Goal: Communication & Community: Connect with others

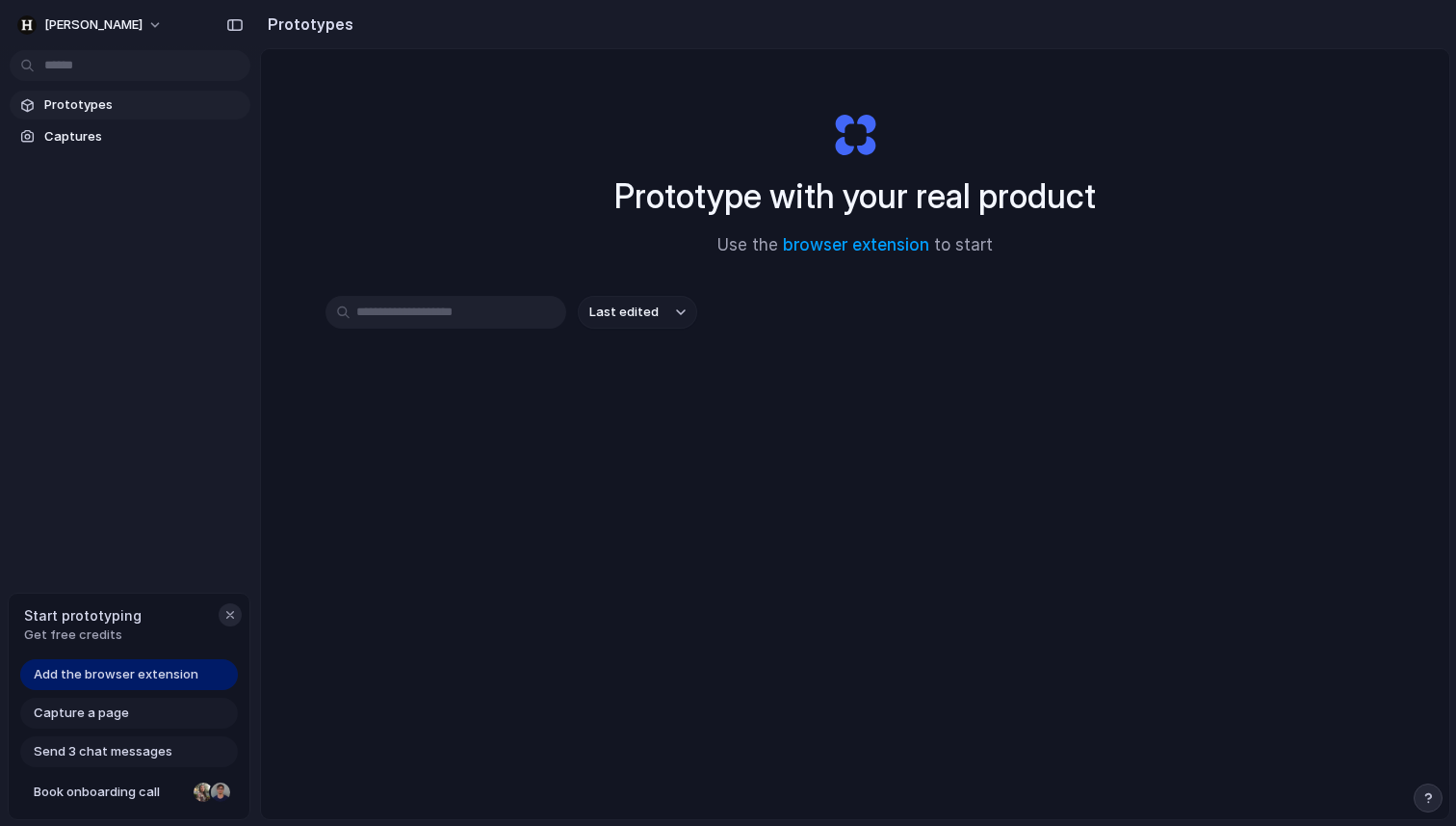
click at [232, 616] on div "button" at bounding box center [230, 615] width 16 height 16
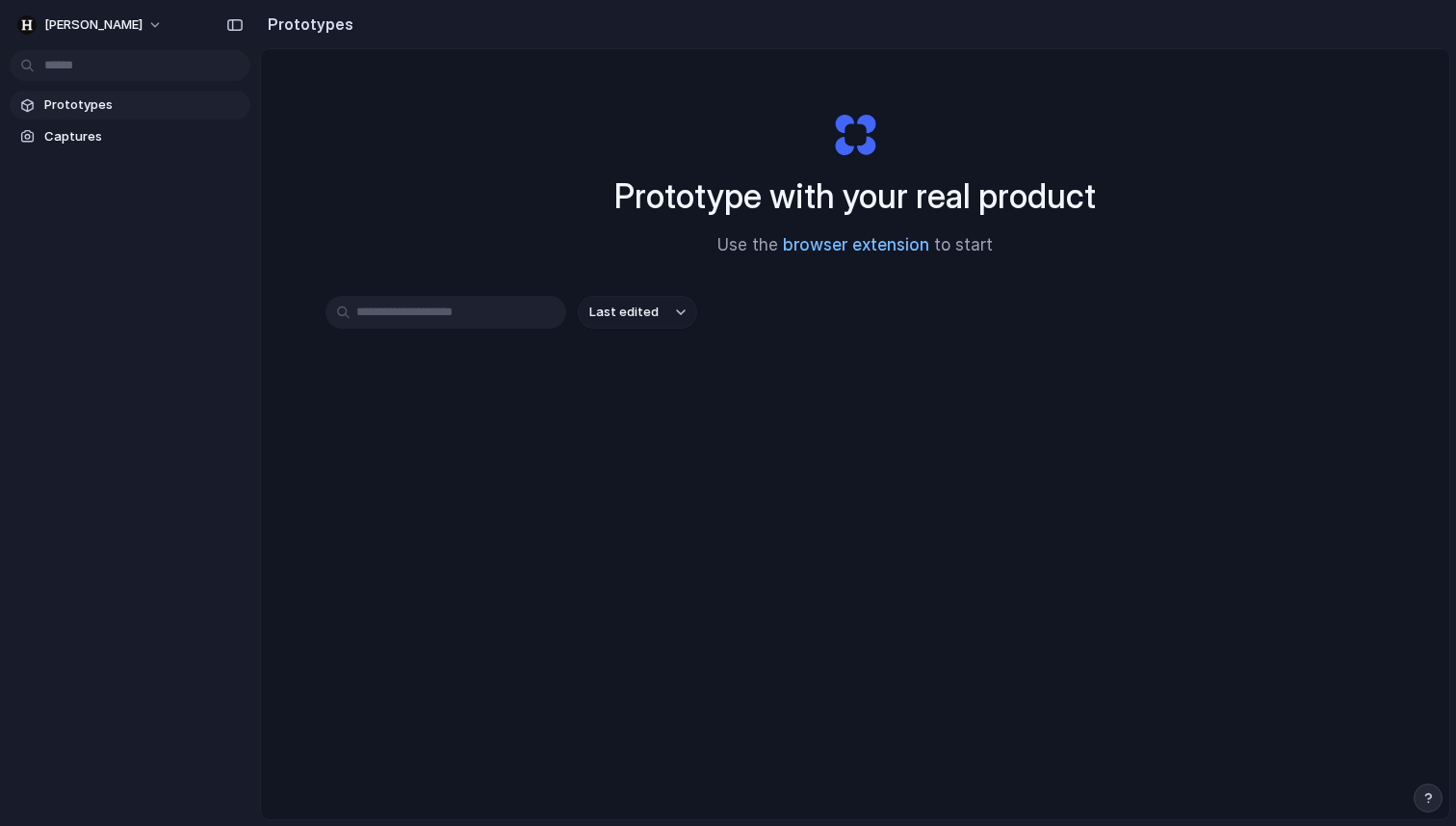
click at [818, 245] on link "browser extension" at bounding box center [856, 245] width 146 height 20
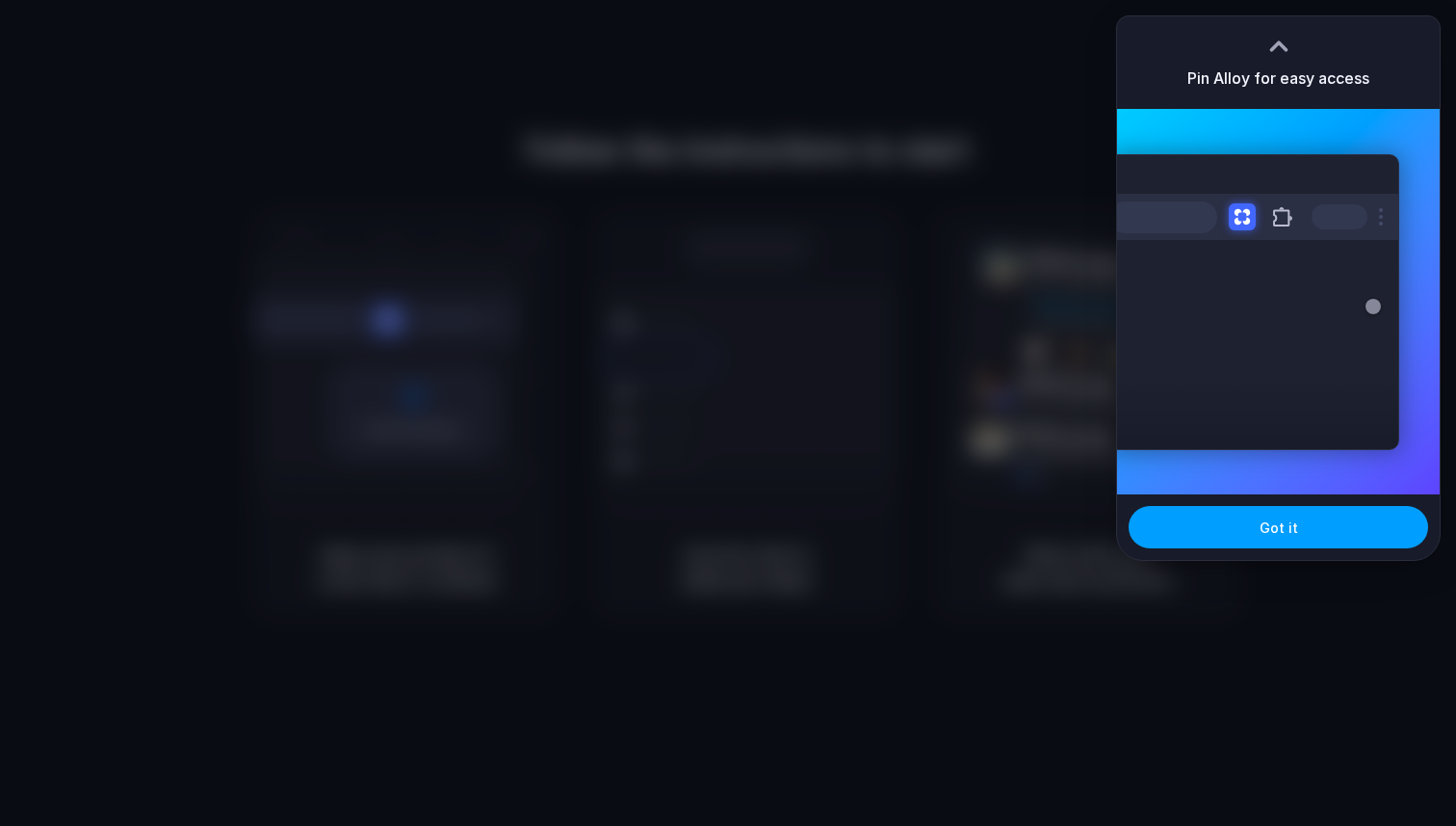
click at [1268, 523] on span "Got it" at bounding box center [1278, 527] width 38 height 21
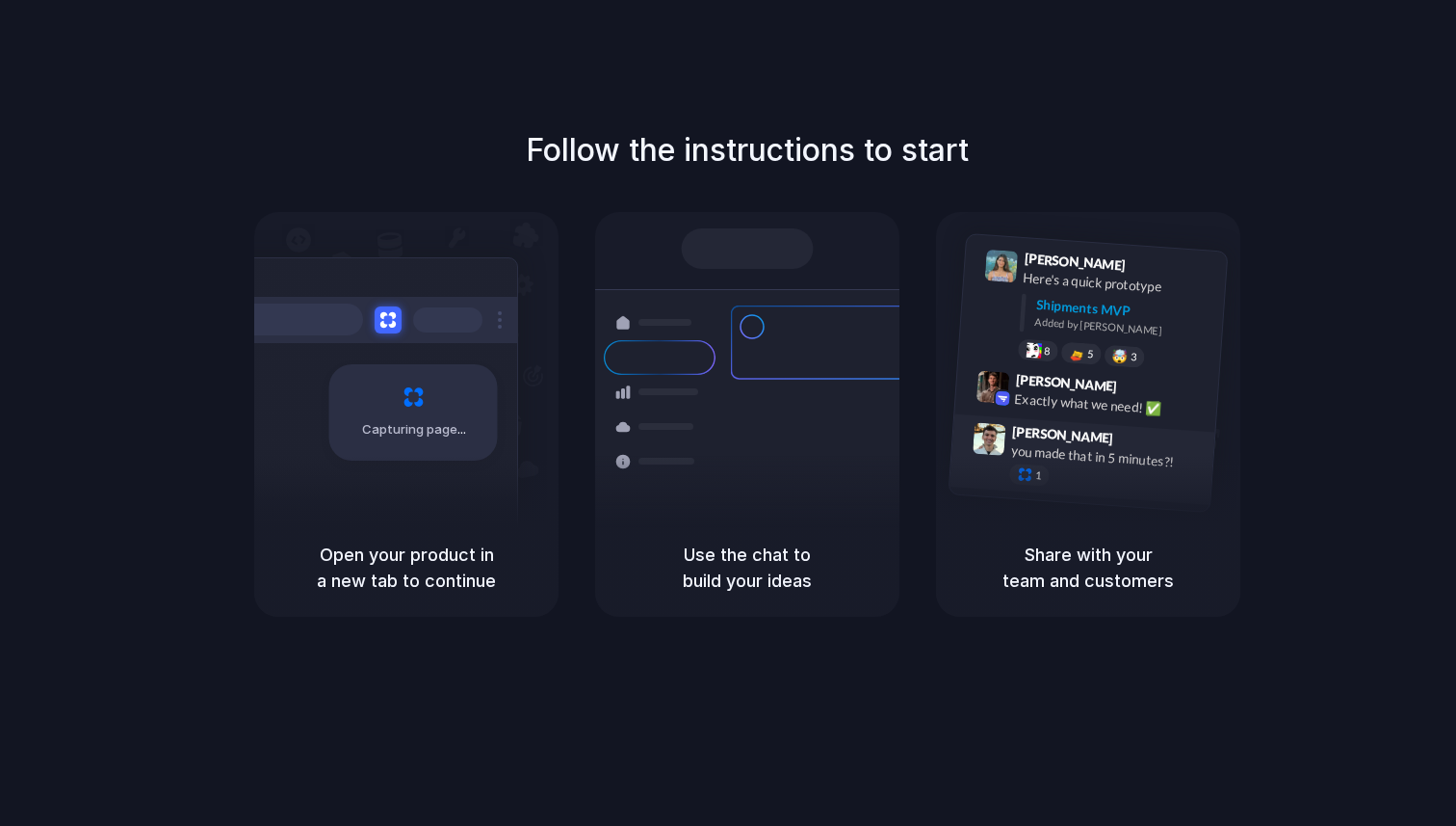
click at [998, 475] on div at bounding box center [989, 452] width 36 height 61
click at [1062, 417] on div "Max Meyer 9:42 AM Exactly what we need! ✅" at bounding box center [1086, 396] width 263 height 70
click at [812, 150] on h1 "Follow the instructions to start" at bounding box center [748, 149] width 443 height 46
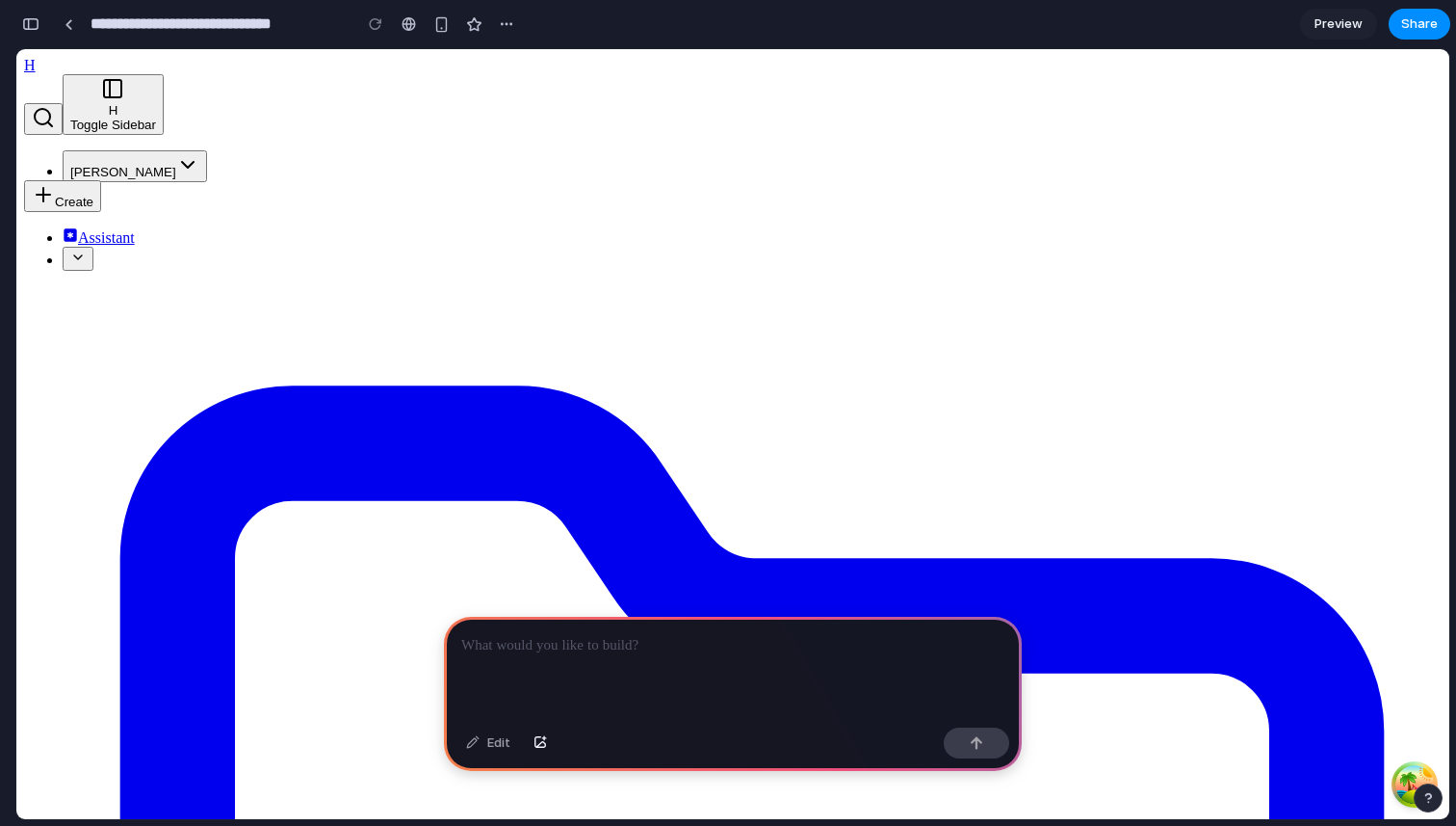
click at [629, 663] on div at bounding box center [733, 669] width 578 height 103
click at [540, 661] on div "***" at bounding box center [733, 669] width 578 height 103
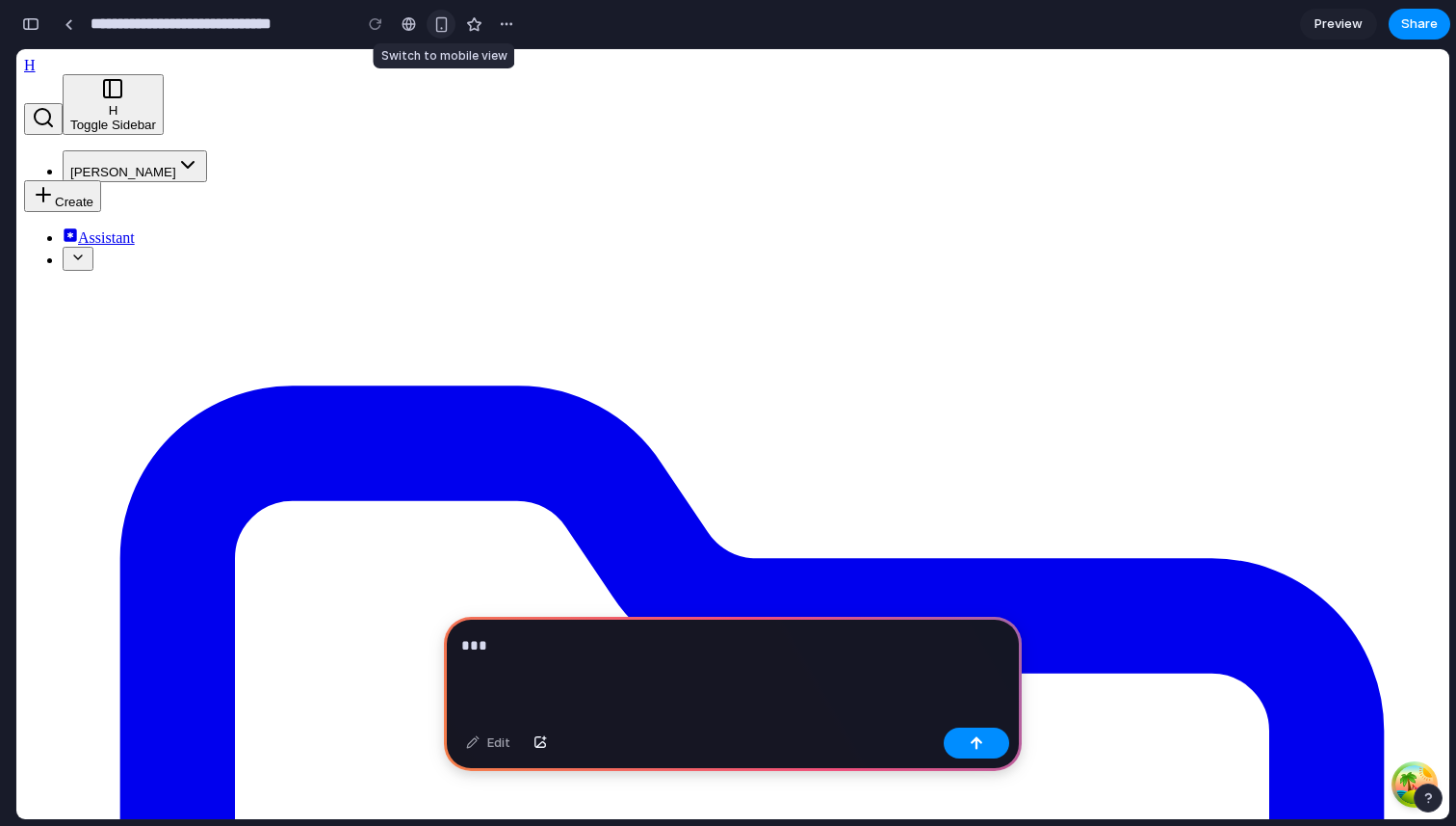
click at [443, 23] on div "button" at bounding box center [441, 24] width 17 height 17
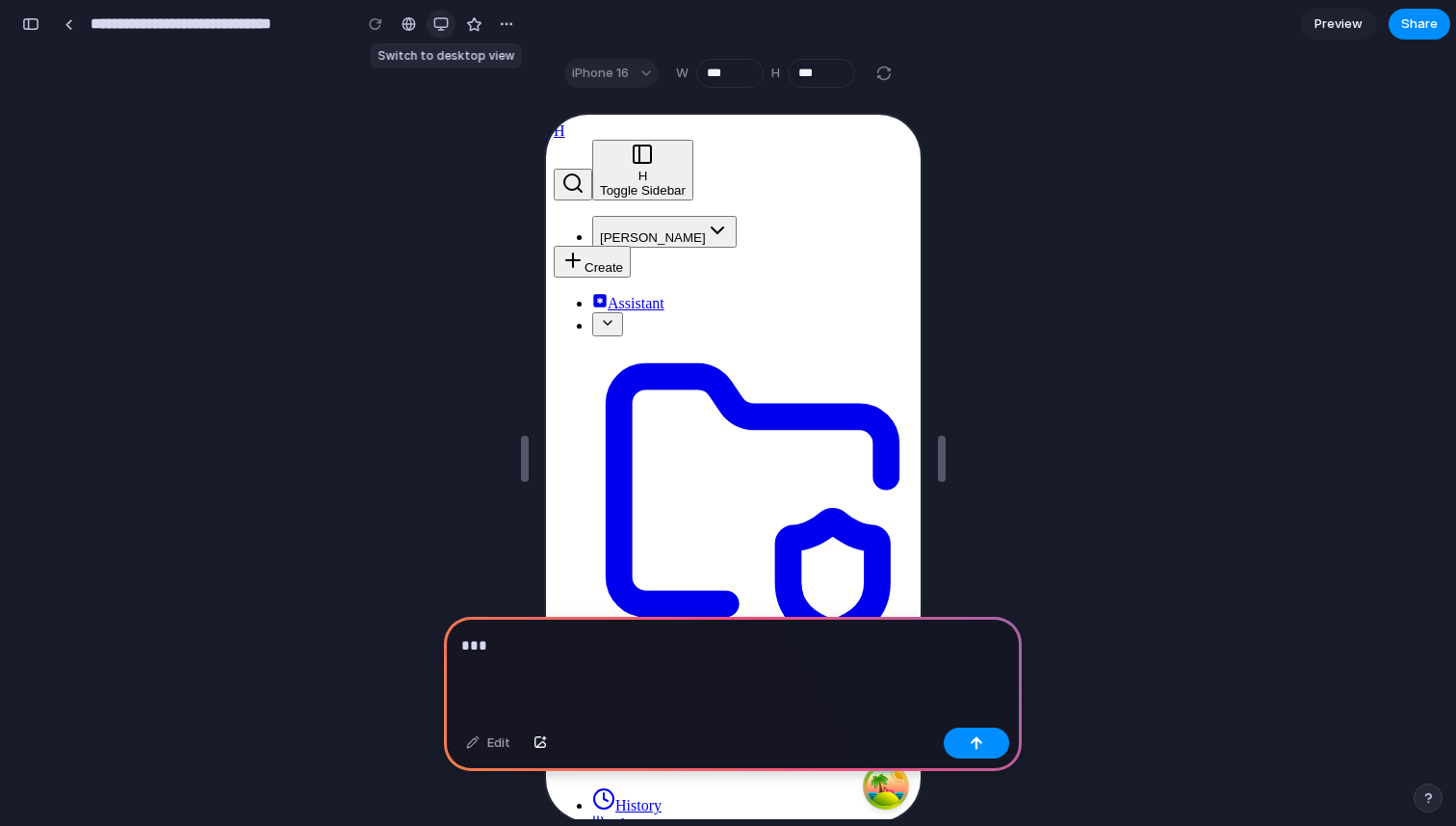
click at [443, 23] on div "button" at bounding box center [441, 24] width 16 height 16
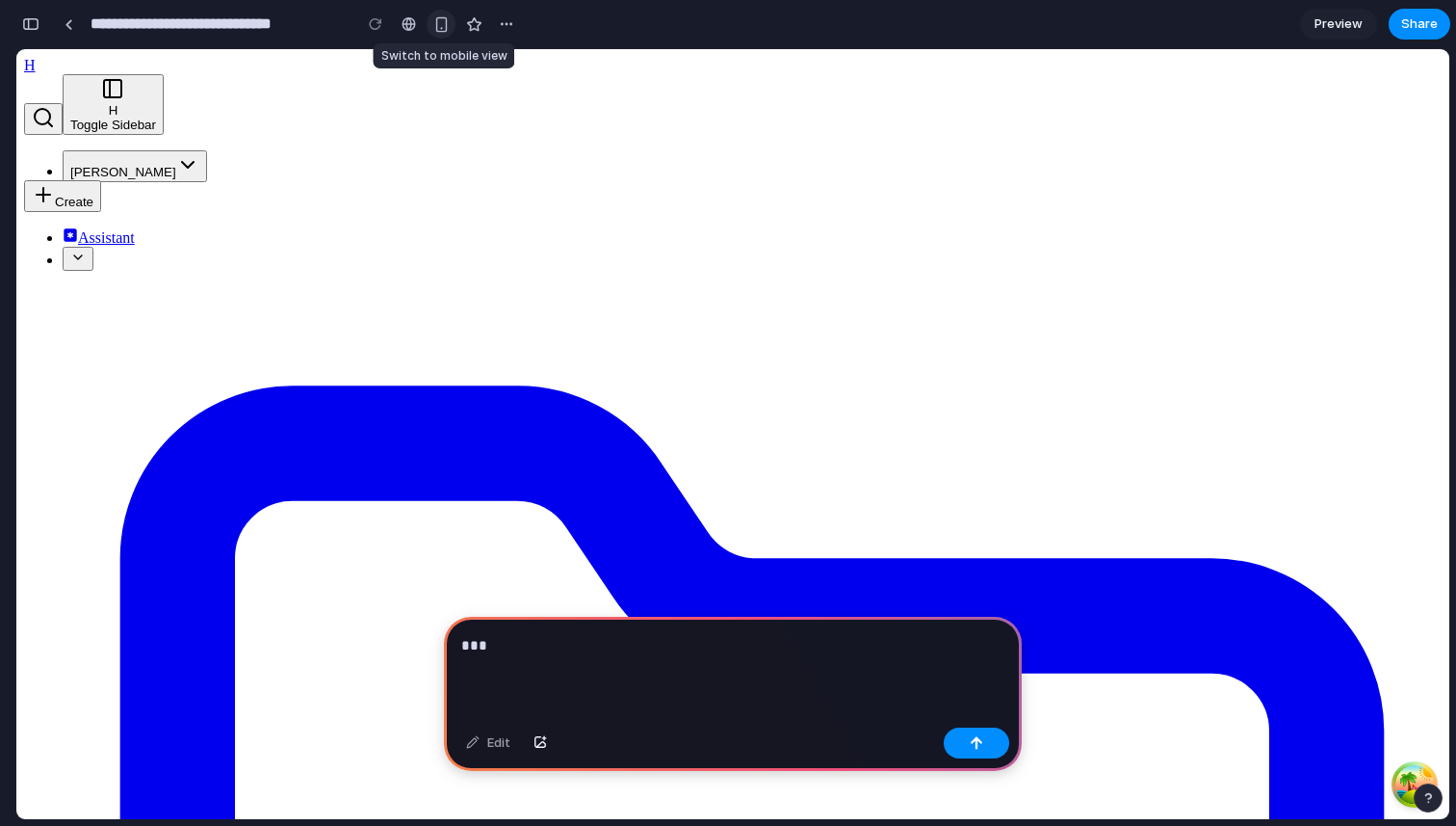
click at [443, 23] on div "button" at bounding box center [441, 24] width 17 height 17
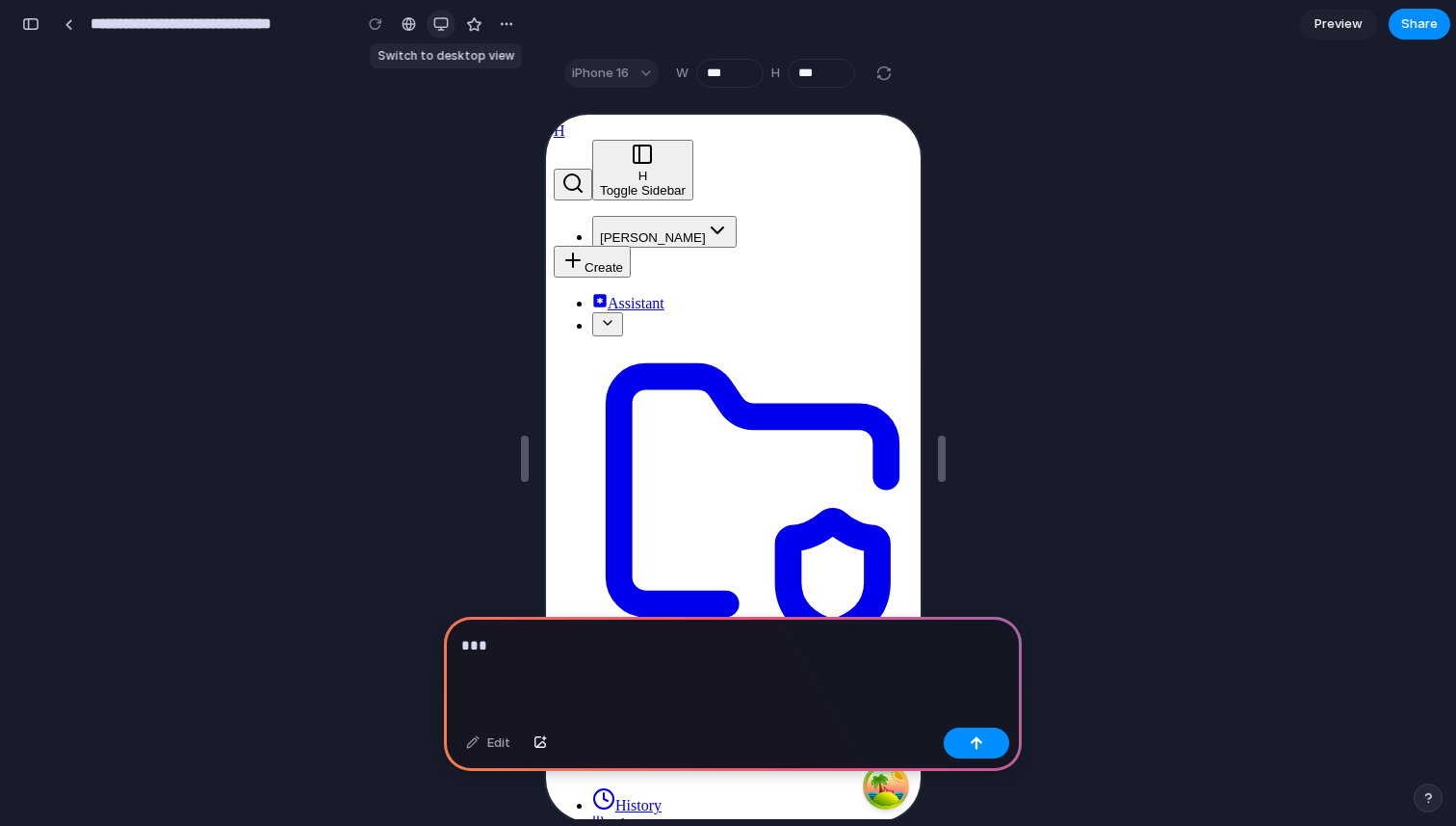
click at [443, 23] on div "button" at bounding box center [441, 24] width 16 height 16
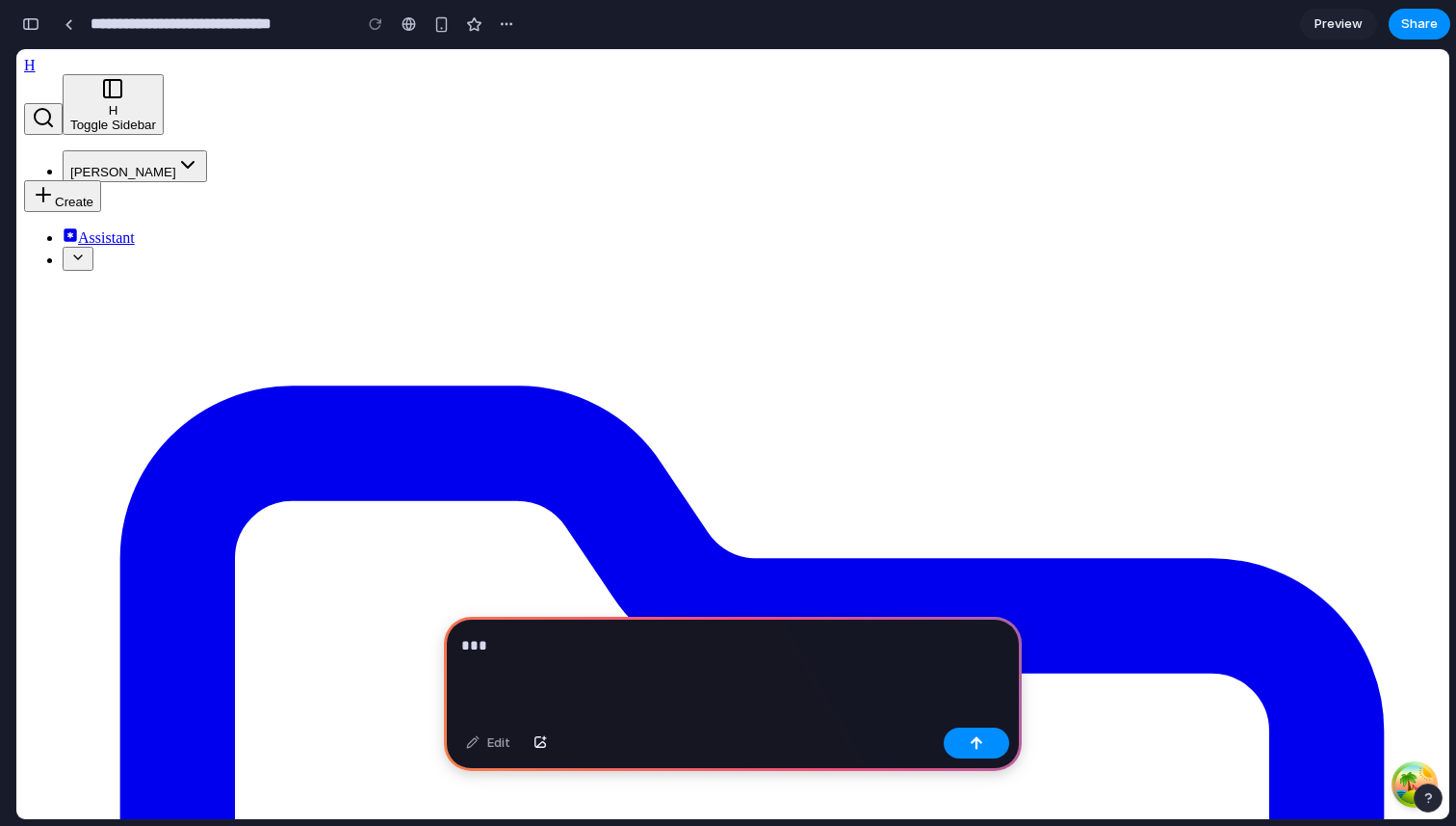
click at [544, 656] on div "***" at bounding box center [733, 669] width 578 height 103
drag, startPoint x: 771, startPoint y: 141, endPoint x: 946, endPoint y: 257, distance: 210.0
click at [505, 640] on p "***" at bounding box center [733, 645] width 544 height 23
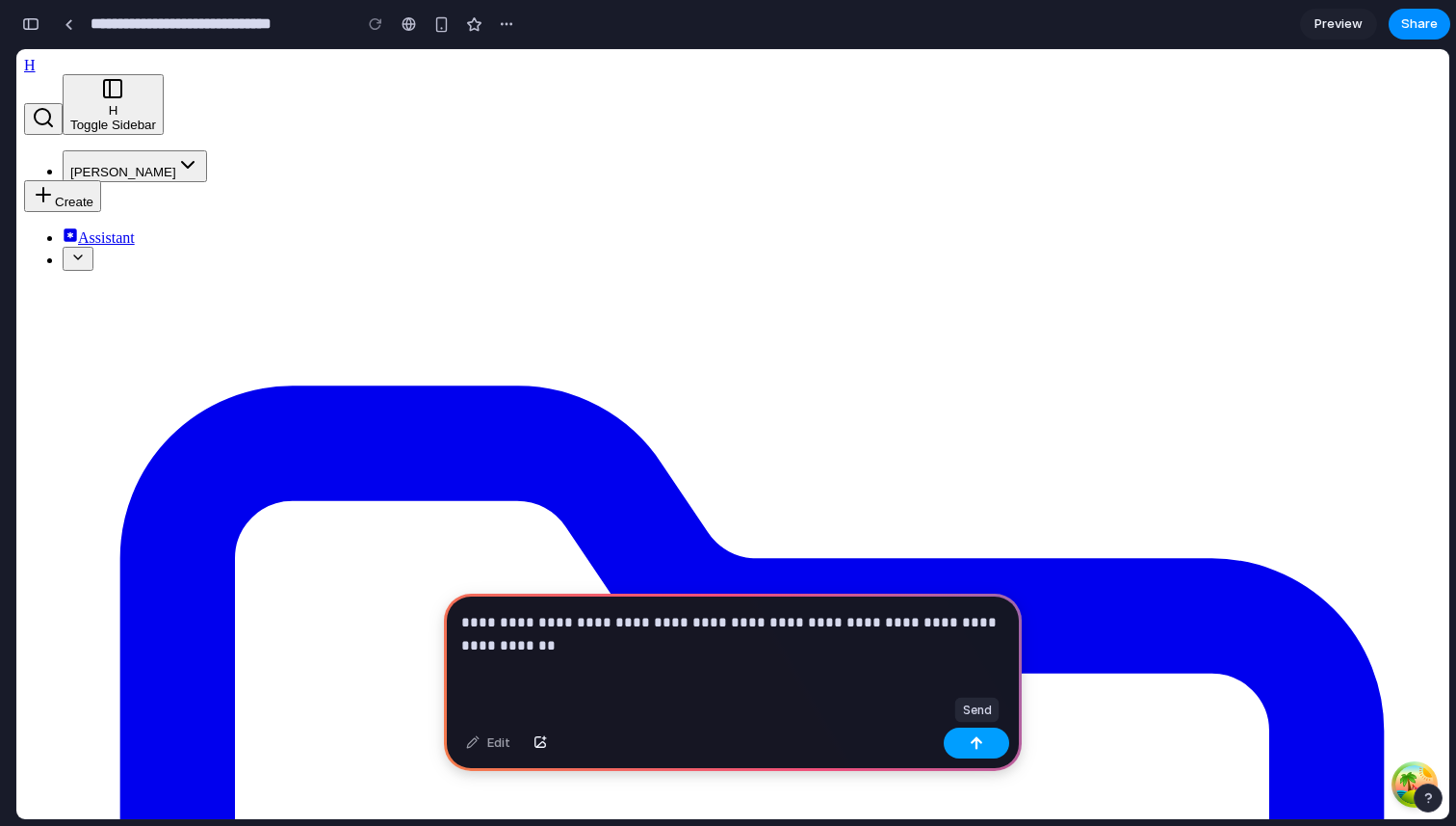
click at [962, 740] on button "button" at bounding box center [976, 743] width 65 height 31
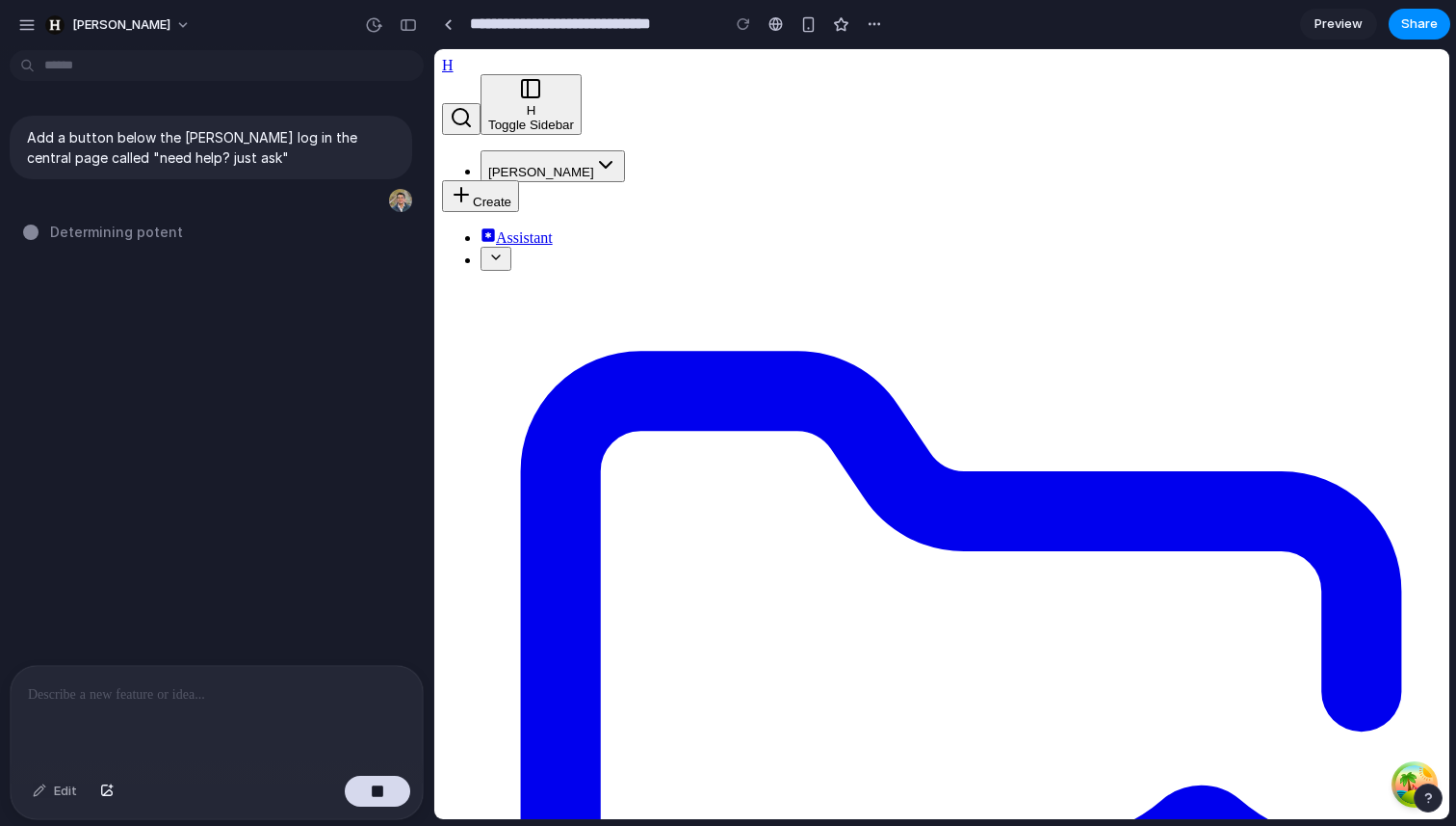
type input "**********"
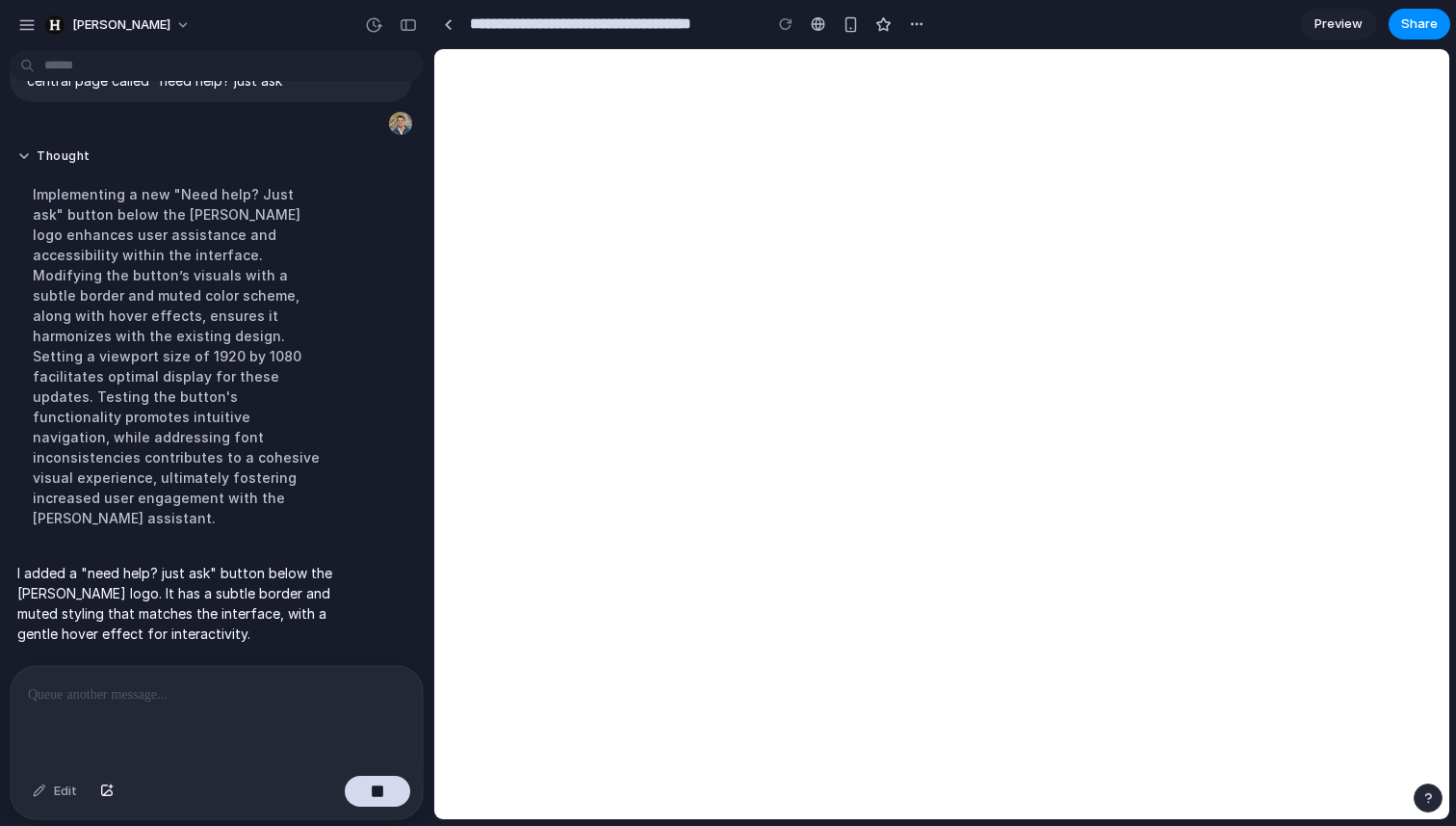
scroll to position [36, 0]
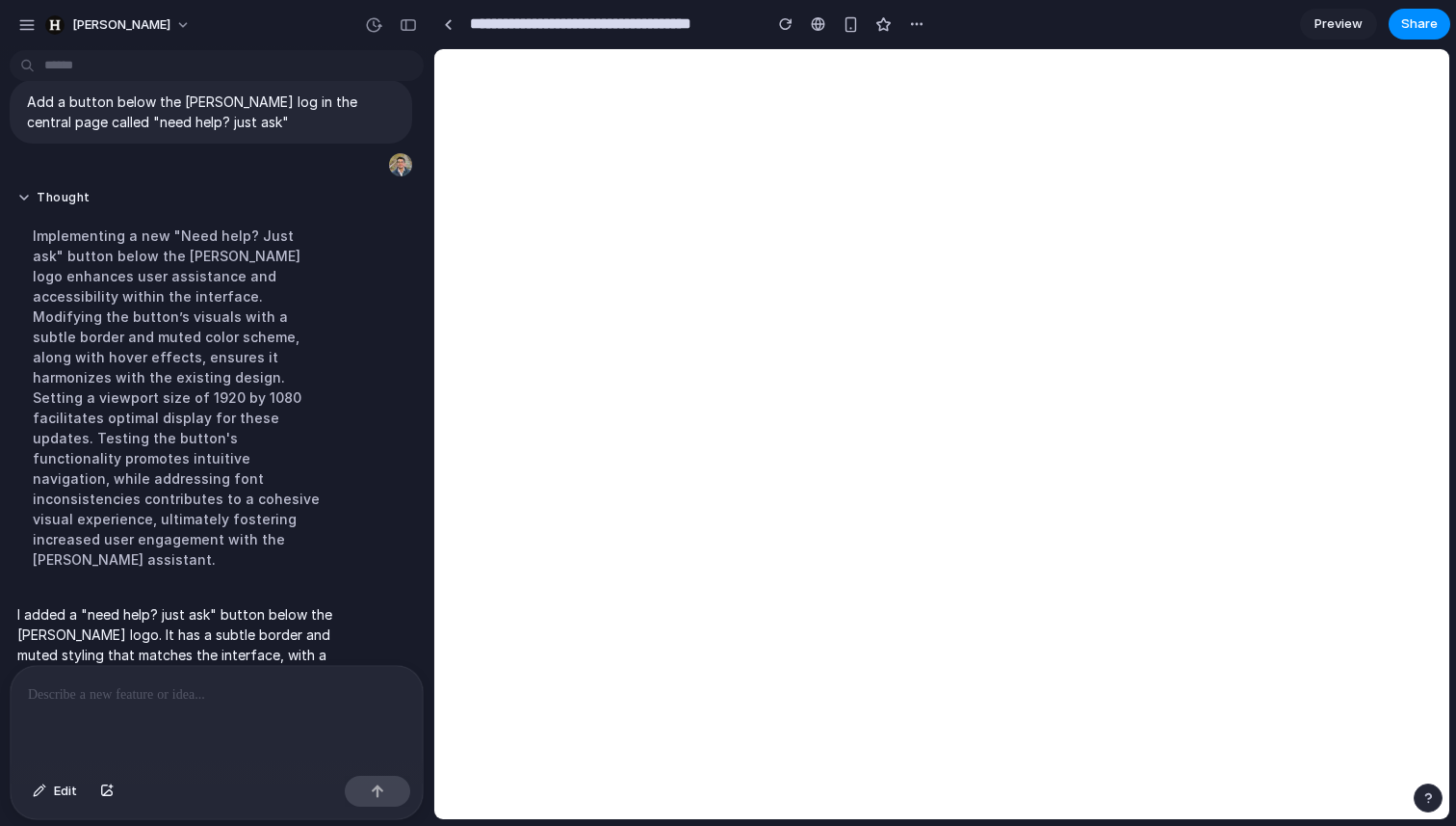
click at [286, 687] on p at bounding box center [217, 695] width 378 height 23
click at [59, 790] on span "Edit" at bounding box center [65, 791] width 23 height 20
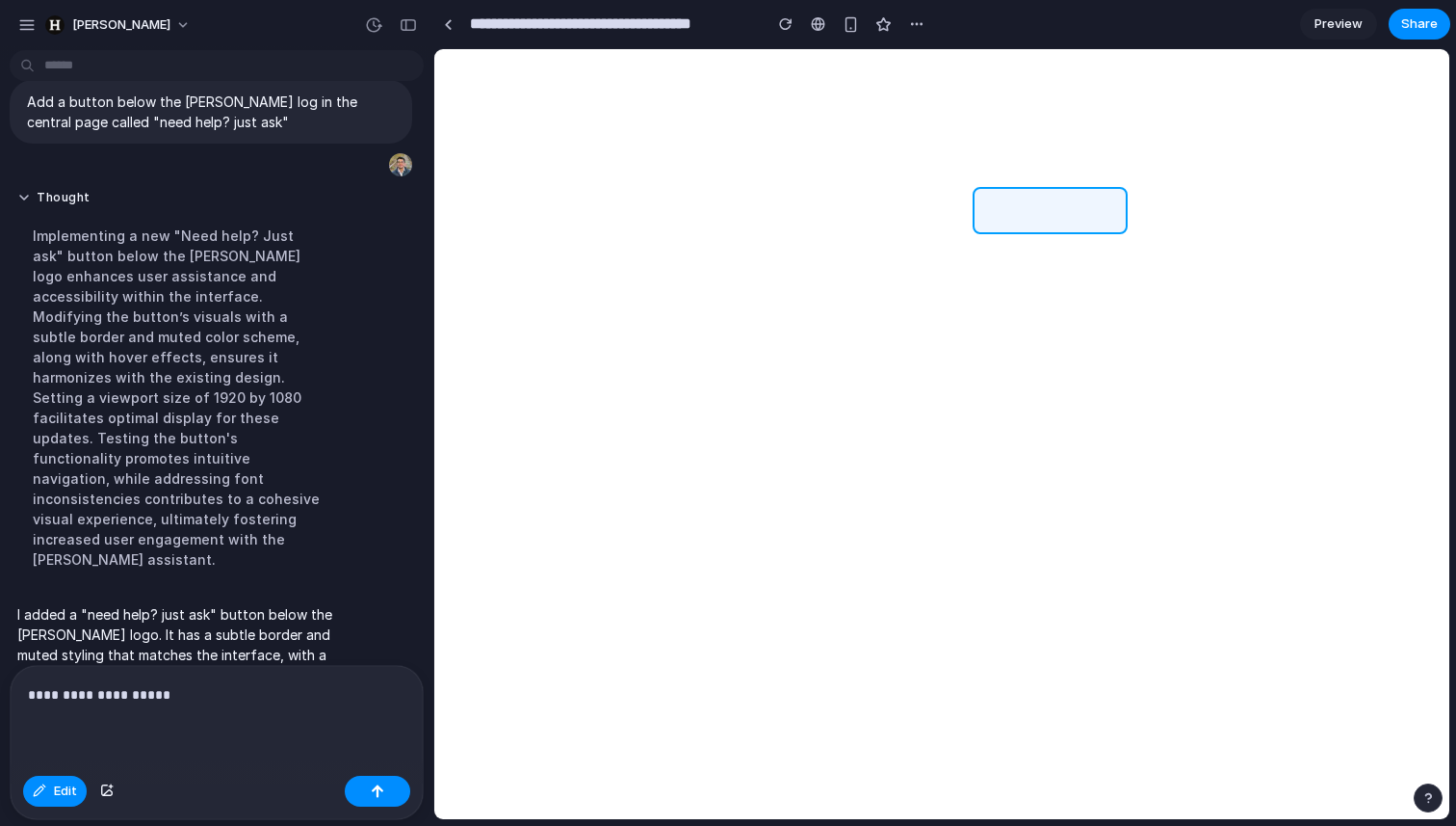
click at [1092, 211] on div at bounding box center [942, 434] width 1014 height 769
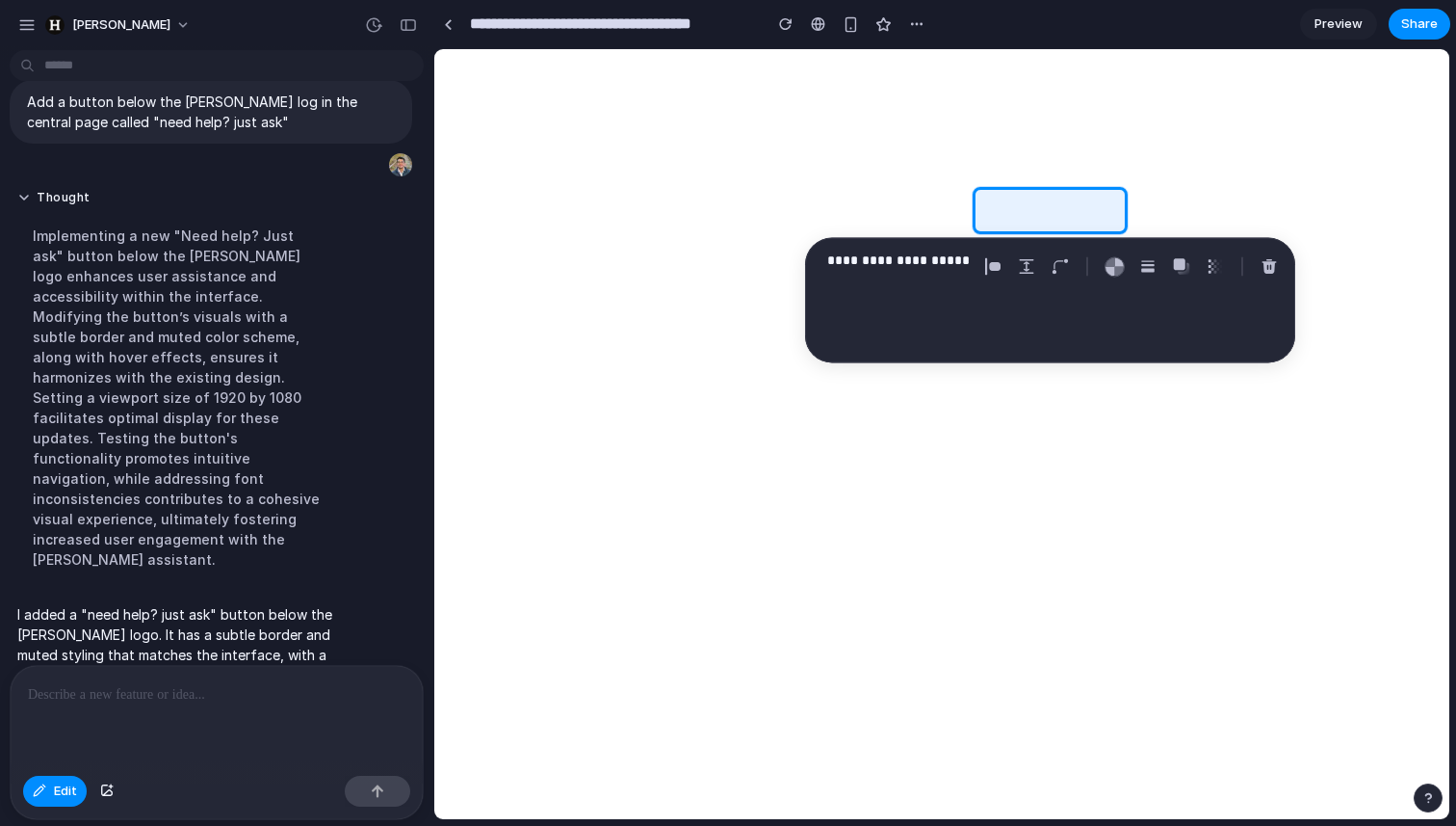
click at [264, 696] on p at bounding box center [217, 695] width 378 height 23
click at [939, 264] on p "**********" at bounding box center [899, 261] width 142 height 23
click at [950, 258] on p "**********" at bounding box center [899, 261] width 142 height 23
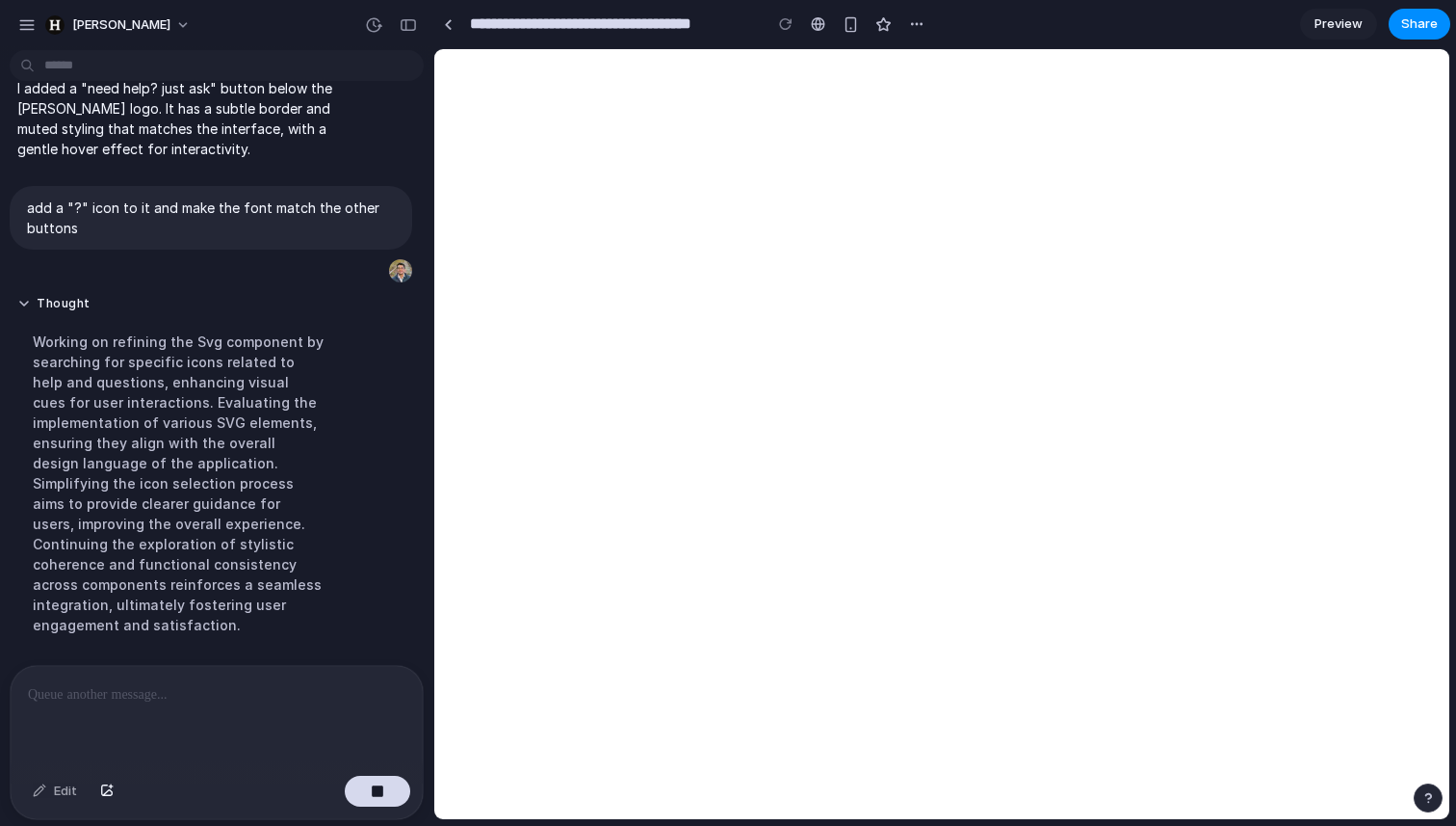
scroll to position [211, 0]
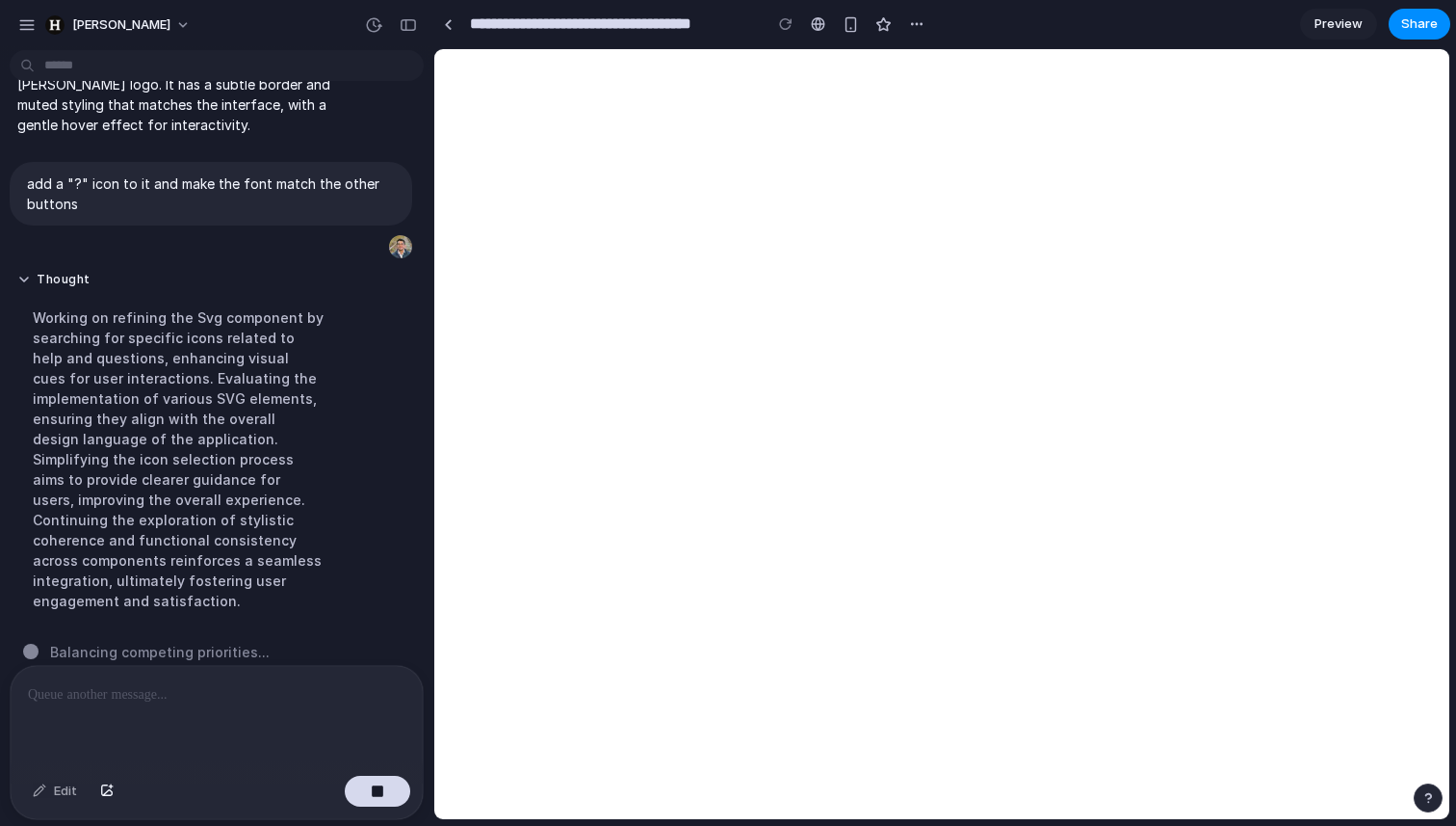
click at [152, 475] on div "Working on refining the Svg component by searching for specific icons related t…" at bounding box center [179, 459] width 322 height 327
click at [69, 272] on button "Thought" at bounding box center [179, 279] width 322 height 17
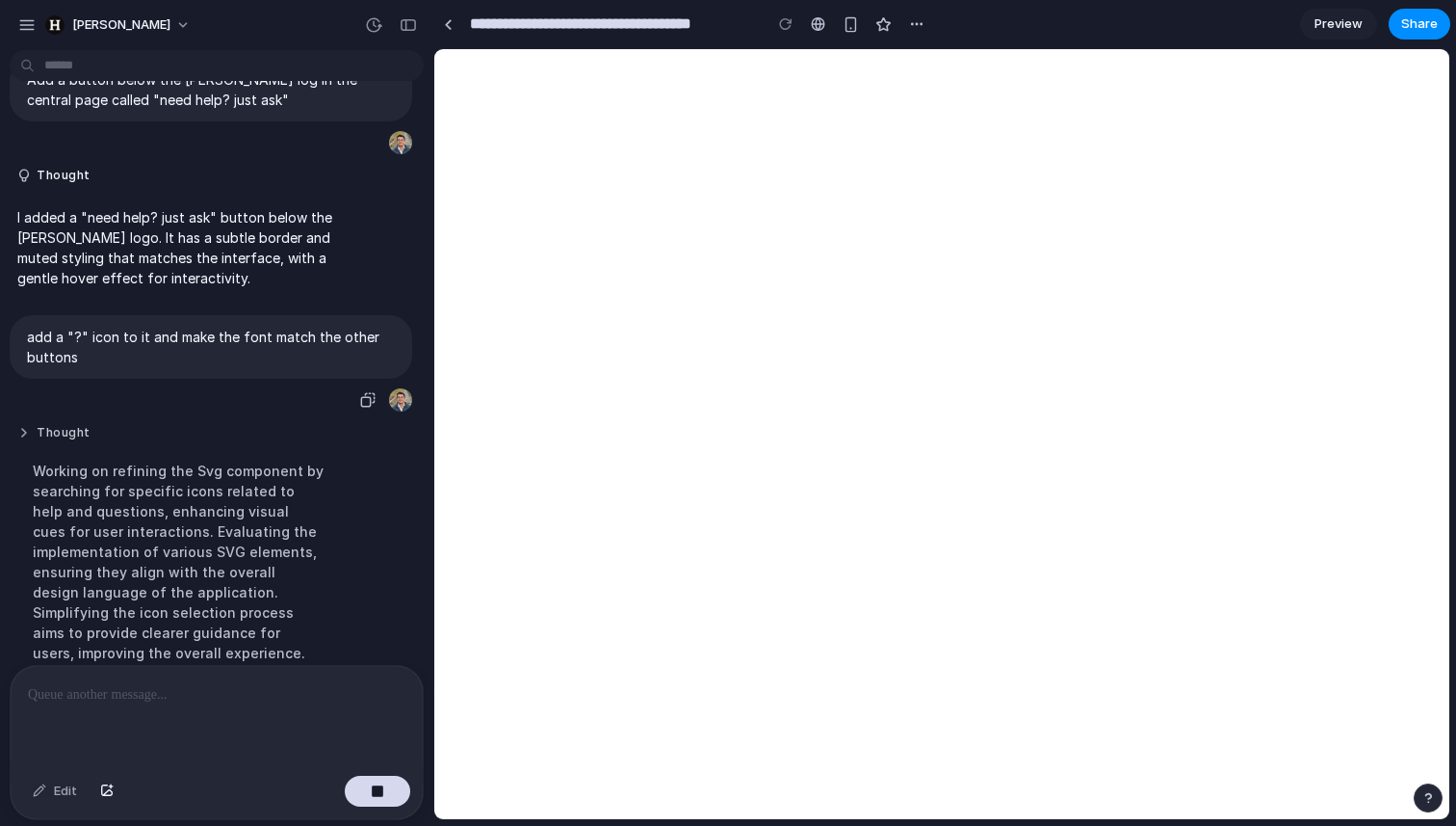
scroll to position [0, 0]
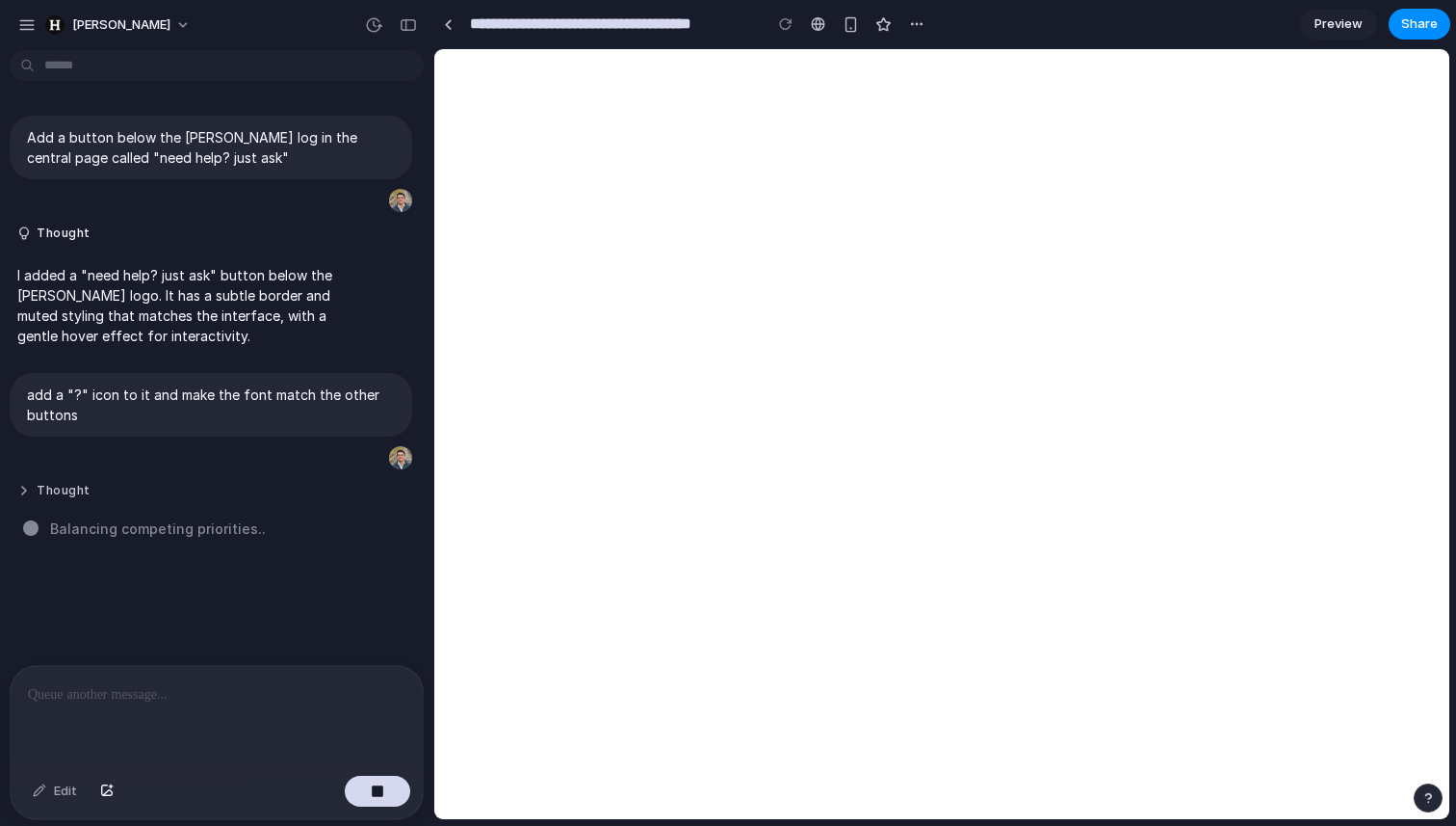
click at [37, 491] on button "Thought" at bounding box center [179, 490] width 322 height 17
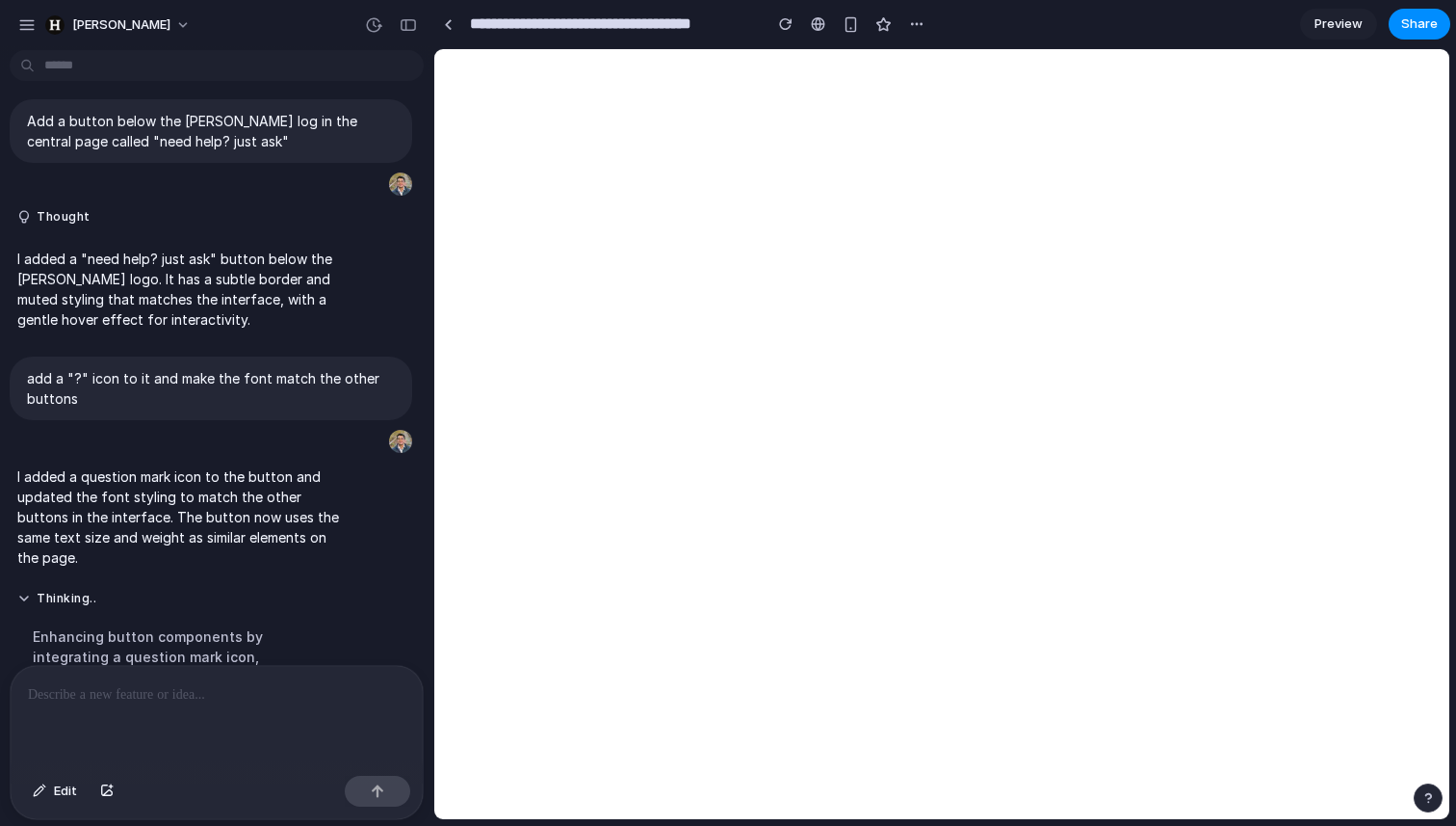
scroll to position [292, 0]
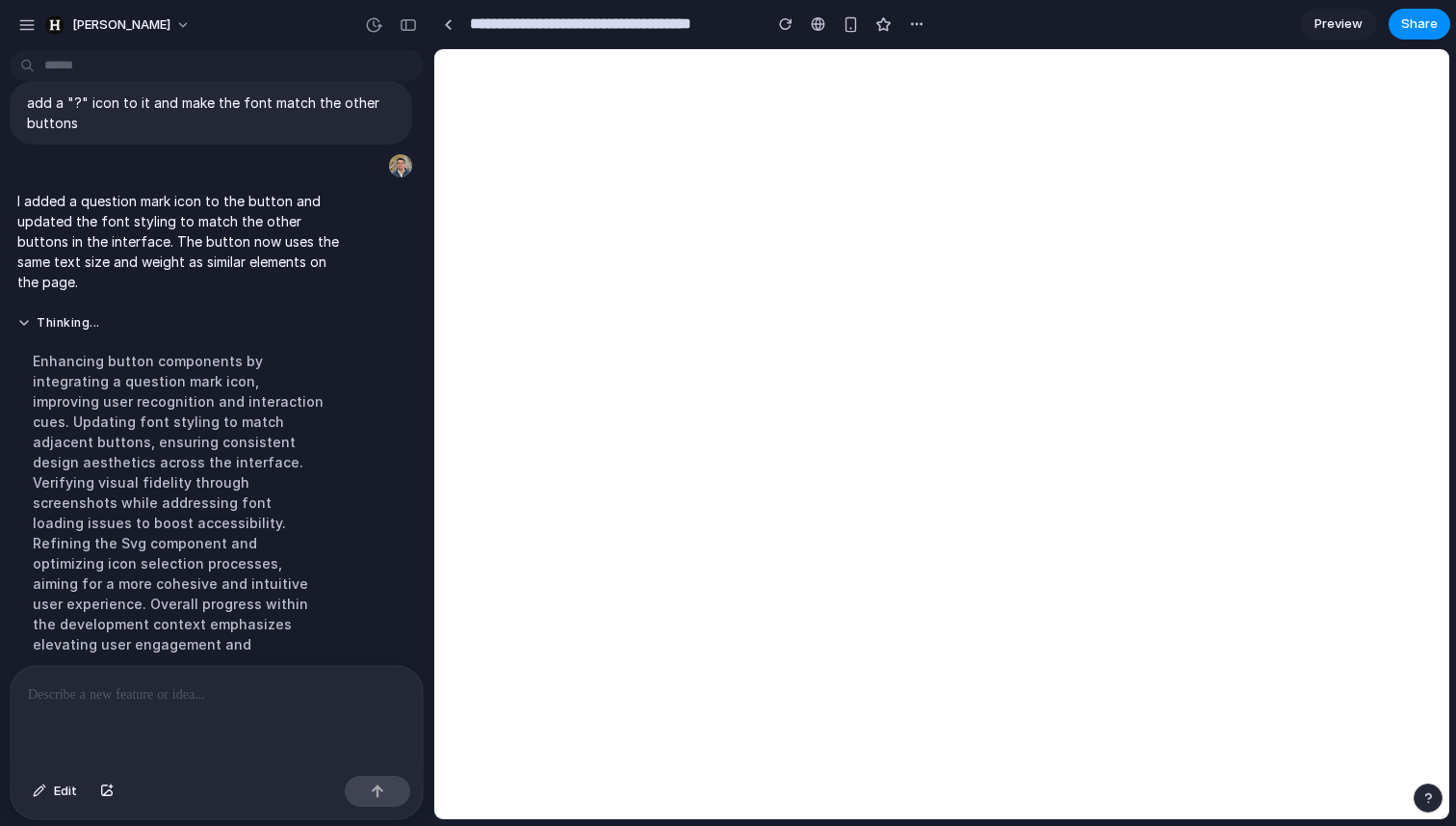
click at [145, 719] on div at bounding box center [217, 717] width 412 height 103
click at [59, 799] on span "Edit" at bounding box center [65, 791] width 23 height 20
click at [1034, 519] on div at bounding box center [942, 434] width 1014 height 769
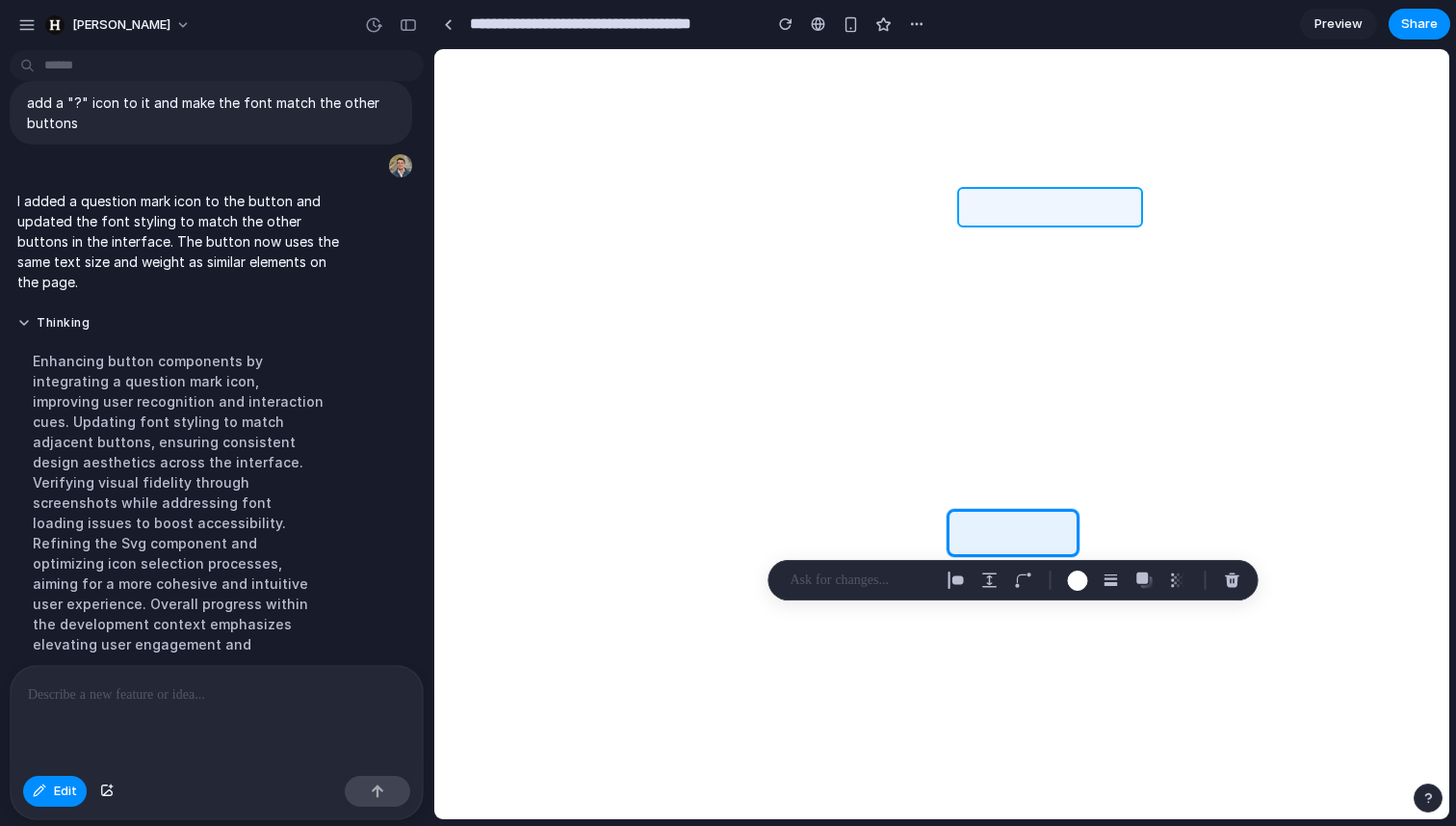
click at [1045, 195] on div at bounding box center [942, 434] width 1014 height 769
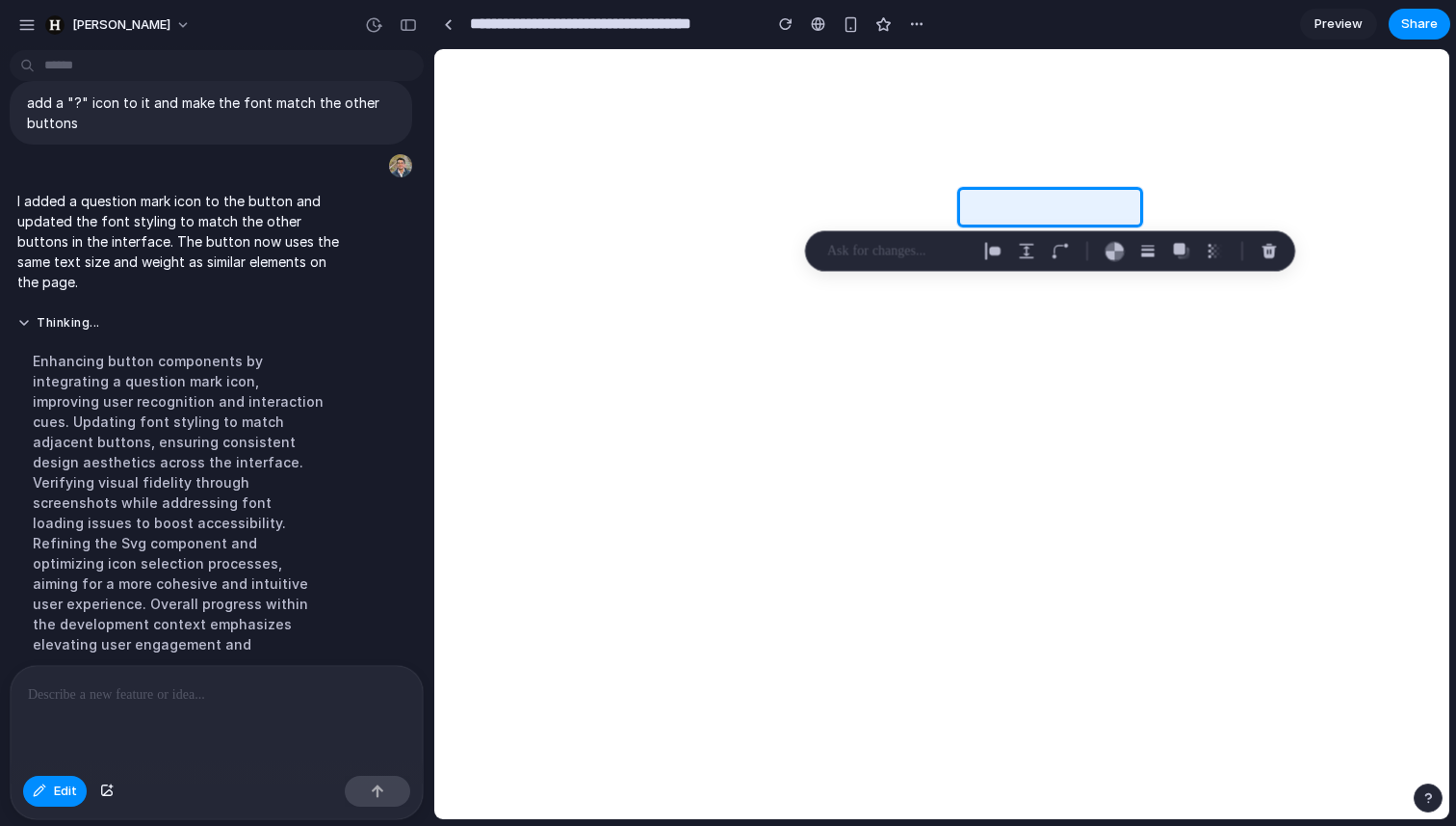
click at [913, 249] on p at bounding box center [899, 252] width 142 height 23
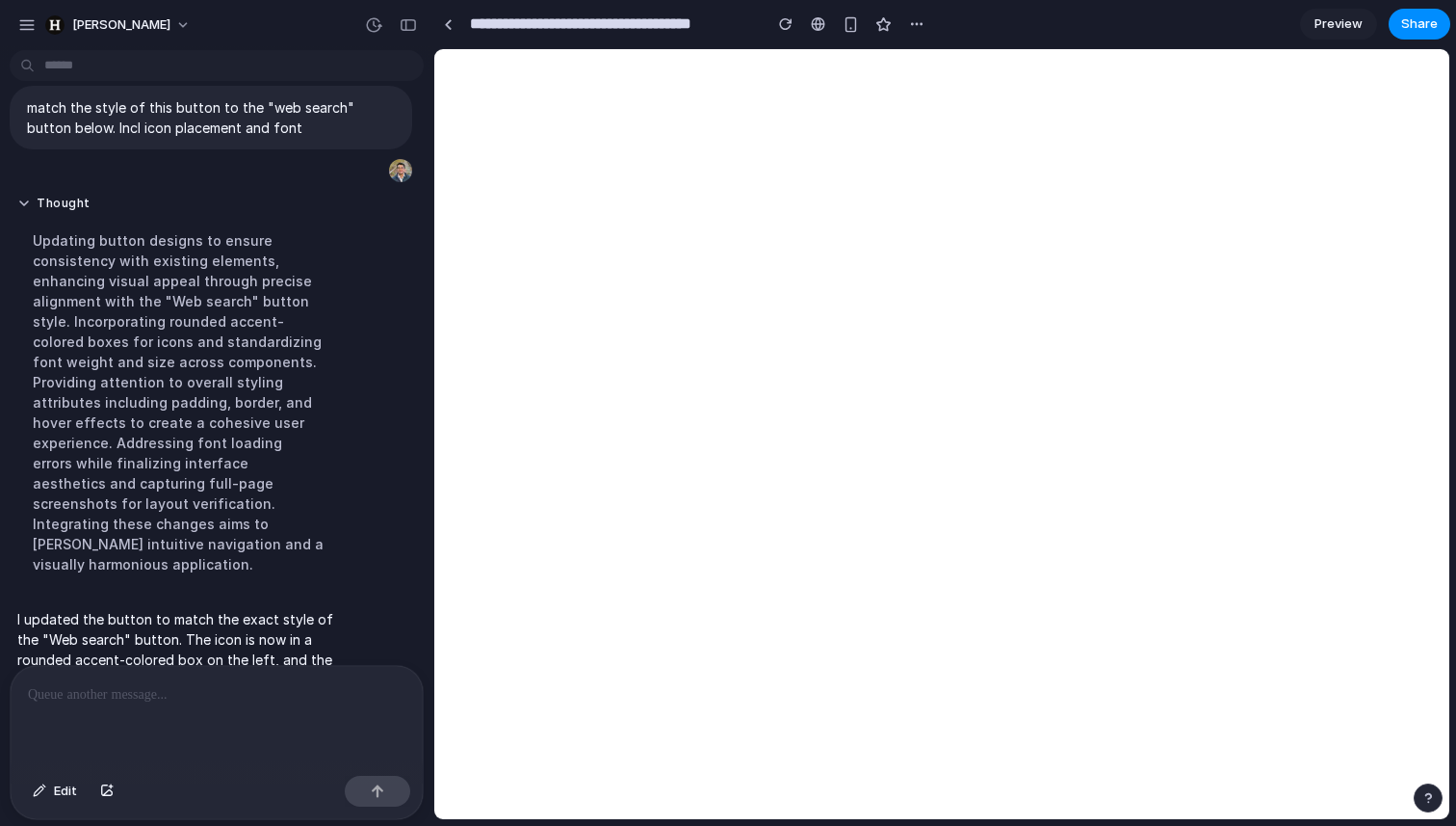
scroll to position [944, 0]
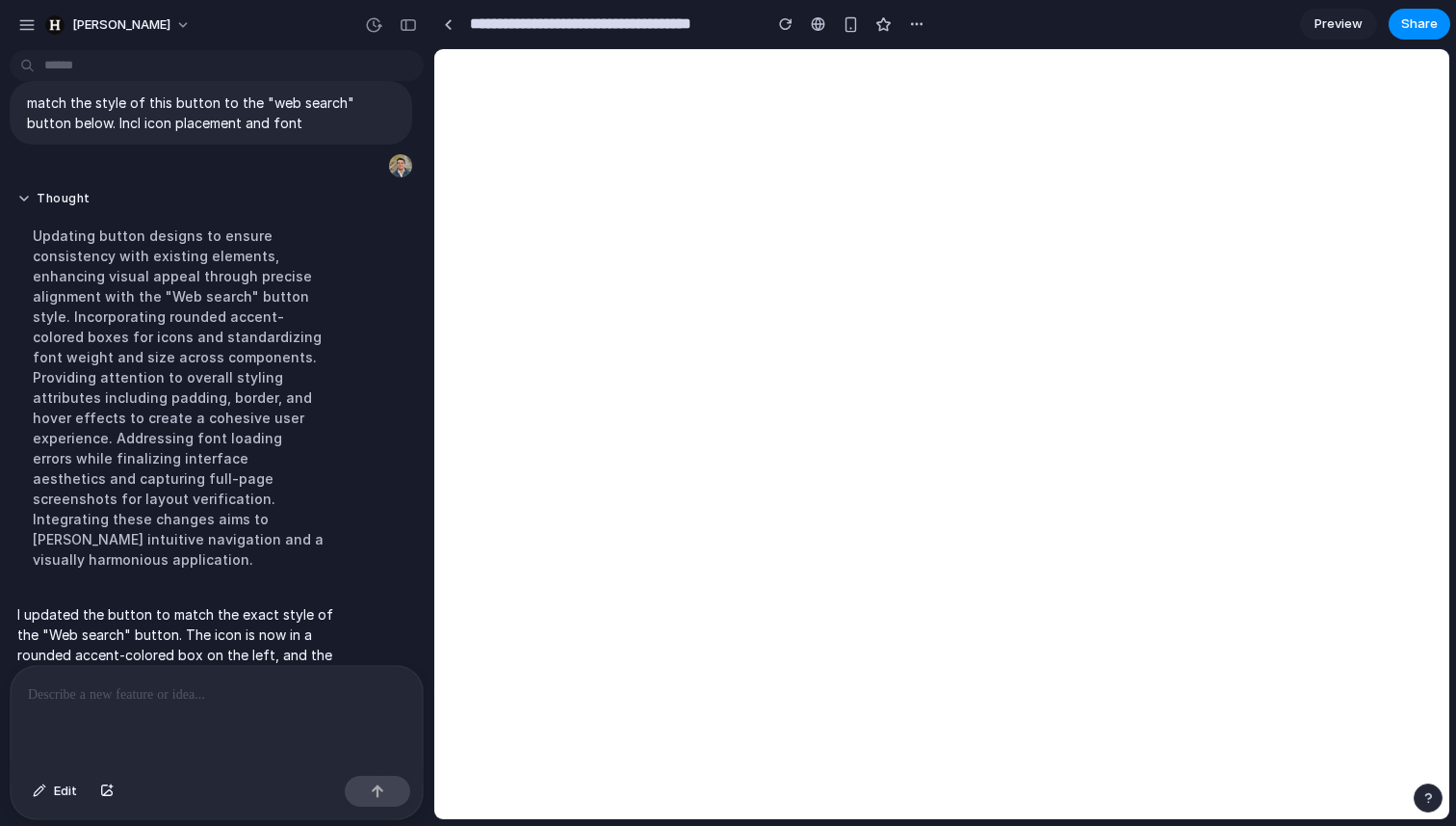
click at [175, 730] on div at bounding box center [217, 717] width 412 height 103
click at [62, 790] on span "Edit" at bounding box center [65, 791] width 23 height 20
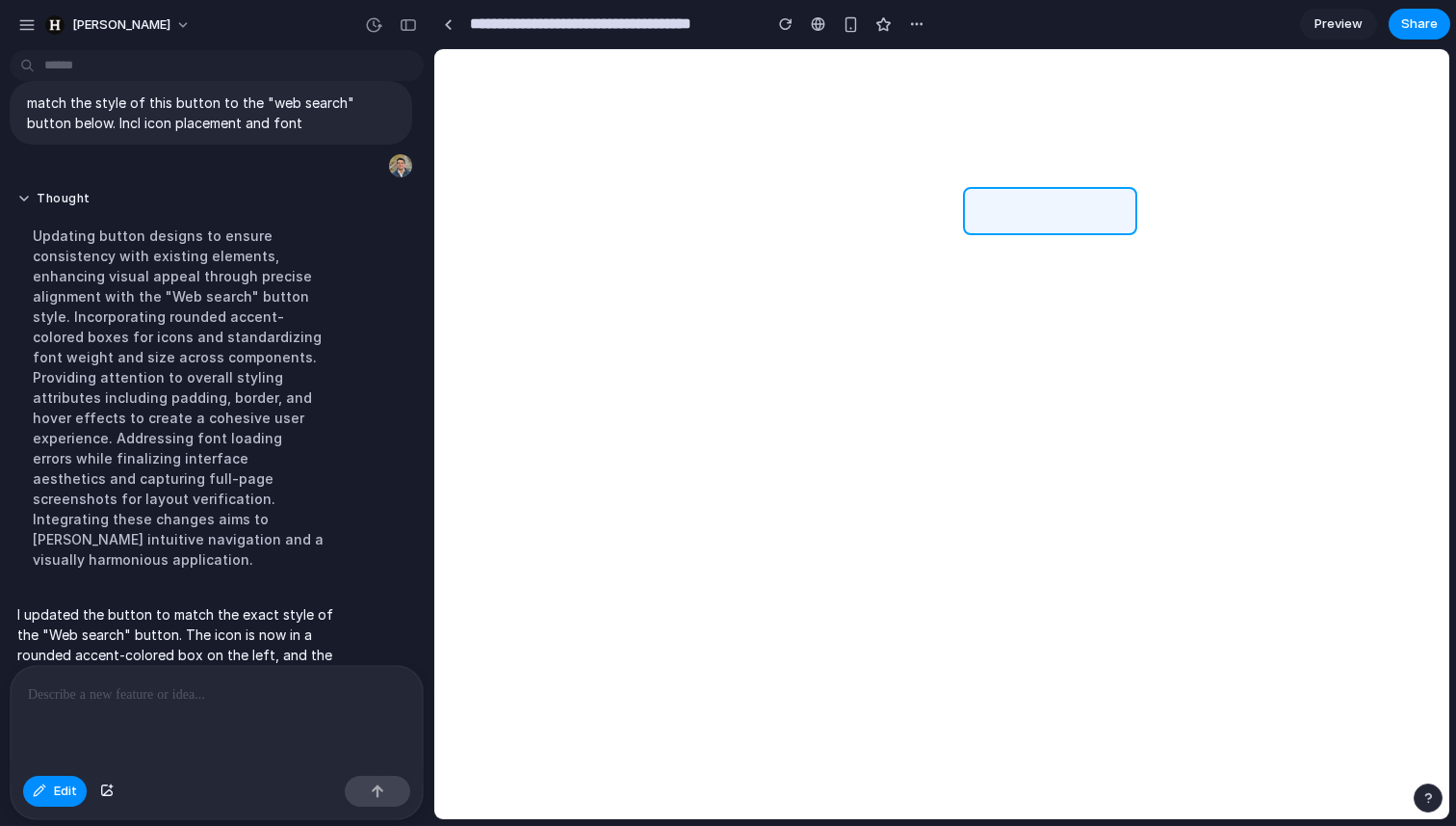
click at [1077, 197] on div at bounding box center [942, 434] width 1014 height 769
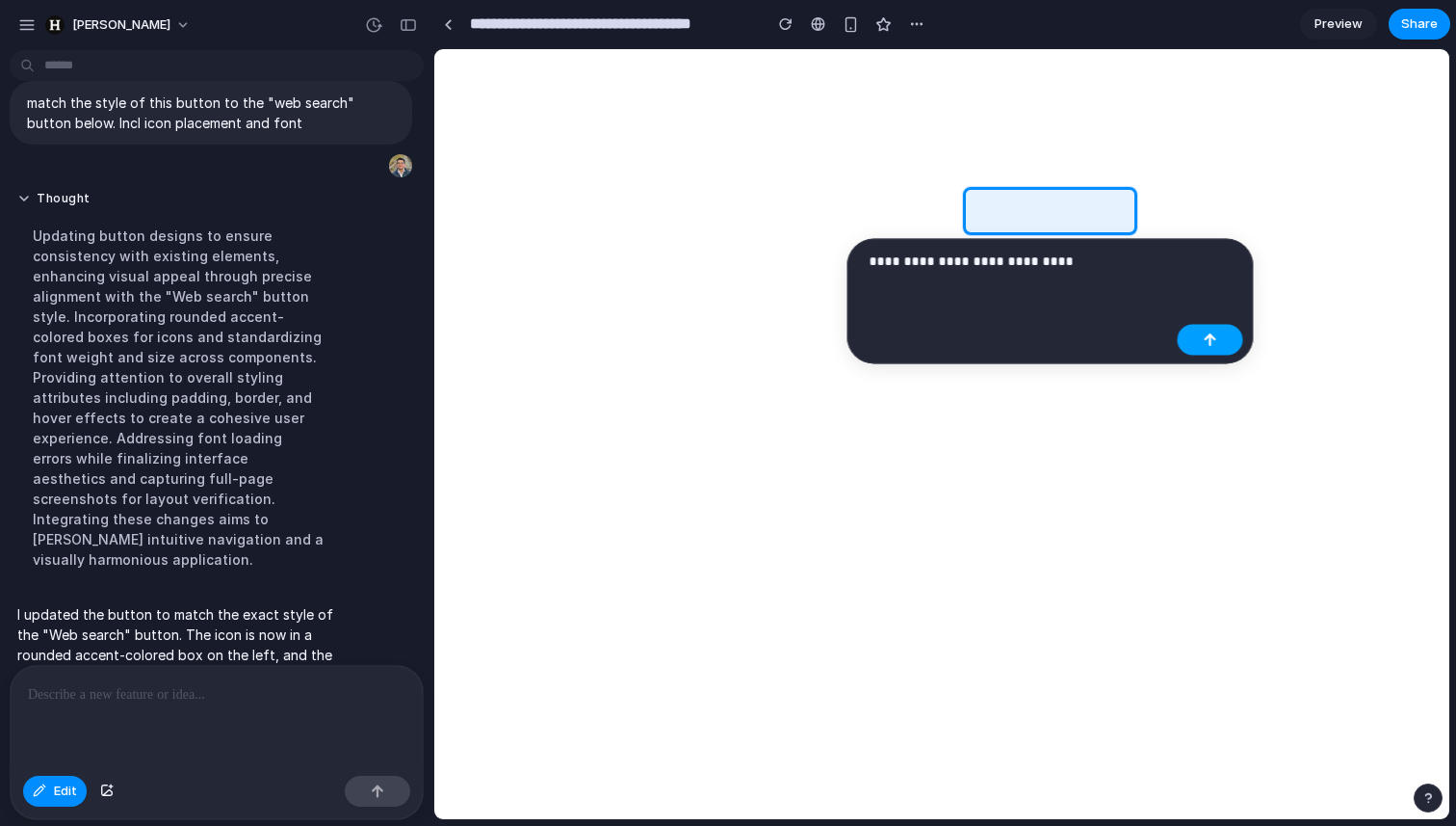
click at [1211, 330] on button "button" at bounding box center [1210, 341] width 65 height 31
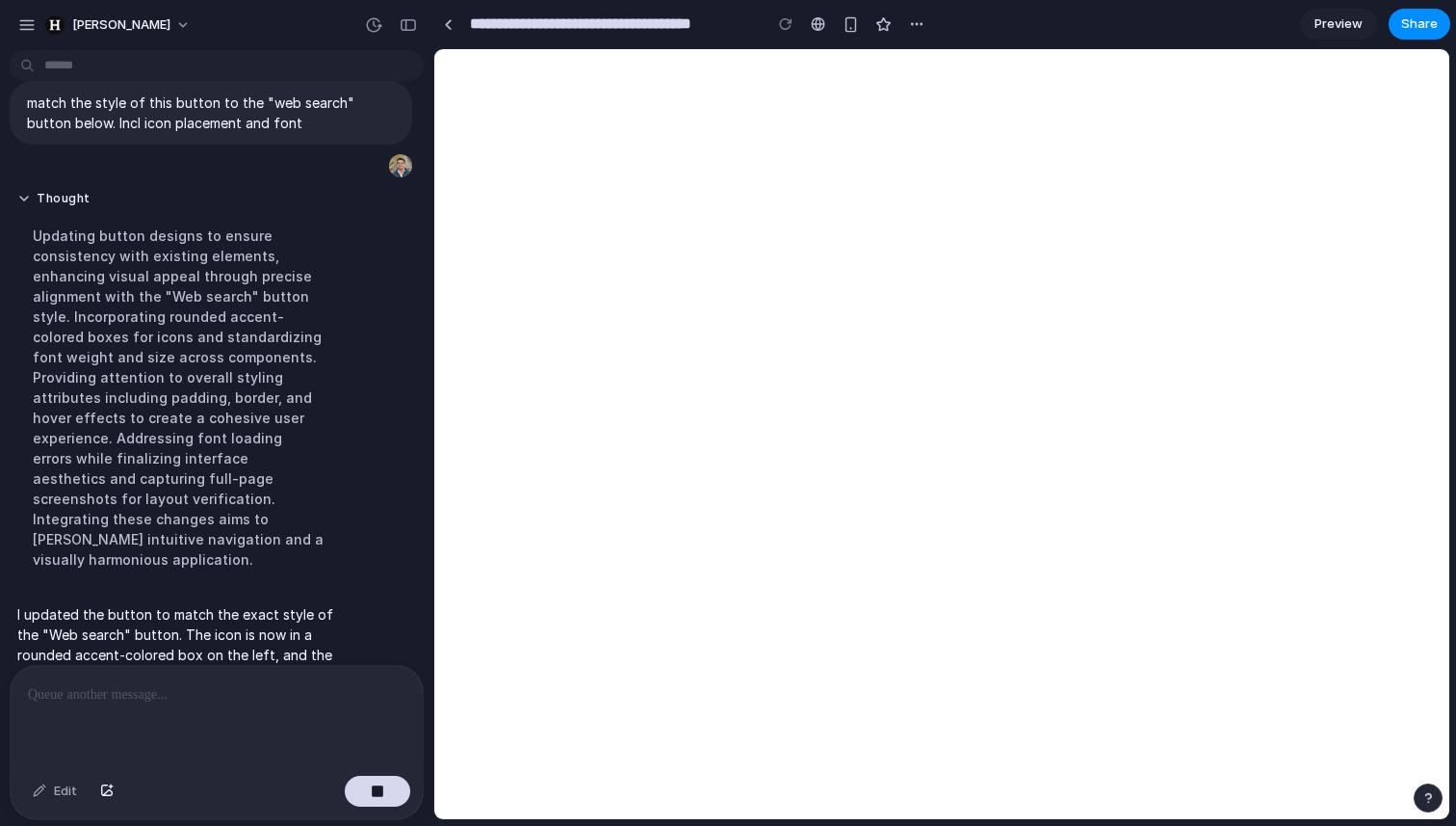
scroll to position [1081, 0]
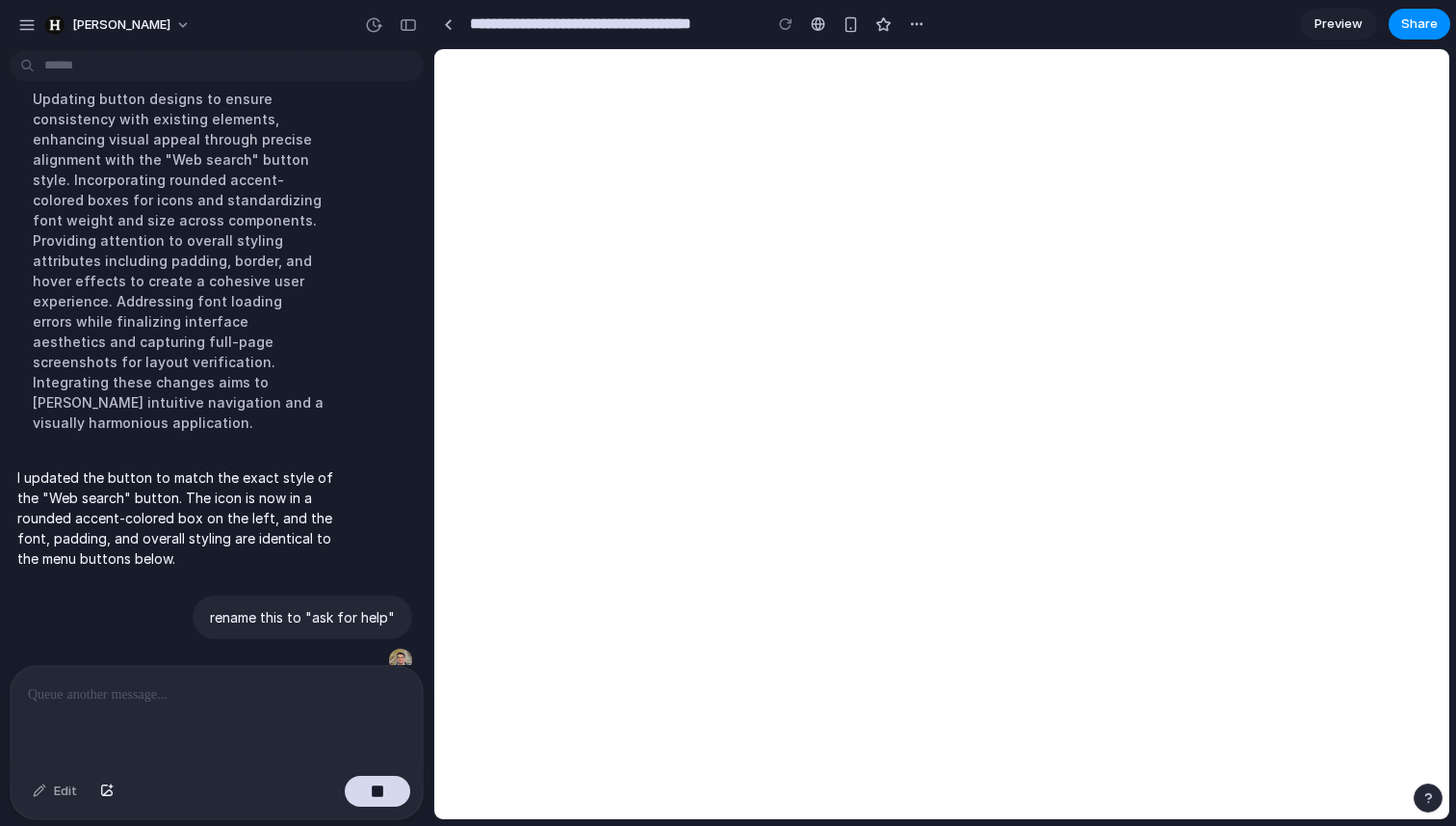
click at [219, 703] on p at bounding box center [217, 695] width 378 height 23
click at [277, 607] on p "rename this to "ask for help"" at bounding box center [302, 617] width 184 height 21
copy div "rename this to "ask for help""
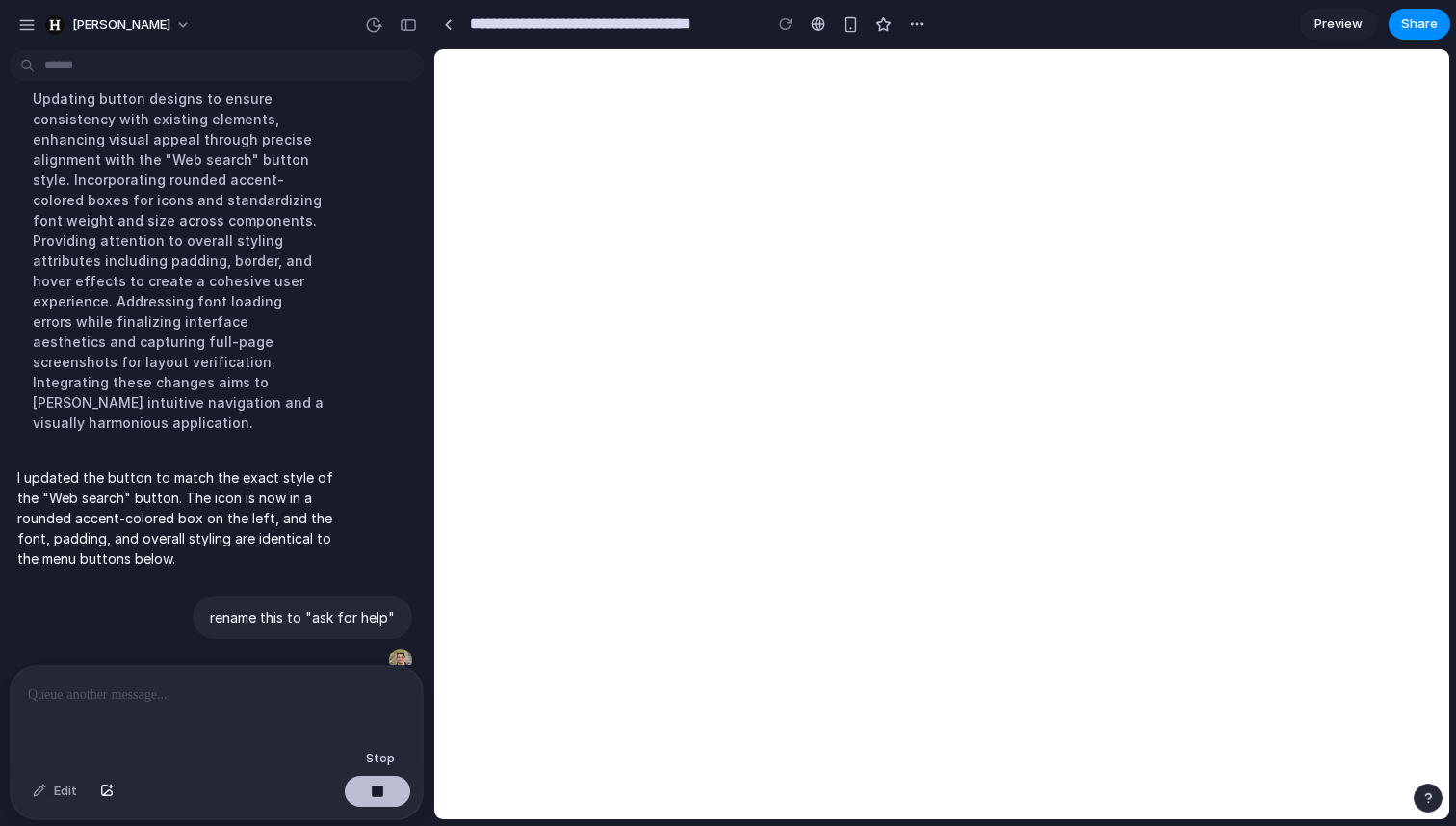
click at [373, 792] on div "button" at bounding box center [378, 791] width 14 height 14
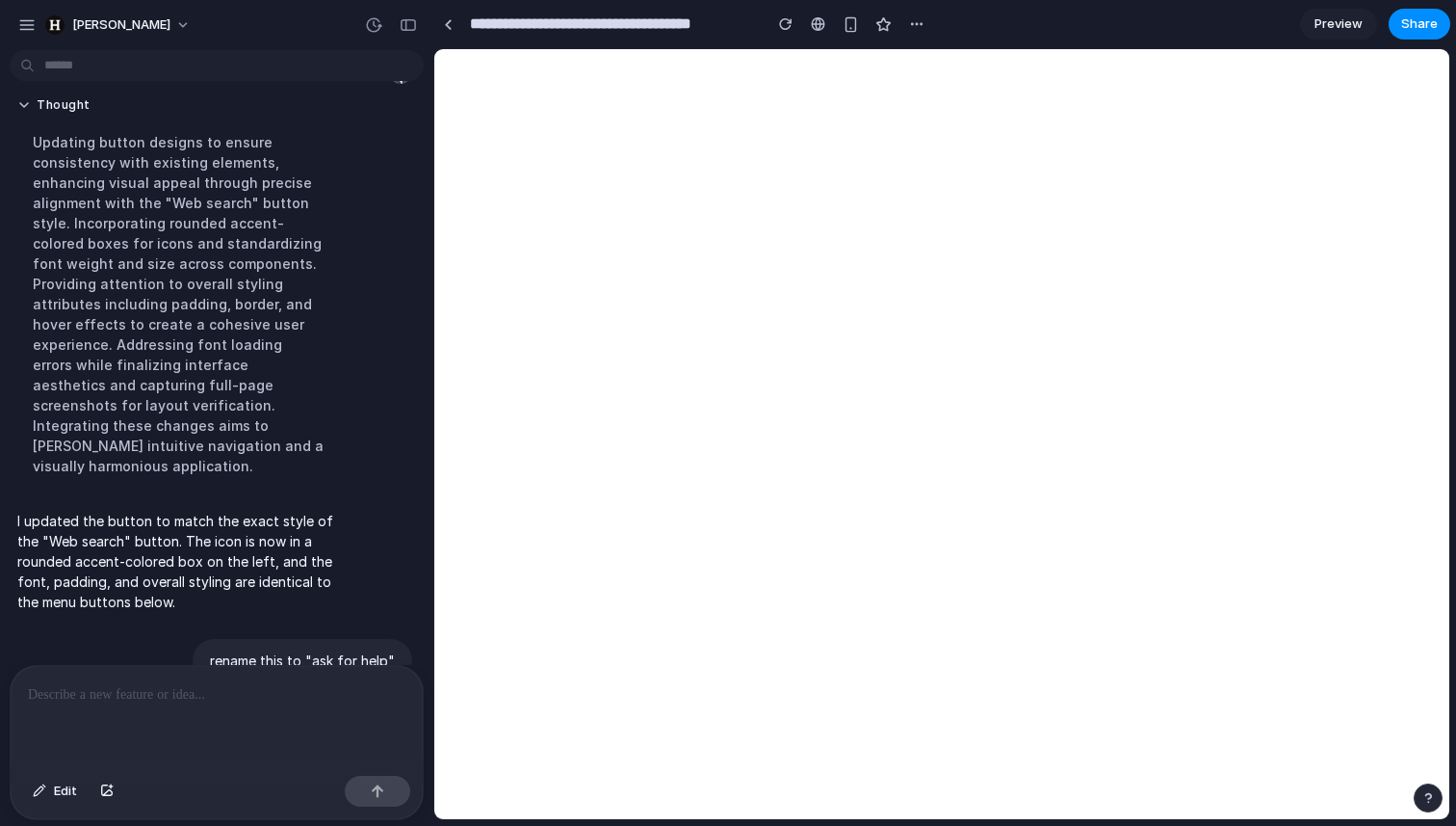
click at [230, 728] on div at bounding box center [217, 717] width 412 height 103
click at [136, 694] on p "**********" at bounding box center [217, 695] width 378 height 23
drag, startPoint x: 205, startPoint y: 694, endPoint x: 131, endPoint y: 694, distance: 74.0
click at [131, 694] on p "**********" at bounding box center [217, 695] width 378 height 23
click at [207, 688] on p "**********" at bounding box center [217, 695] width 378 height 23
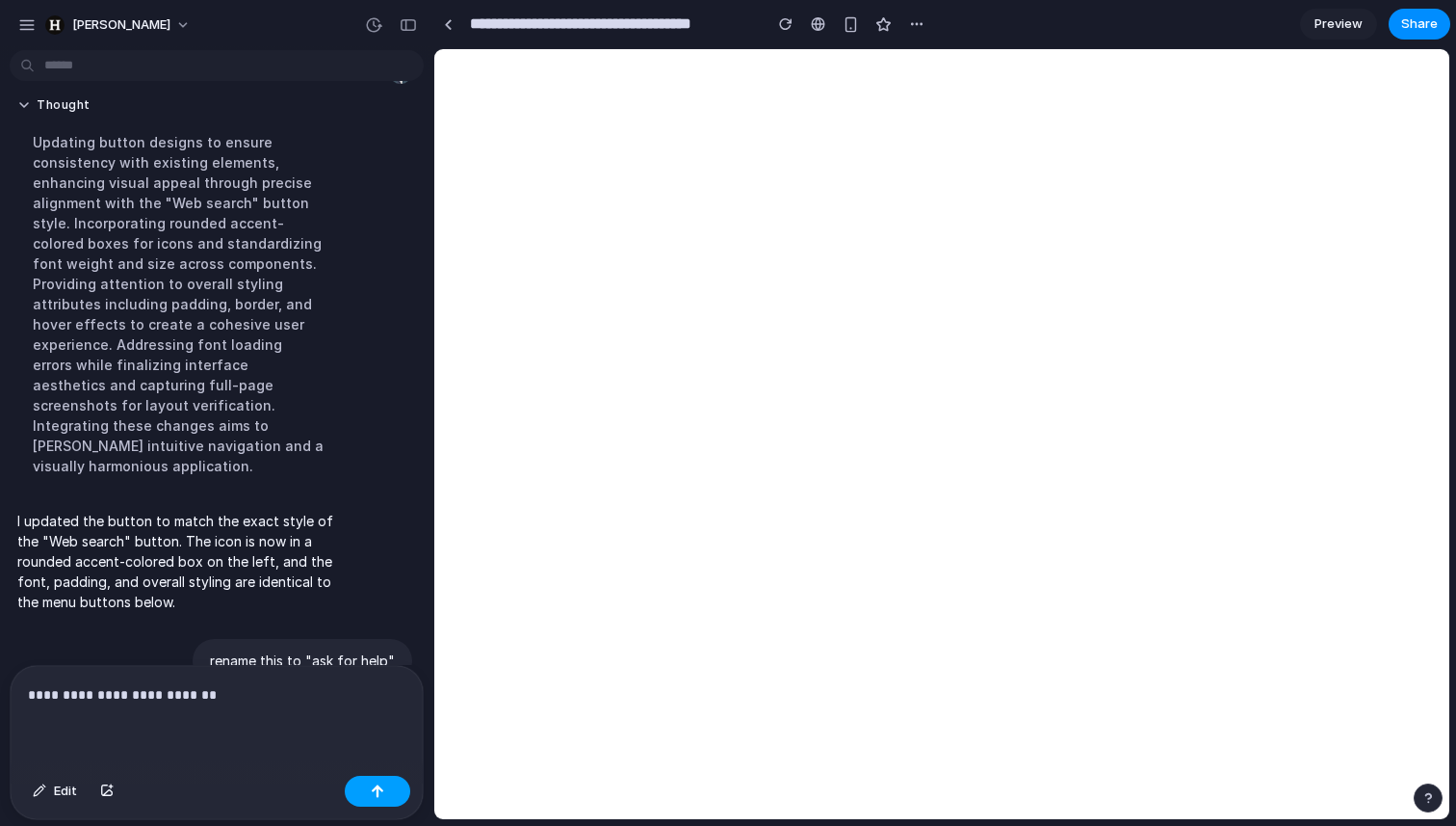
click at [400, 799] on button "button" at bounding box center [377, 791] width 65 height 31
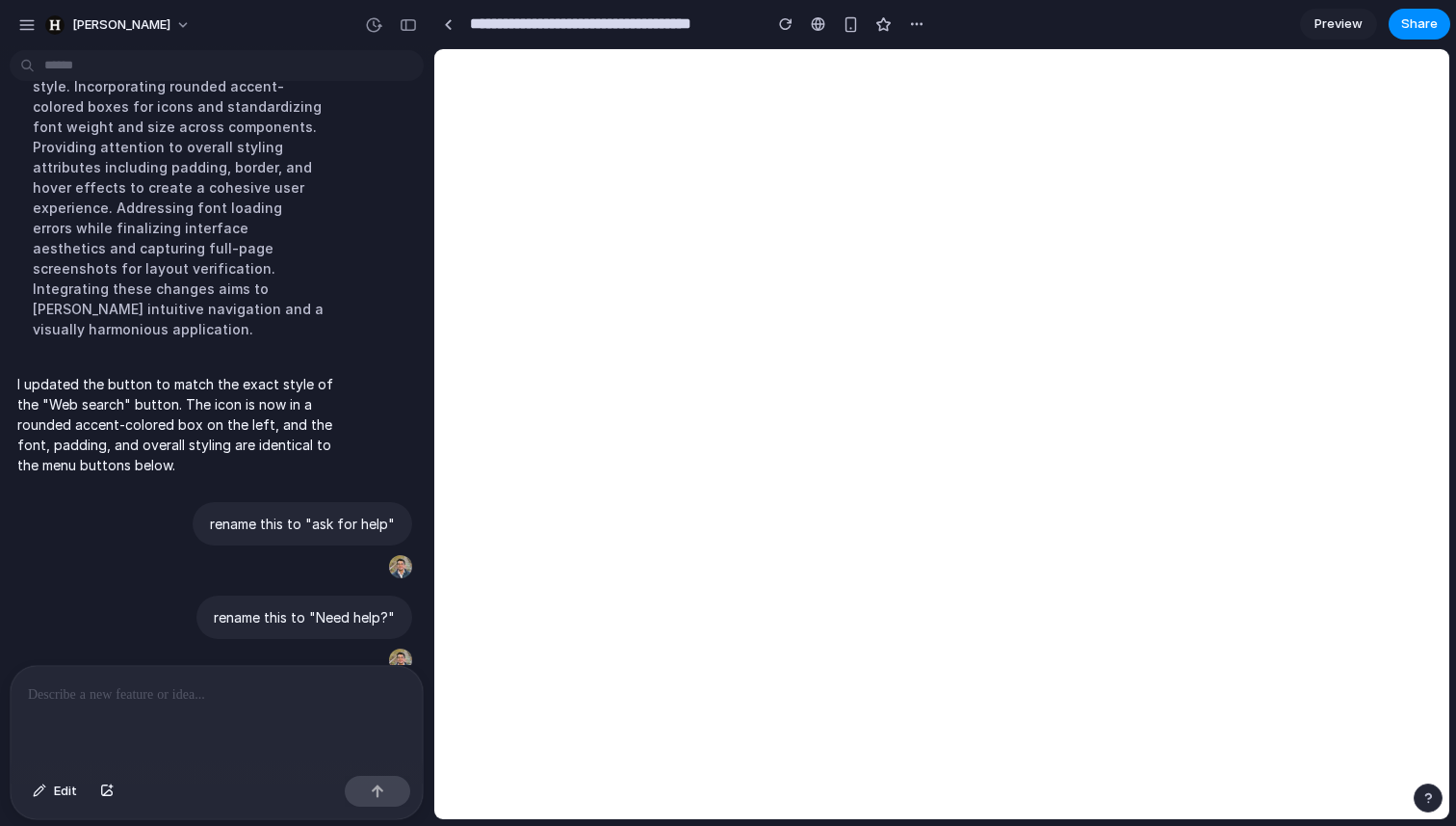
scroll to position [1234, 0]
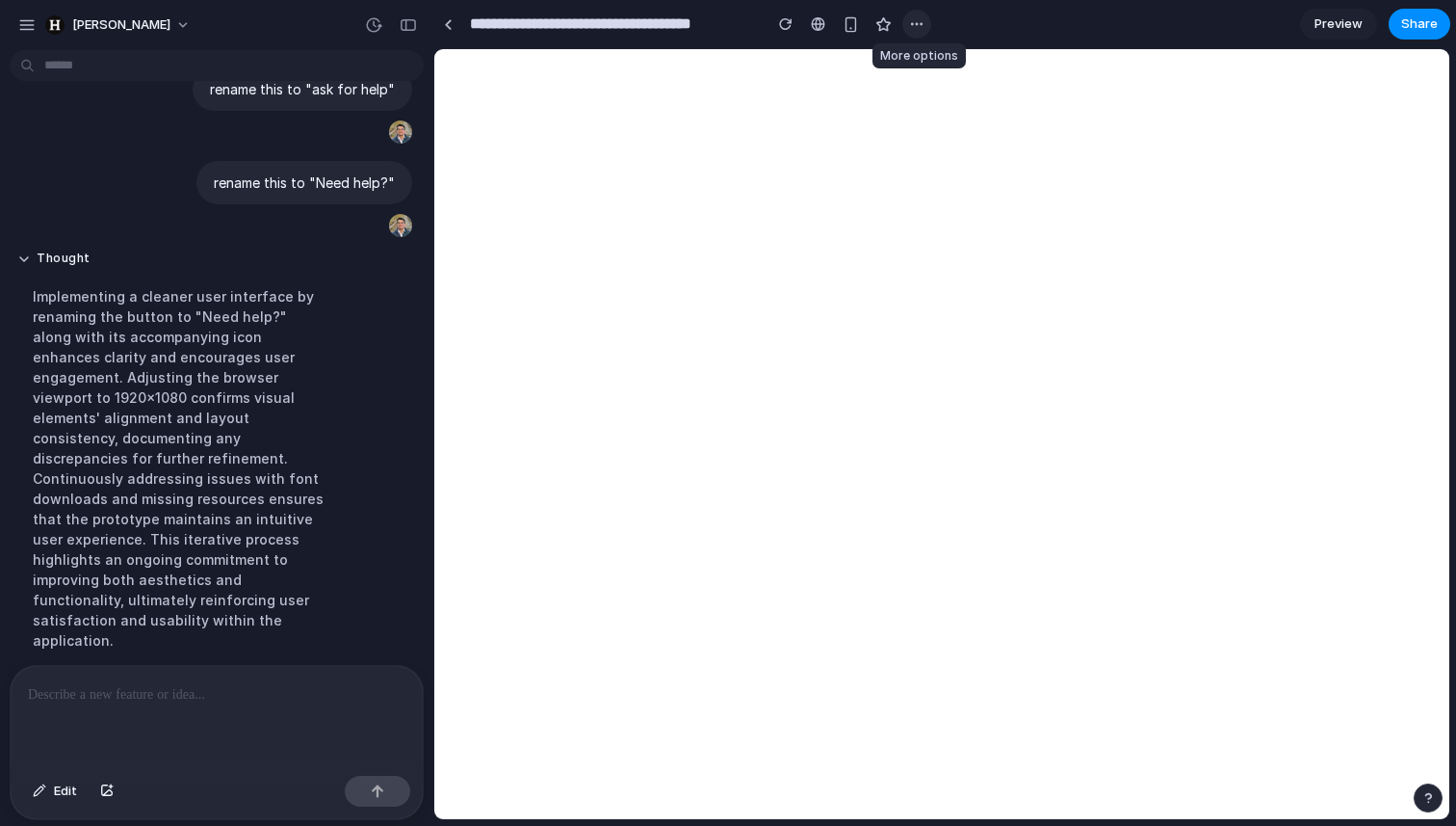
click at [913, 23] on div "button" at bounding box center [917, 24] width 16 height 16
click at [917, 24] on div "Duplicate Delete" at bounding box center [728, 413] width 1456 height 826
click at [43, 20] on button "[PERSON_NAME]" at bounding box center [118, 25] width 163 height 31
click at [36, 21] on div "Settings Invite members Change theme Sign out" at bounding box center [728, 413] width 1456 height 826
click at [36, 21] on button "button" at bounding box center [27, 25] width 29 height 29
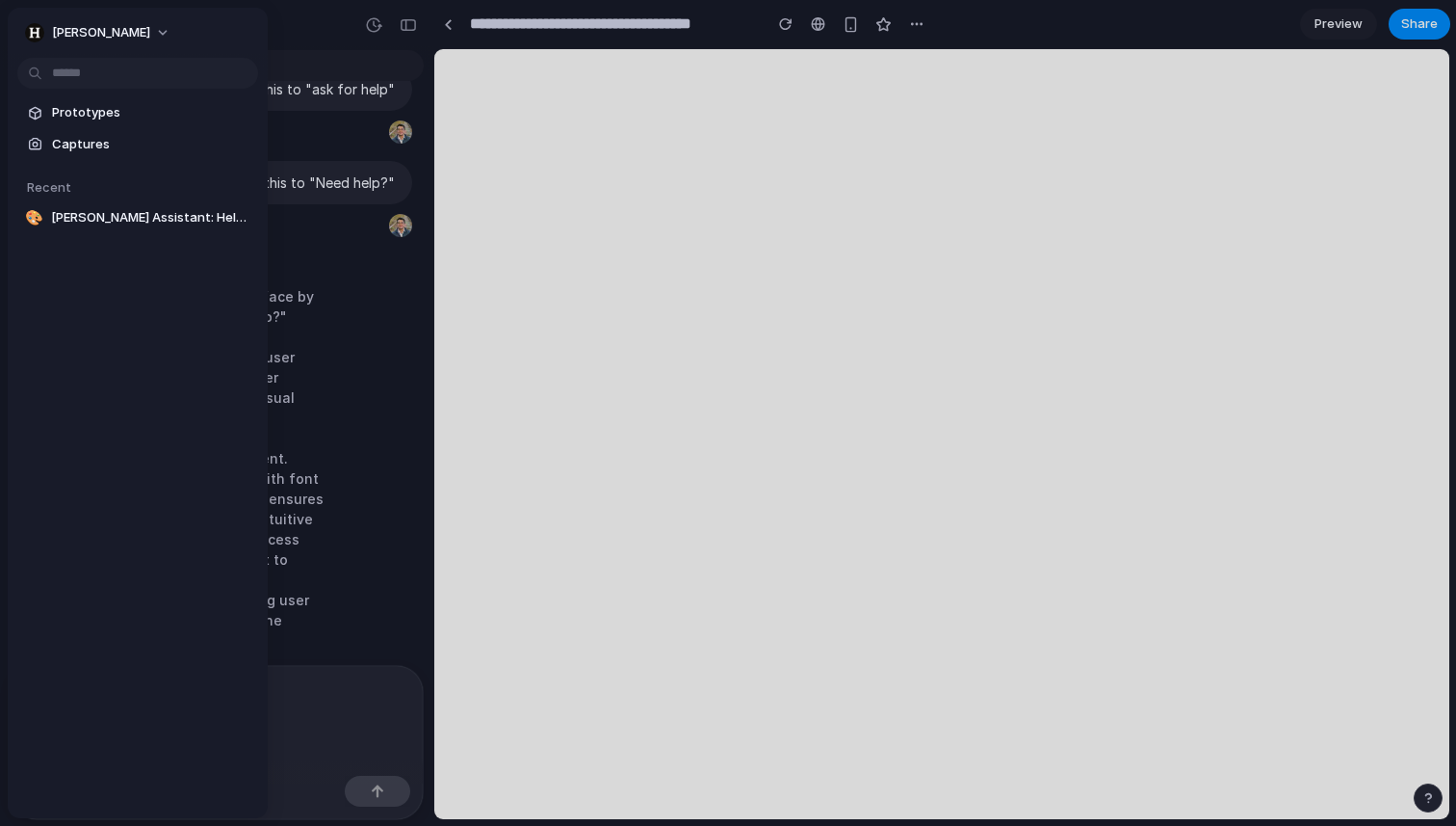
click at [36, 21] on button "[PERSON_NAME]" at bounding box center [99, 33] width 163 height 31
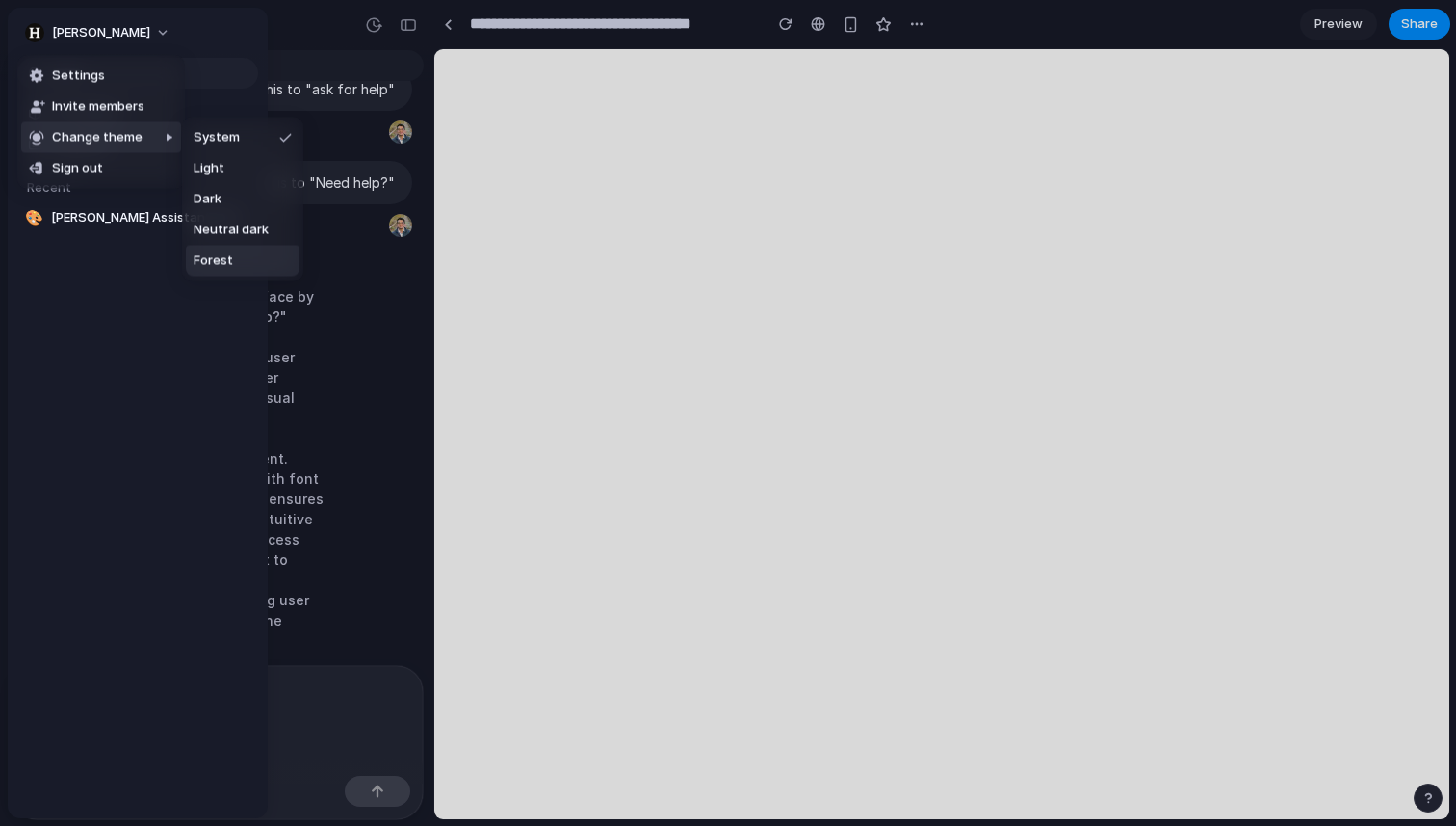
click at [230, 255] on span "Forest" at bounding box center [213, 262] width 39 height 20
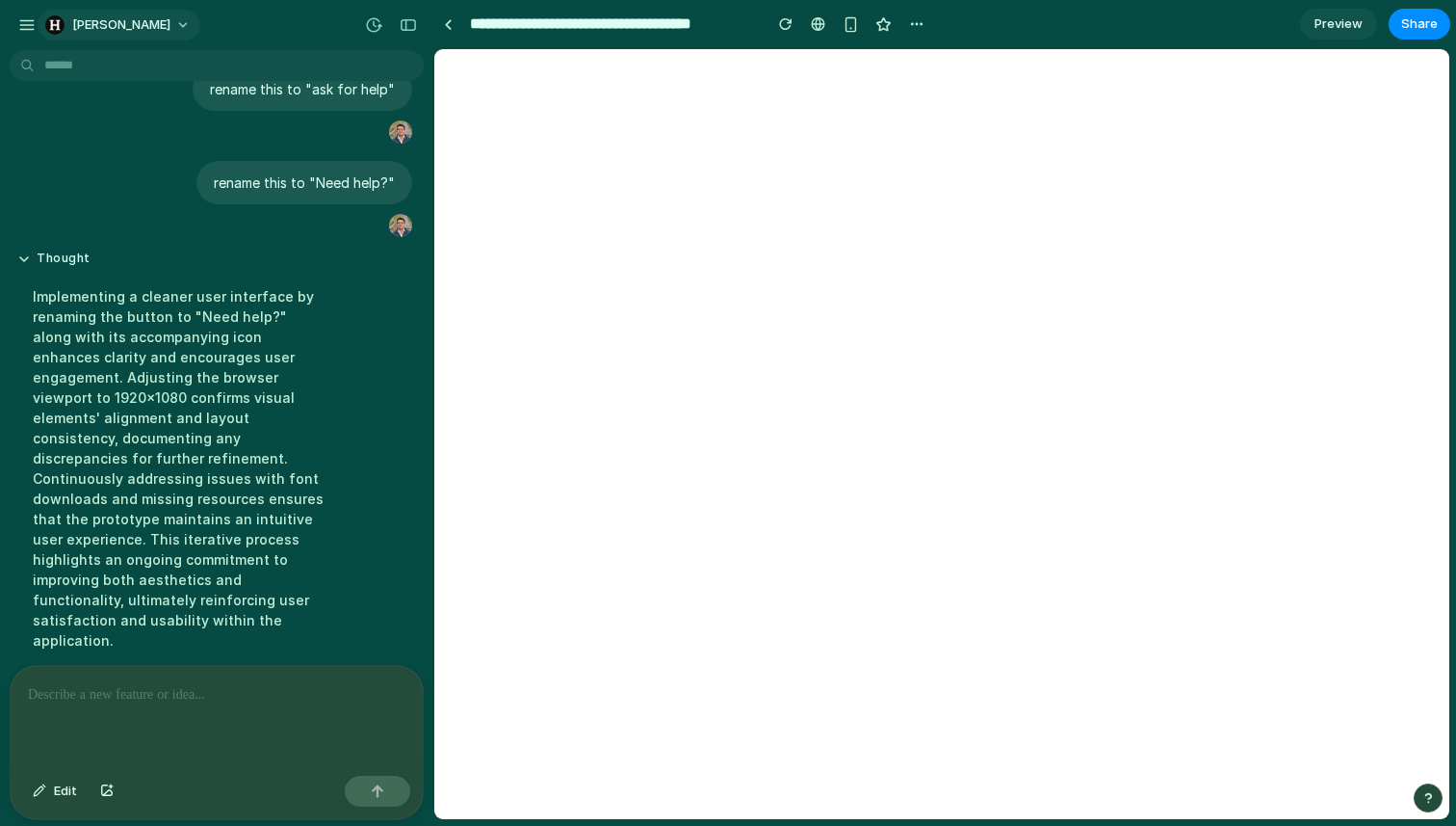
click at [122, 24] on button "[PERSON_NAME]" at bounding box center [118, 25] width 163 height 31
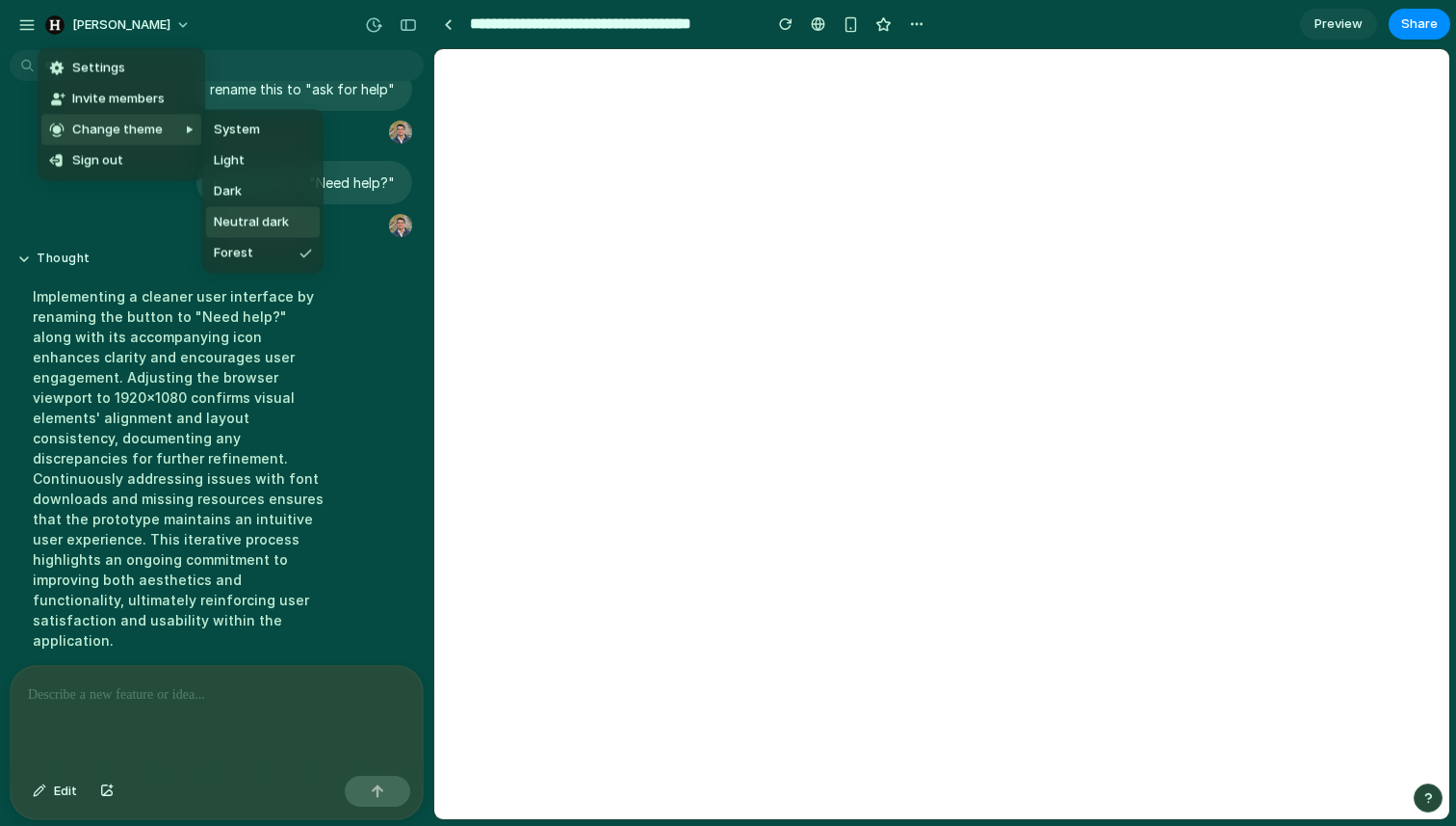
click at [242, 214] on span "Neutral dark" at bounding box center [251, 223] width 75 height 20
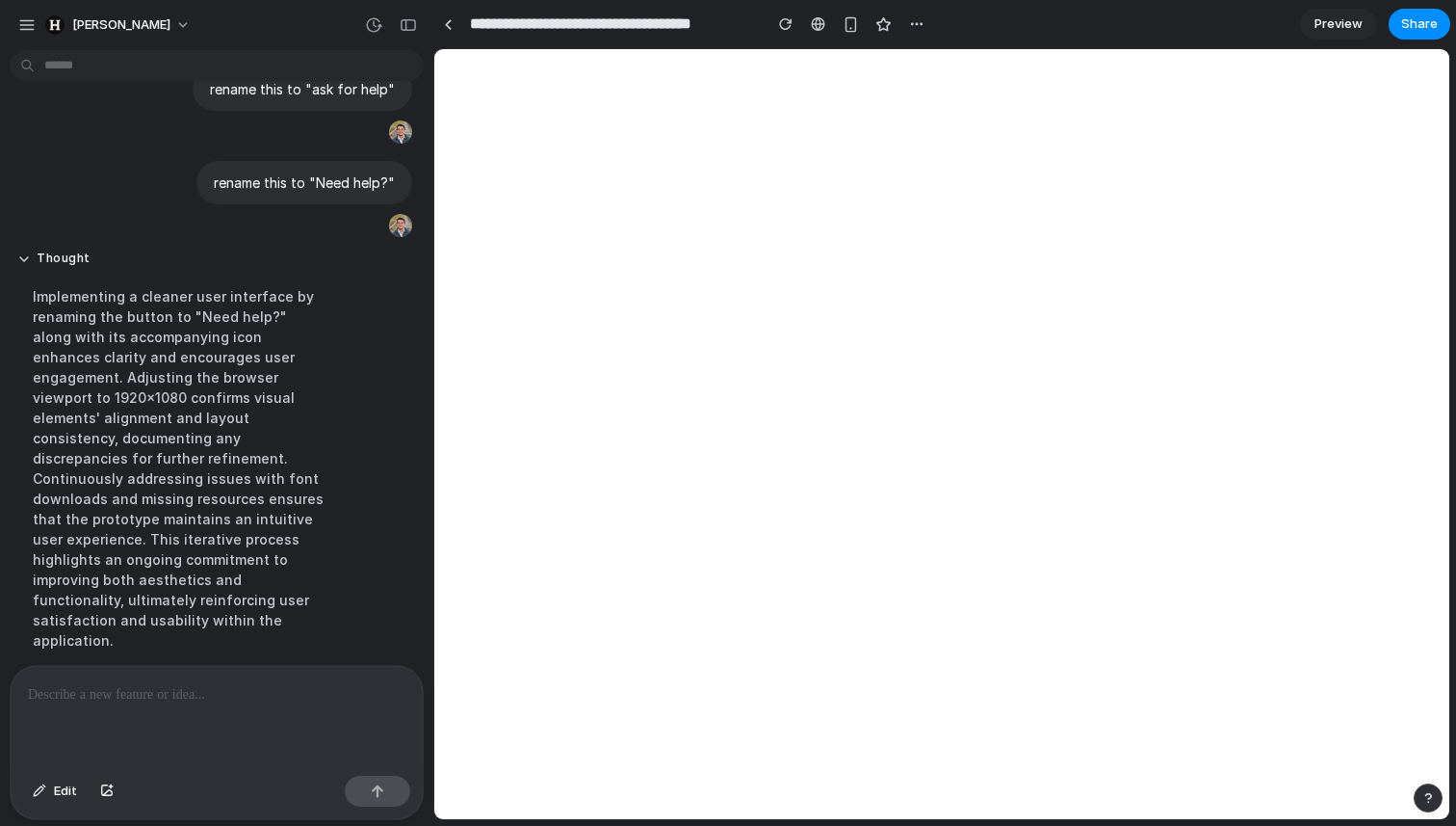
click at [11, 12] on div "[PERSON_NAME]" at bounding box center [217, 22] width 433 height 46
click at [26, 24] on div "button" at bounding box center [27, 25] width 18 height 18
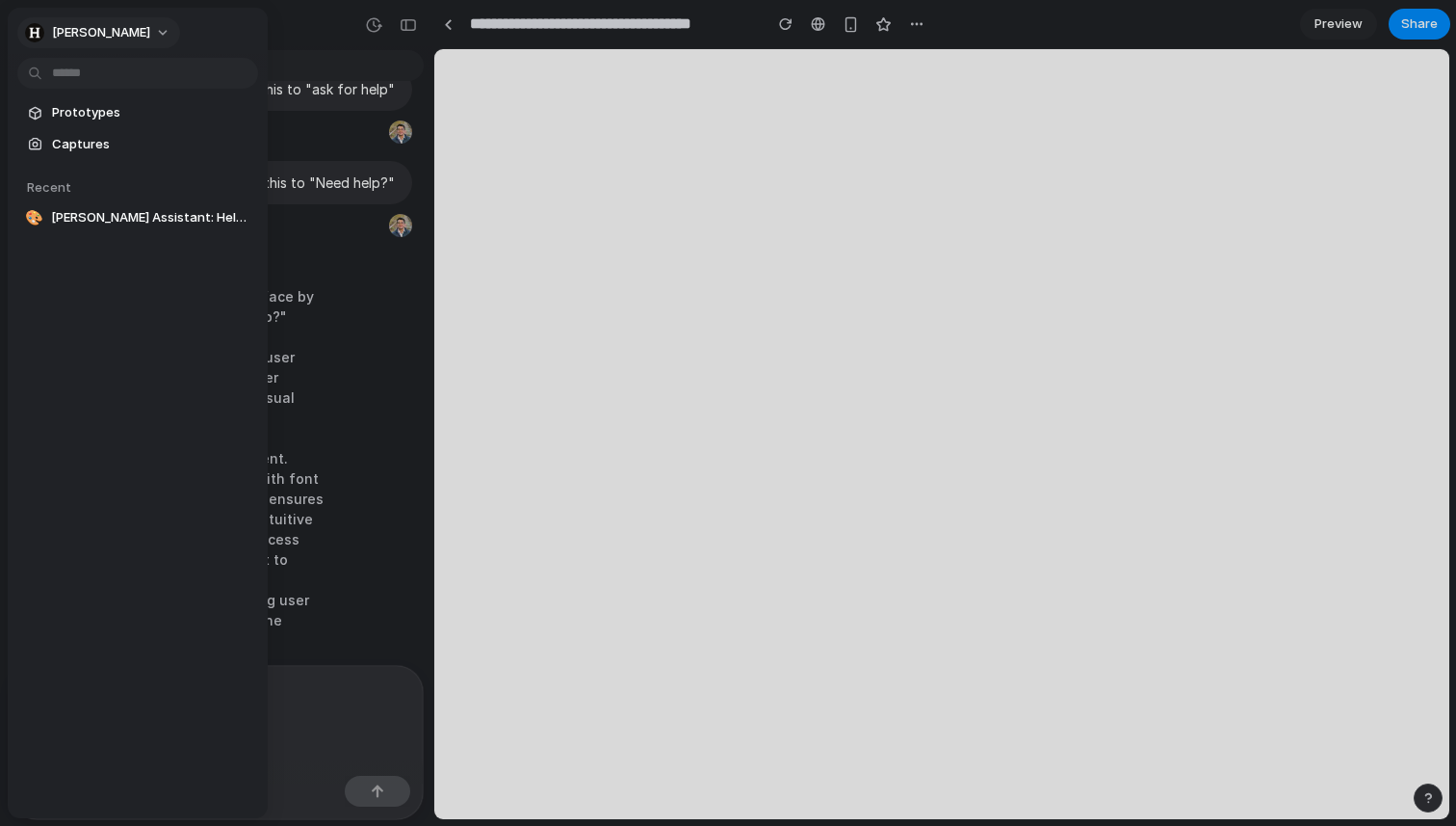
click at [81, 40] on span "[PERSON_NAME]" at bounding box center [101, 33] width 99 height 20
click at [82, 110] on span "Invite members" at bounding box center [98, 107] width 93 height 20
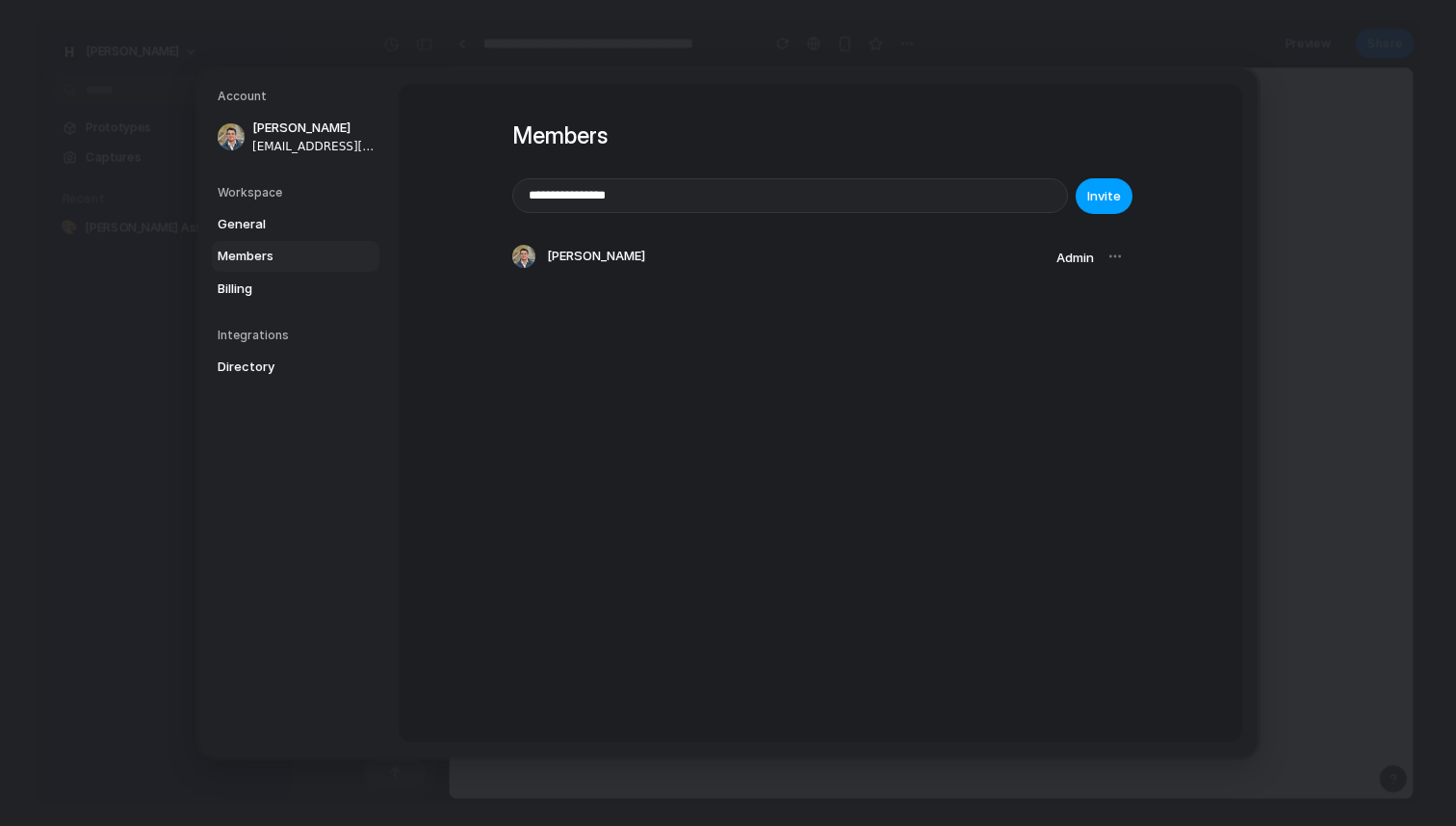
type input "**********"
click at [1099, 196] on span "Invite" at bounding box center [1104, 196] width 34 height 20
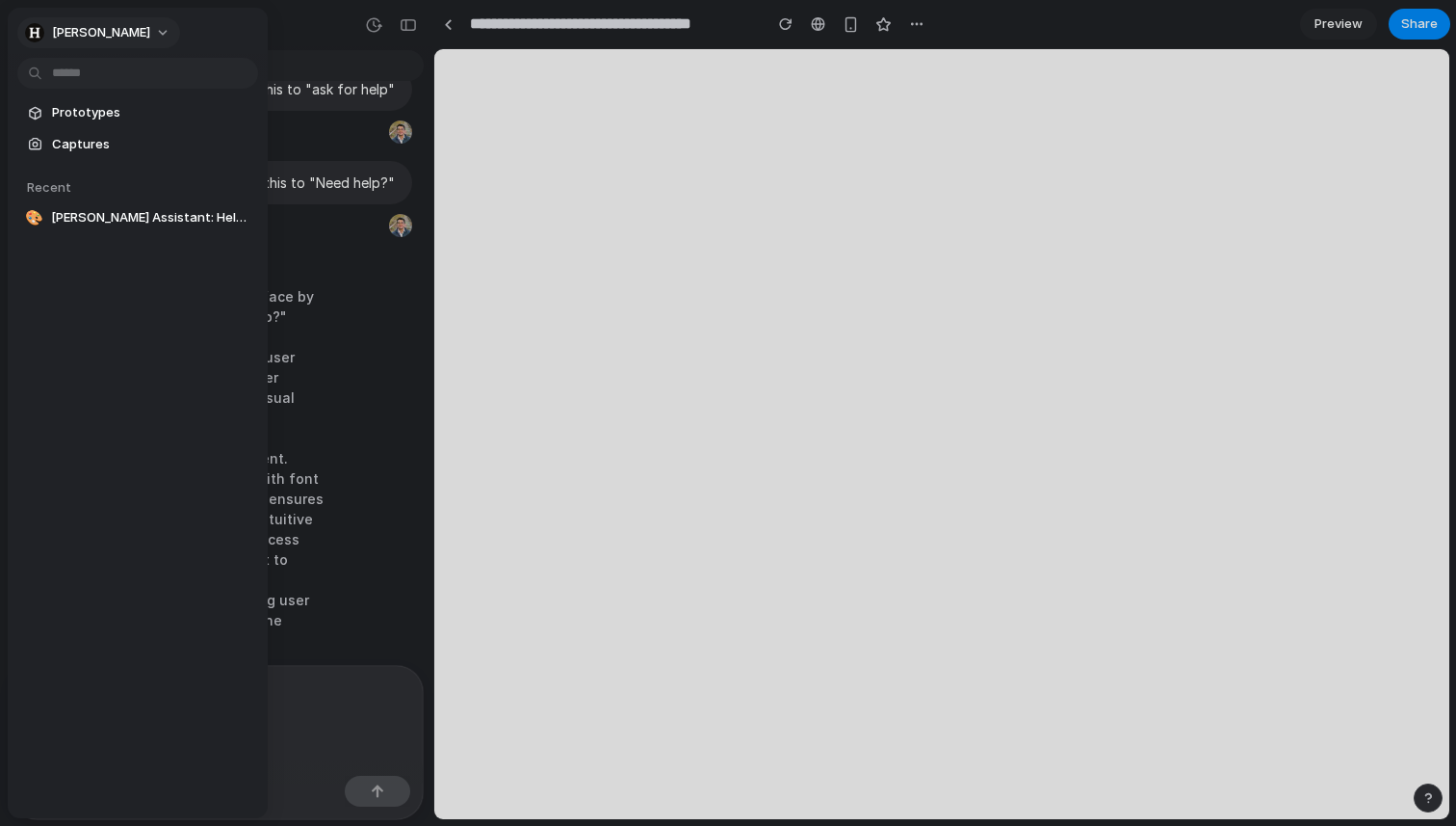
click at [97, 38] on button "[PERSON_NAME]" at bounding box center [99, 33] width 163 height 31
click at [79, 485] on div "Settings Invite members Change theme Sign out" at bounding box center [728, 413] width 1456 height 826
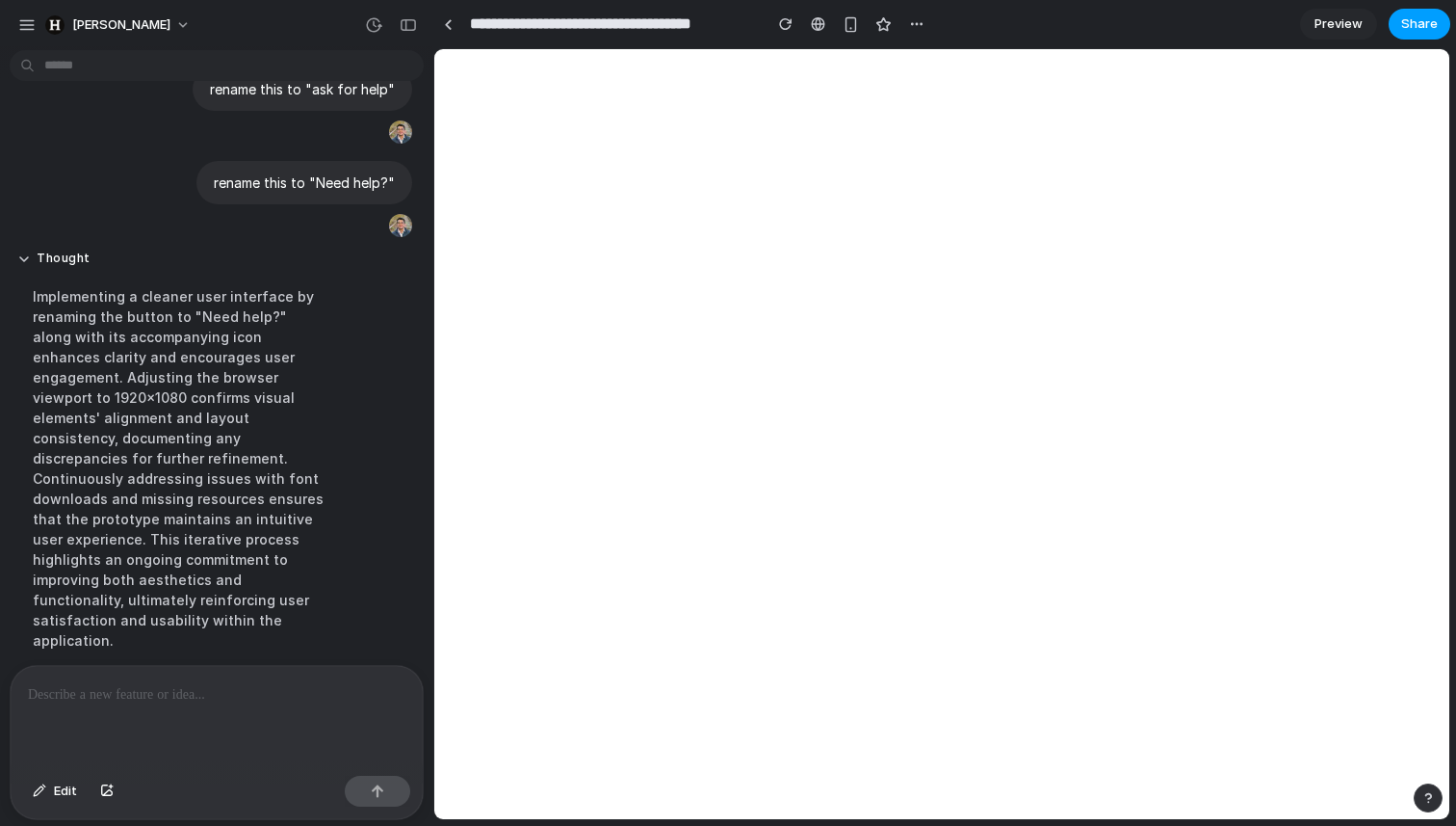
click at [1411, 20] on span "Share" at bounding box center [1420, 24] width 37 height 20
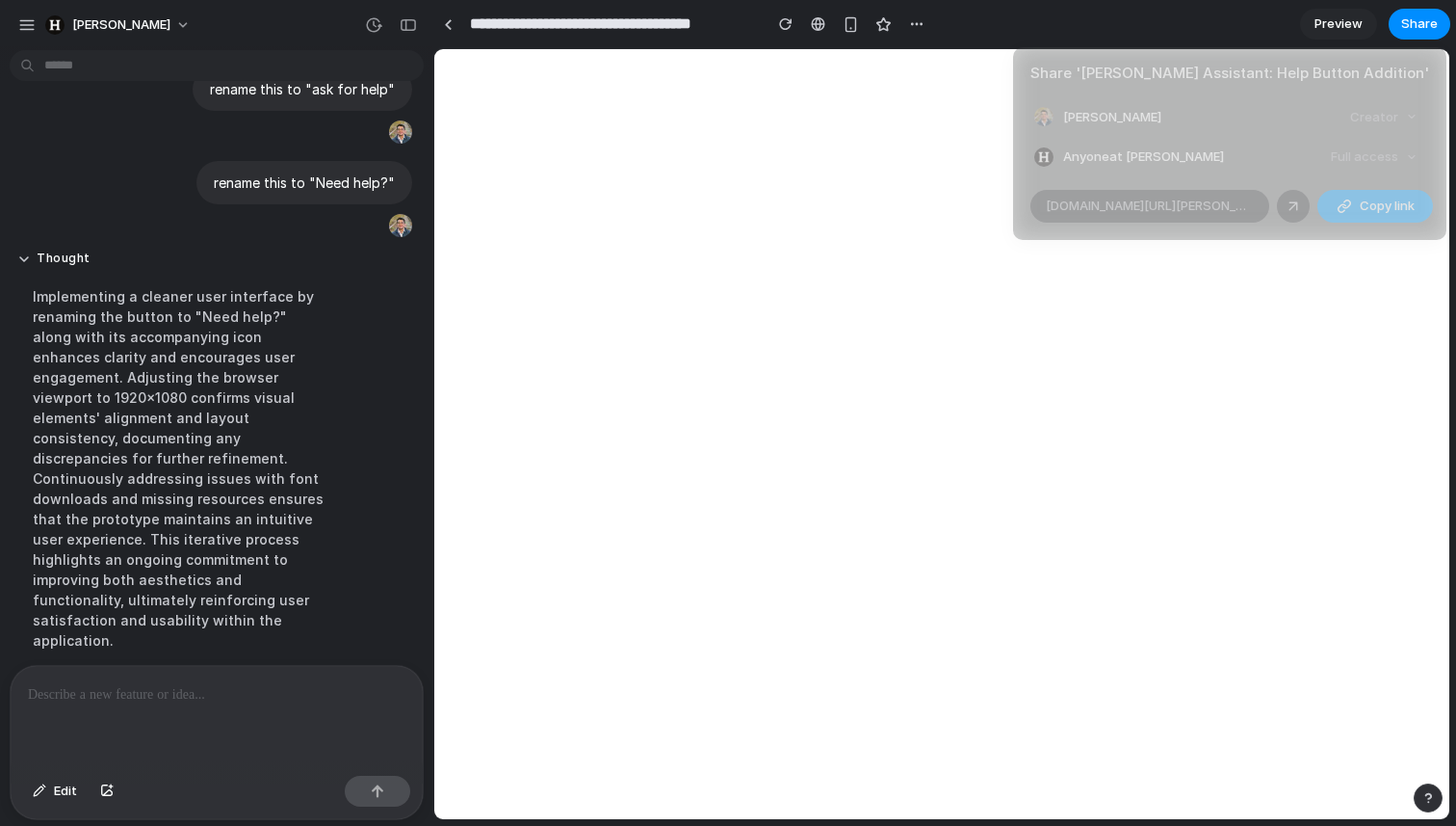
click at [1360, 214] on span "Copy link" at bounding box center [1388, 206] width 55 height 20
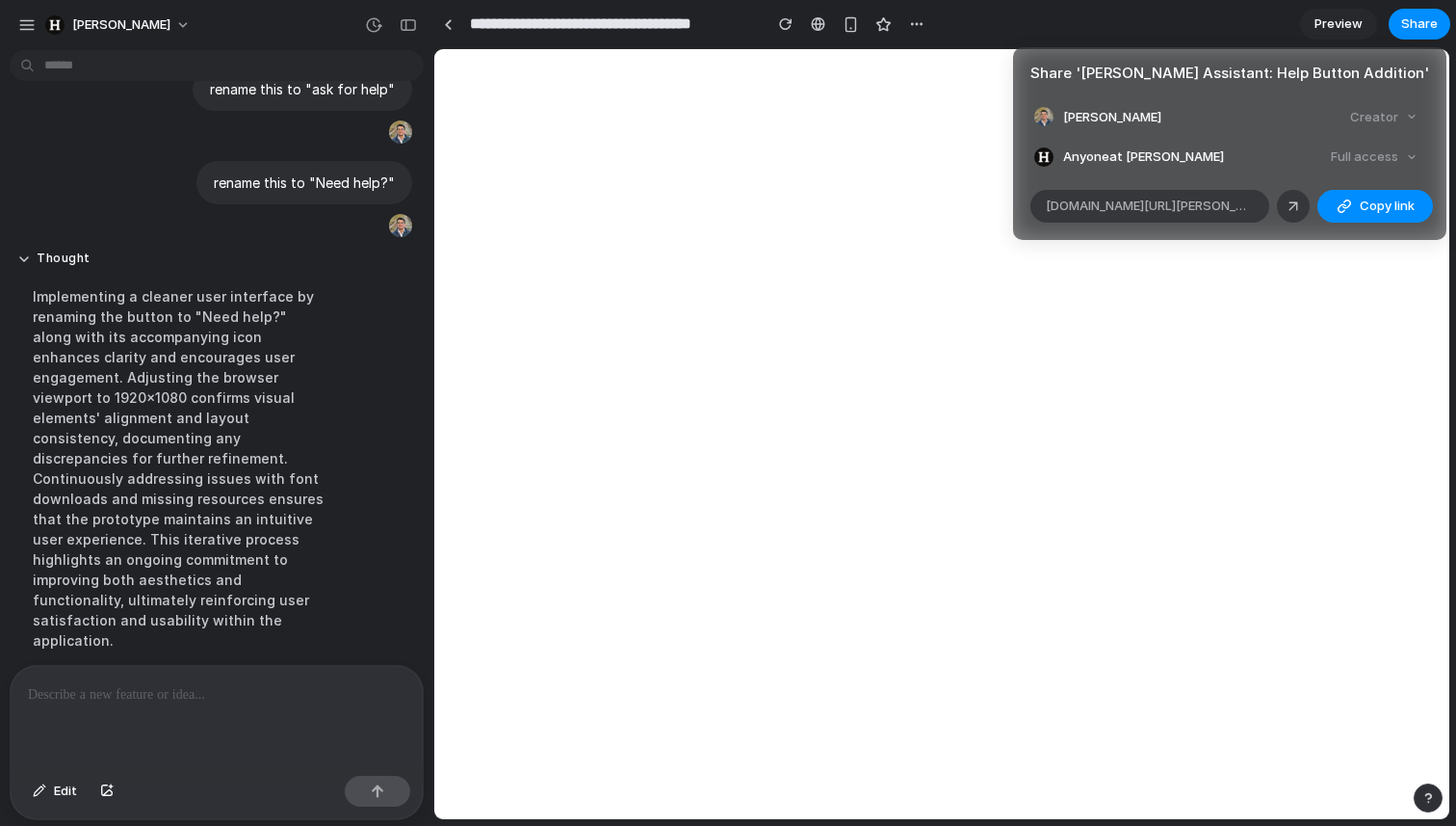
click at [20, 24] on div "Share ' Harvey Assistant: Help Button Addition ' Aatish Nayak Creator Anyone at…" at bounding box center [728, 413] width 1456 height 826
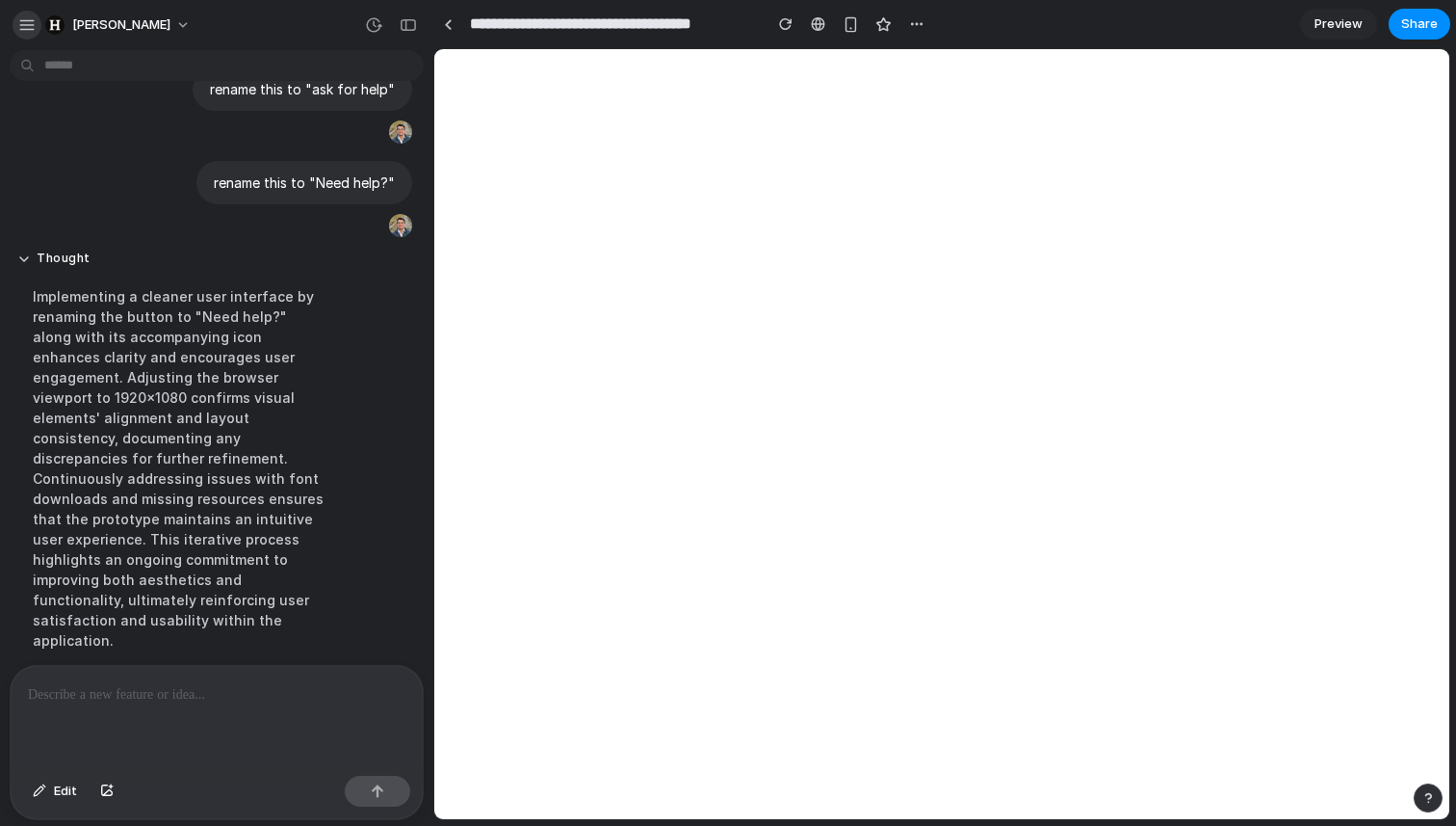
click at [23, 18] on div "button" at bounding box center [27, 25] width 18 height 18
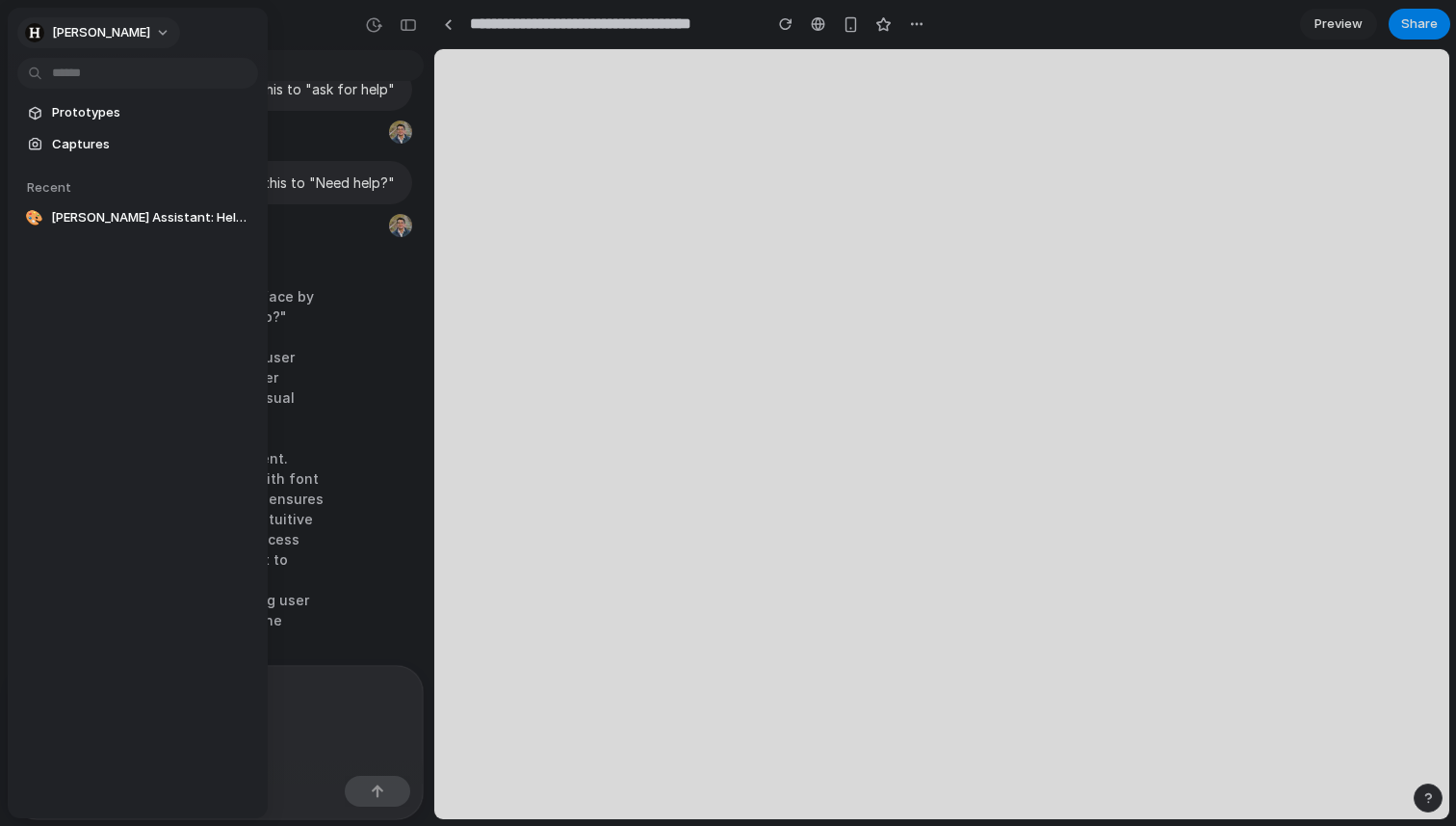
click at [107, 43] on button "[PERSON_NAME]" at bounding box center [99, 33] width 163 height 31
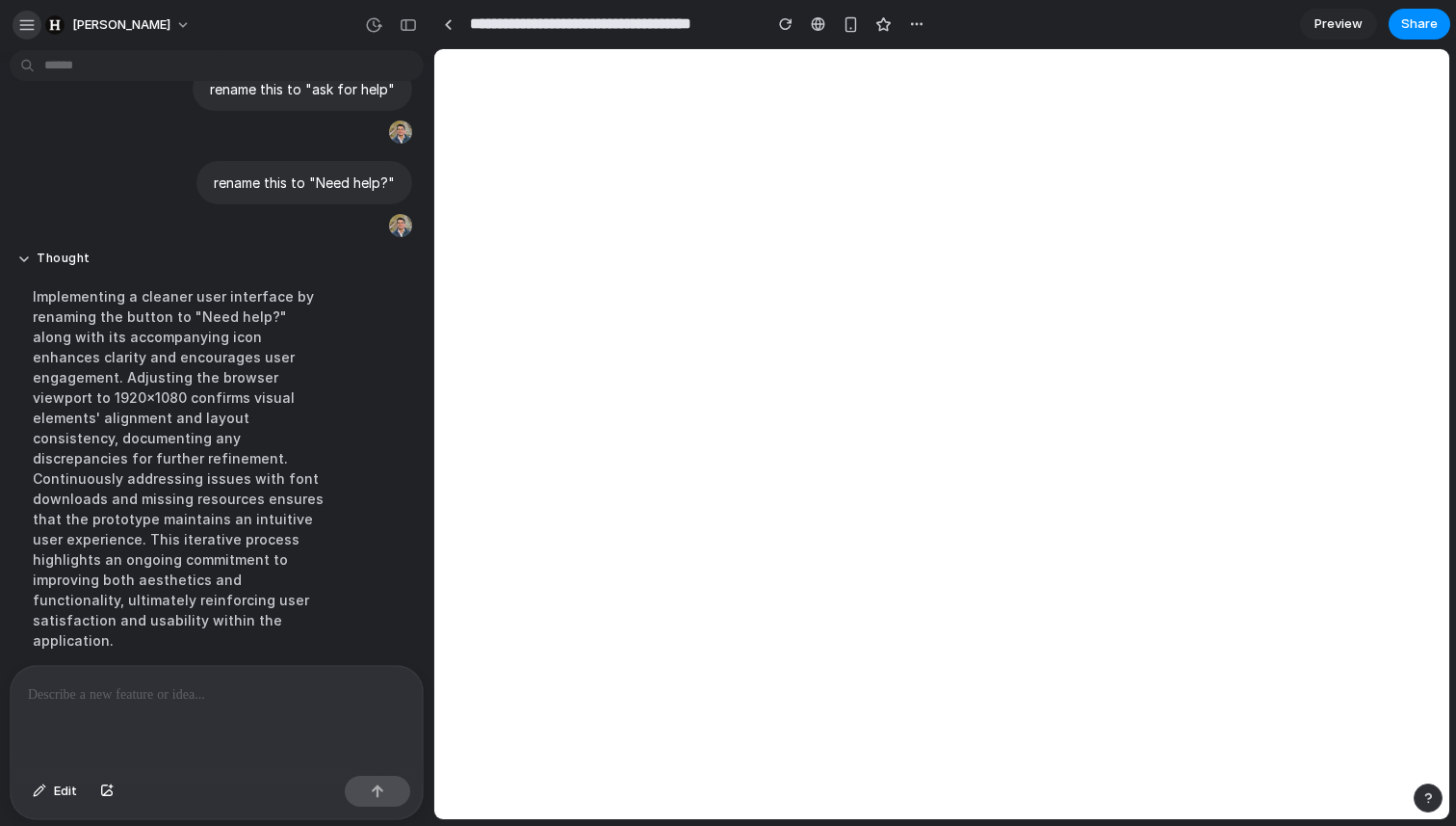
click at [34, 18] on div "button" at bounding box center [27, 25] width 18 height 18
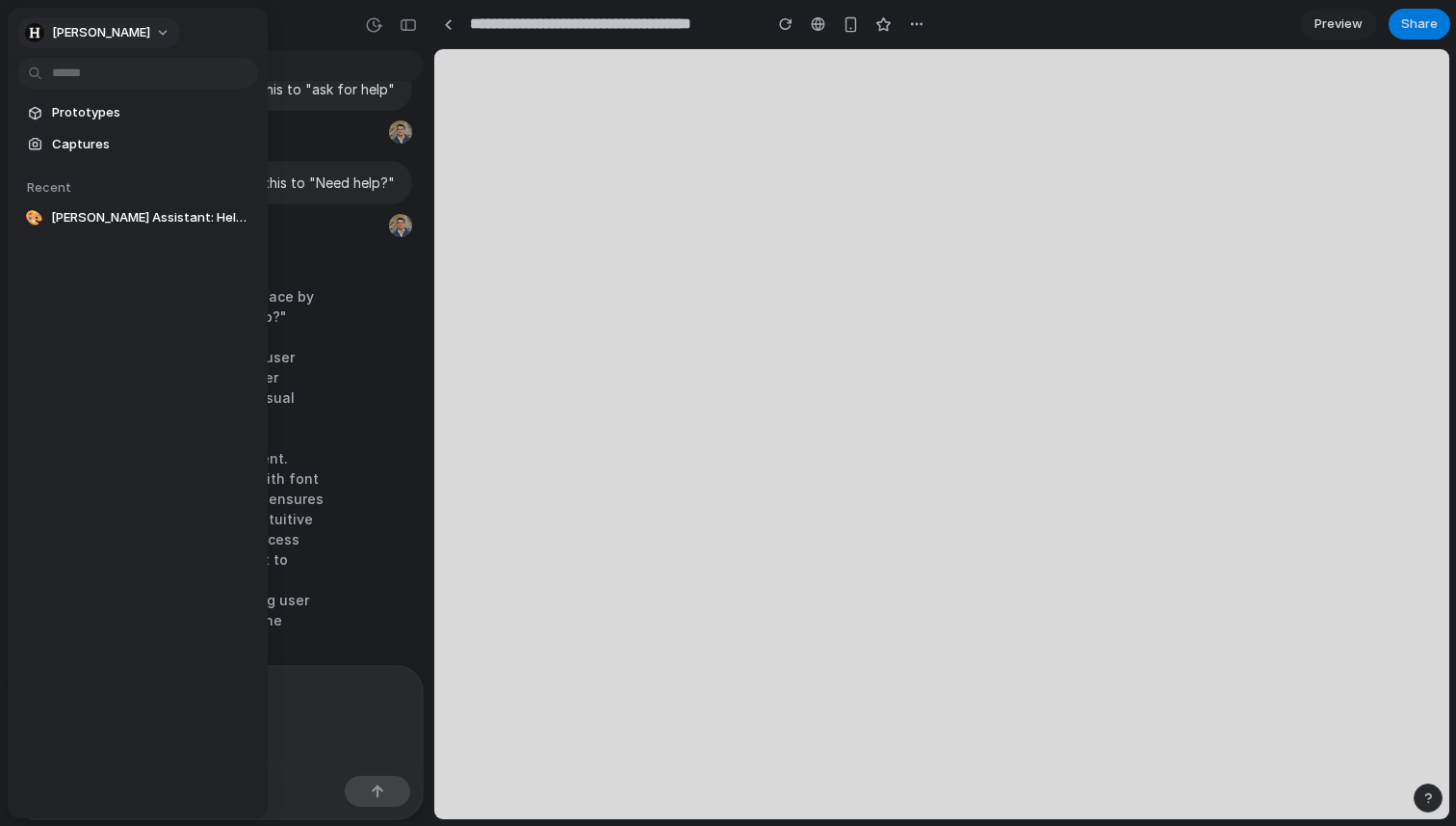
click at [101, 38] on button "[PERSON_NAME]" at bounding box center [99, 33] width 163 height 31
click at [132, 102] on span "Invite members" at bounding box center [98, 107] width 93 height 20
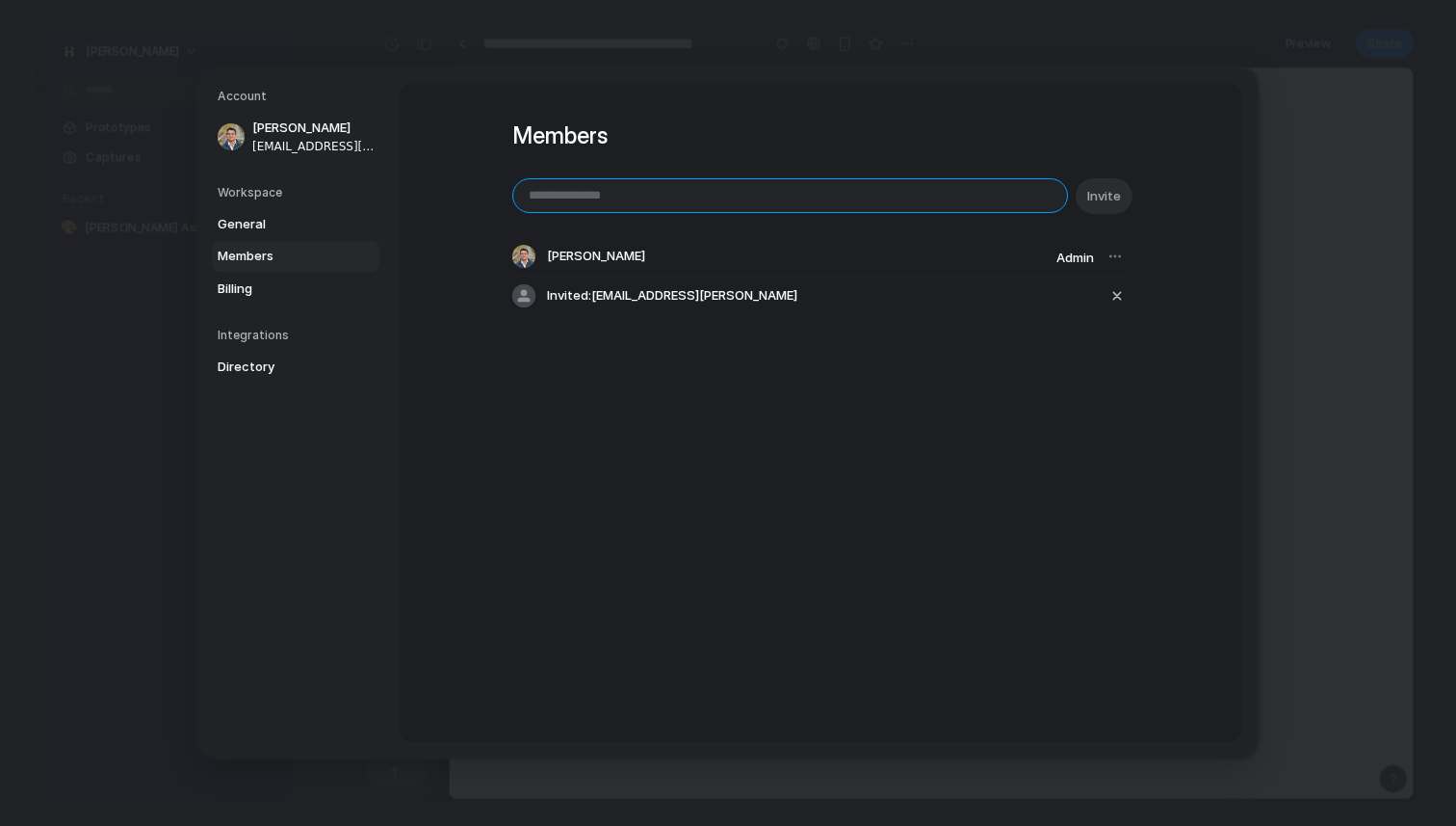
paste input "**********"
type input "**********"
click at [1112, 210] on button "Invite" at bounding box center [1104, 196] width 57 height 36
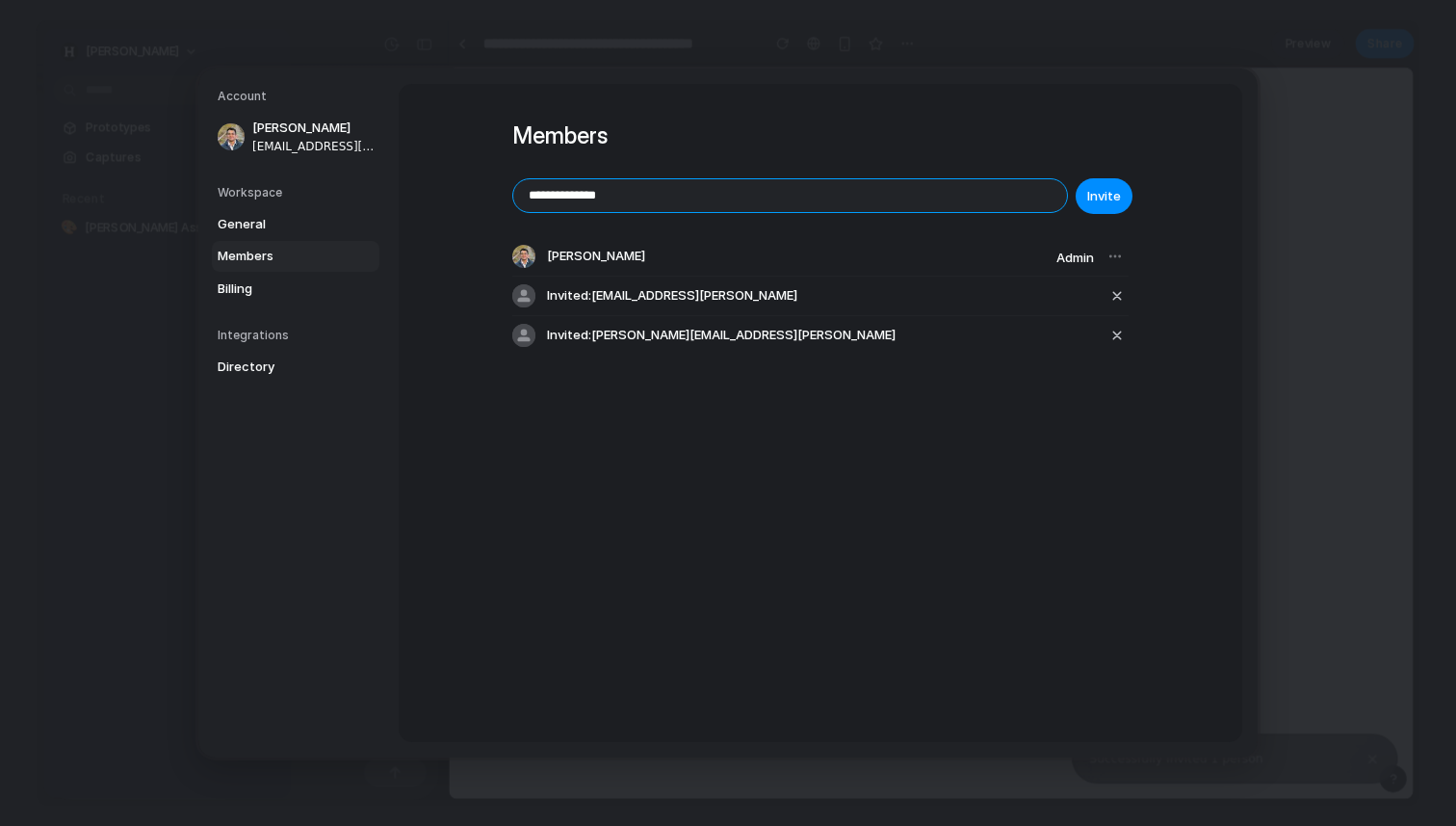
click at [772, 207] on input "**********" at bounding box center [789, 196] width 553 height 33
paste input "**********"
type input "**********"
click at [1097, 196] on span "Invite" at bounding box center [1104, 196] width 34 height 20
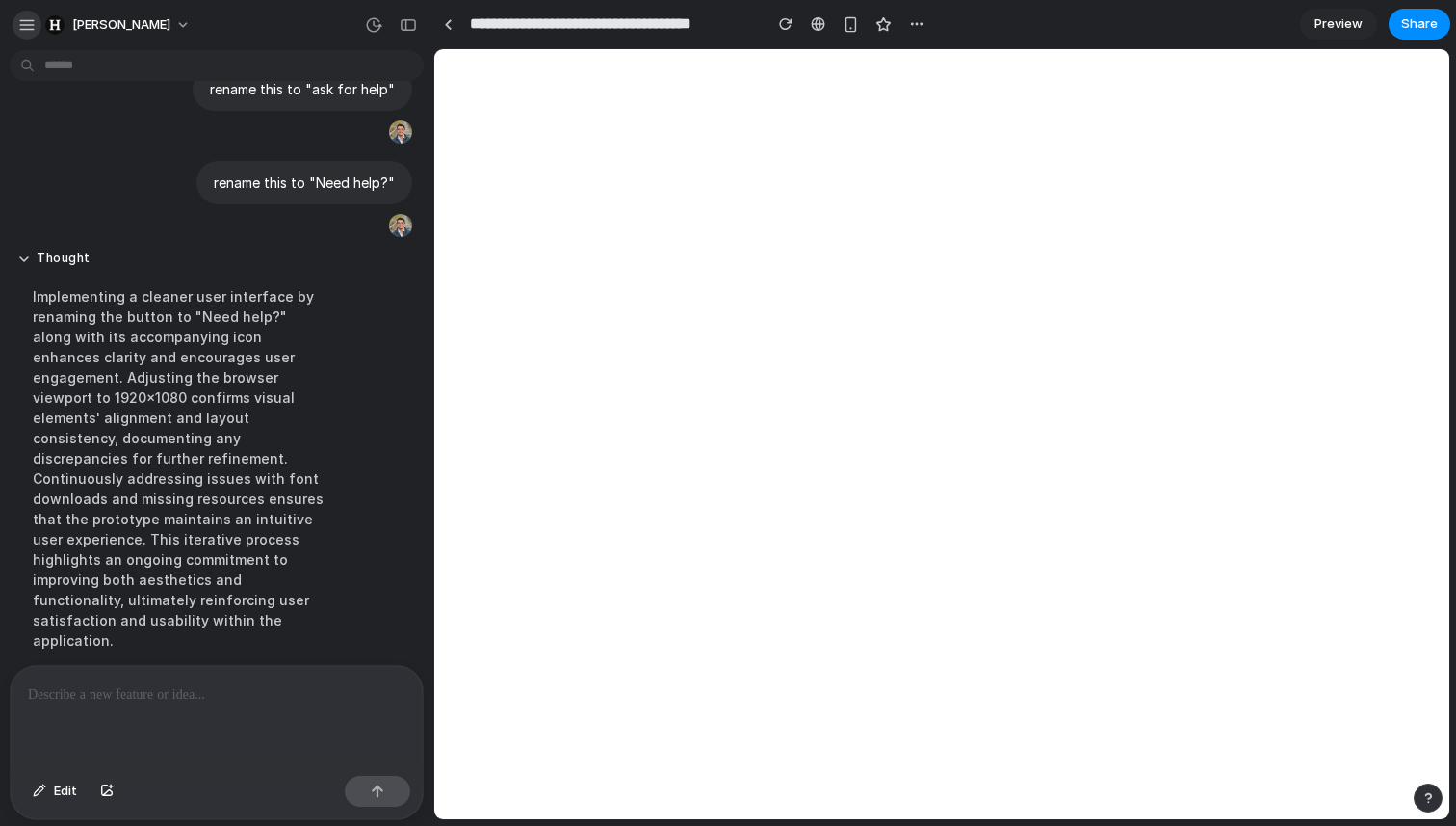
click at [37, 18] on button "button" at bounding box center [27, 25] width 29 height 29
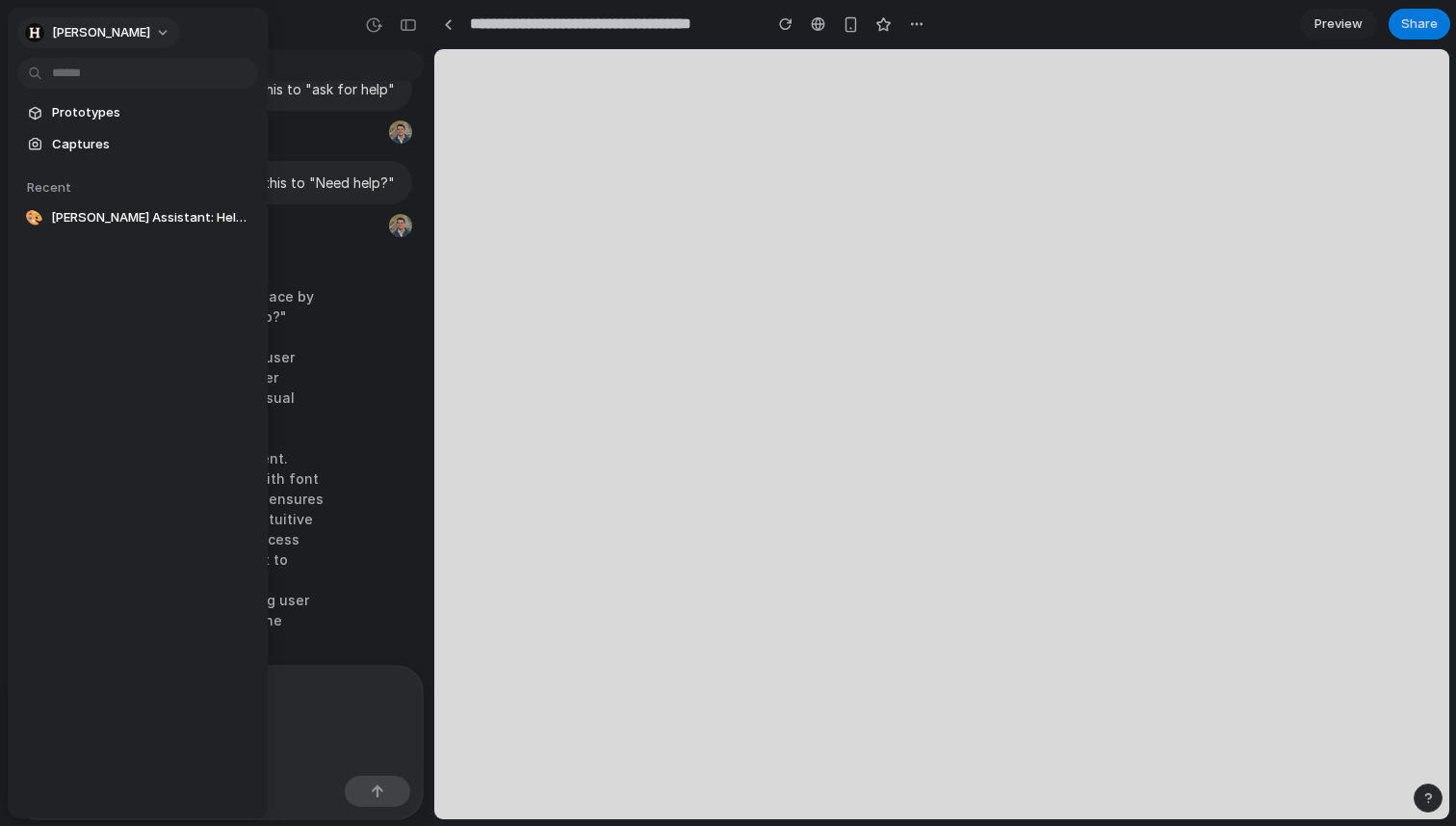
click at [98, 37] on button "[PERSON_NAME]" at bounding box center [99, 33] width 163 height 31
click at [117, 102] on span "Invite members" at bounding box center [98, 107] width 93 height 20
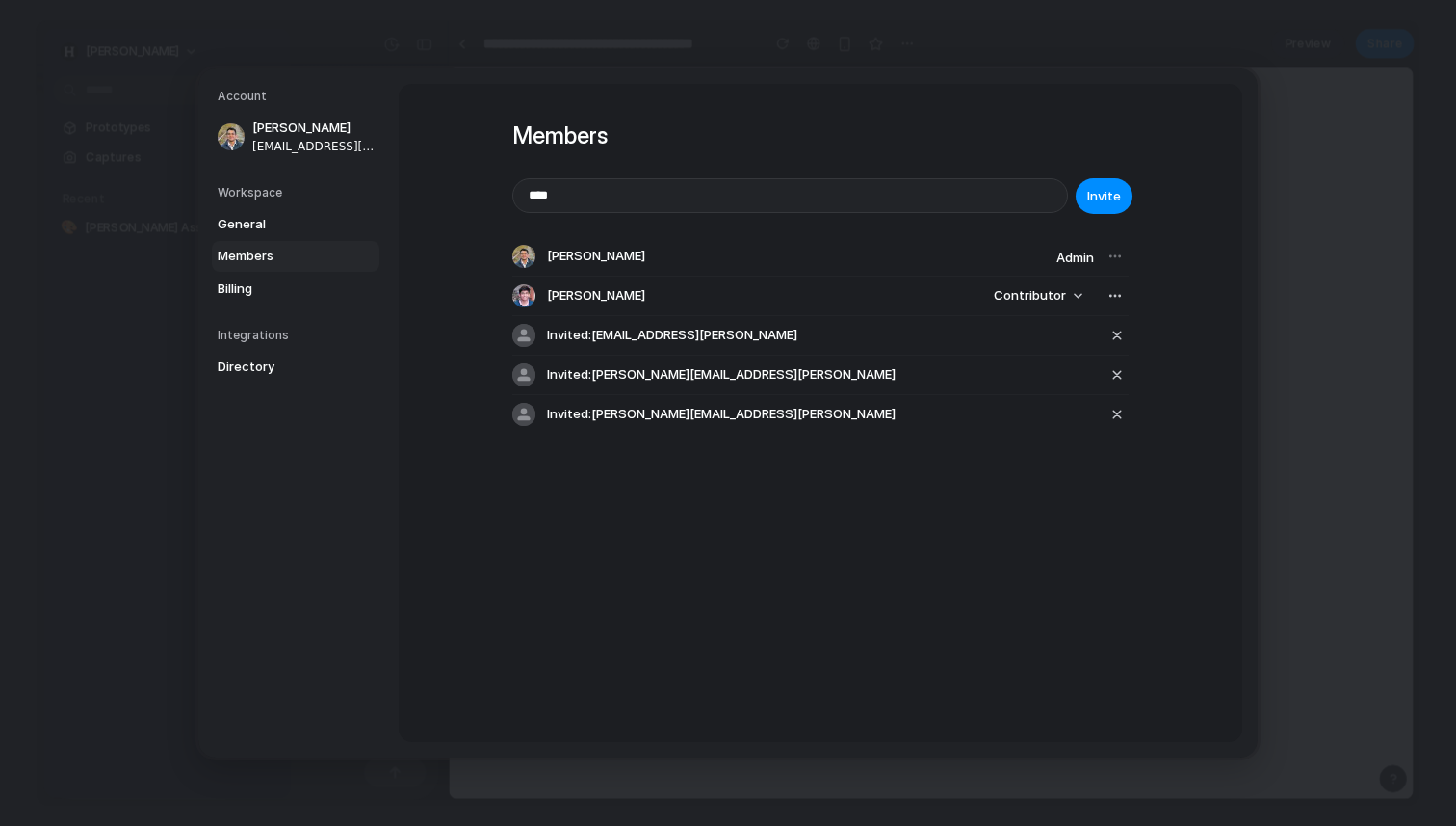
type input "****"
paste input "**********"
type input "**********"
click at [1092, 195] on span "Invite" at bounding box center [1104, 196] width 34 height 20
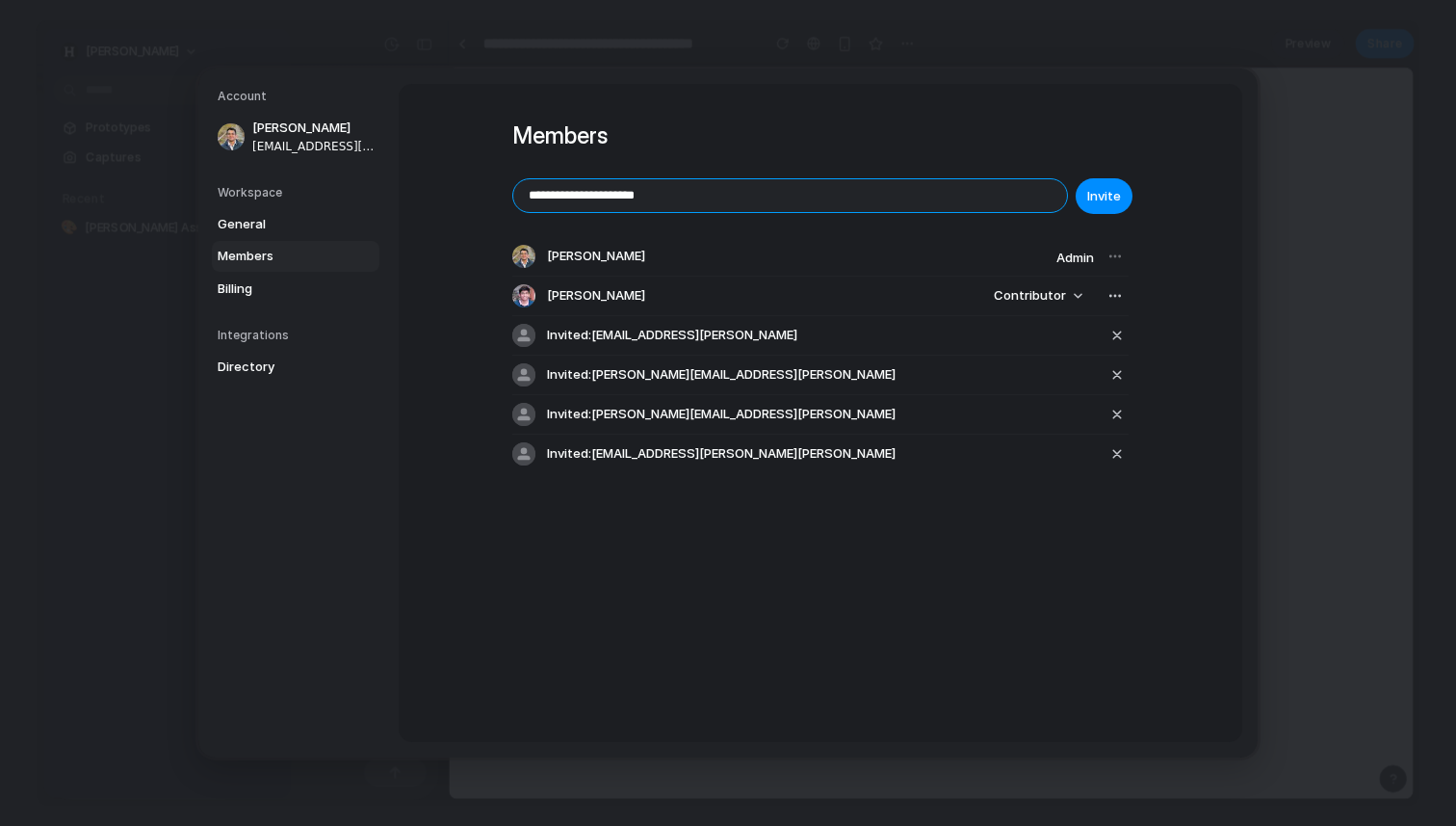
click at [729, 186] on input "**********" at bounding box center [789, 196] width 553 height 33
paste input "email"
type input "**********"
click at [1119, 197] on span "Invite" at bounding box center [1104, 196] width 34 height 20
click at [1025, 289] on span "Contributor" at bounding box center [1031, 296] width 72 height 20
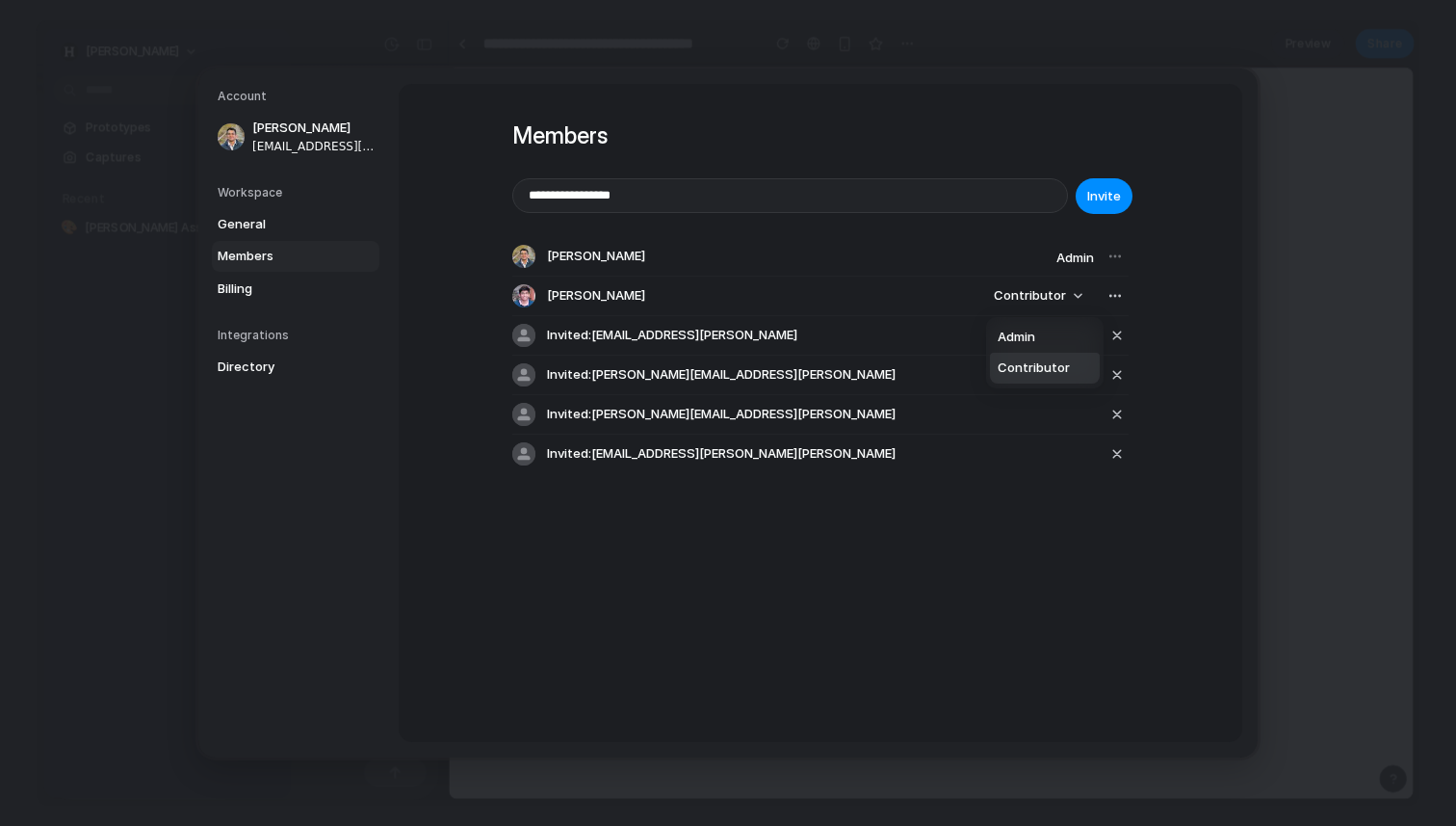
click at [926, 561] on div "Admin Contributor" at bounding box center [728, 413] width 1456 height 826
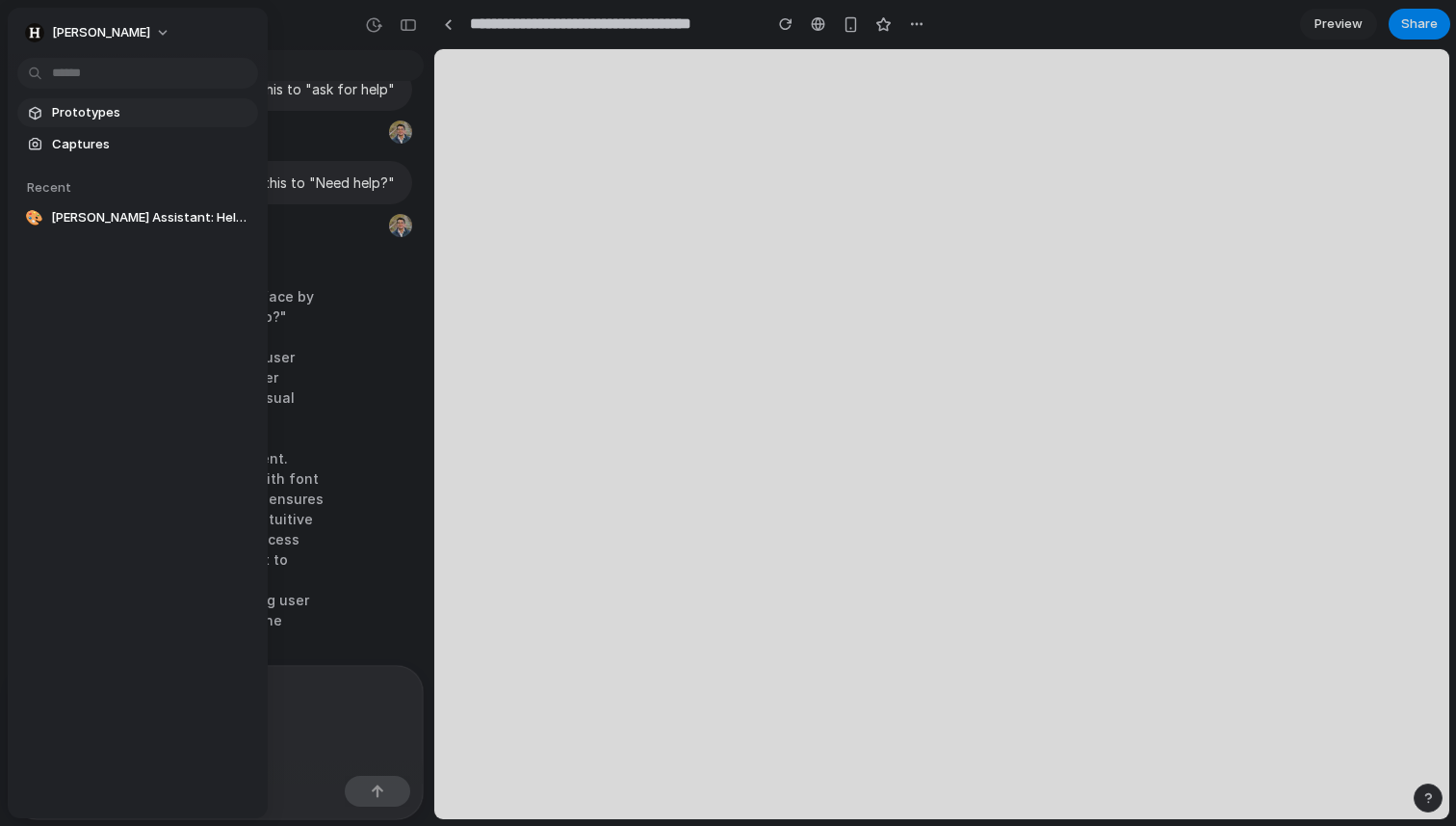
click at [81, 112] on span "Prototypes" at bounding box center [150, 113] width 198 height 20
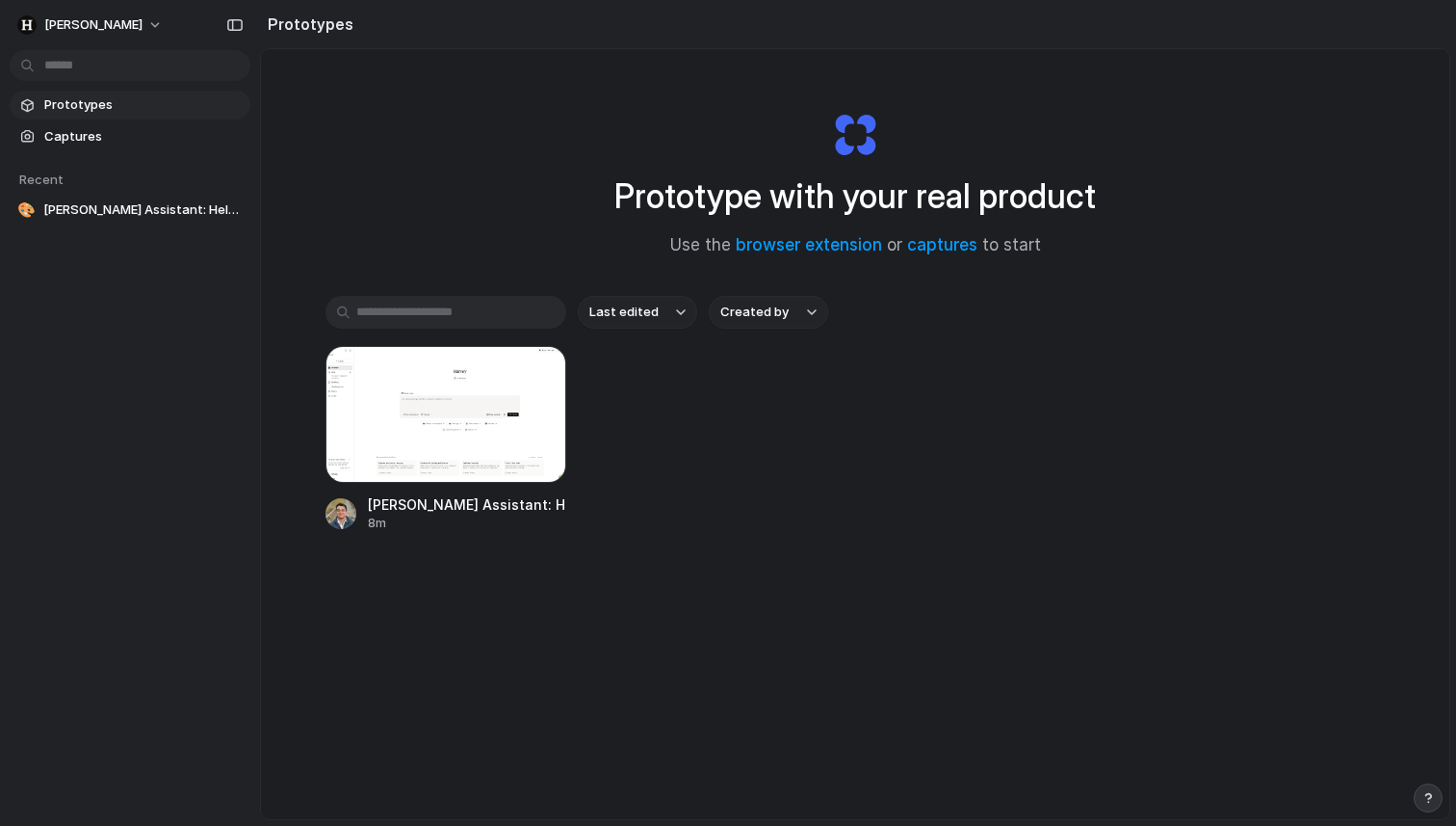
click at [460, 709] on div "Prototype with your real product Use the browser extension or captures to start…" at bounding box center [855, 484] width 1189 height 872
click at [103, 145] on span "Captures" at bounding box center [142, 137] width 198 height 20
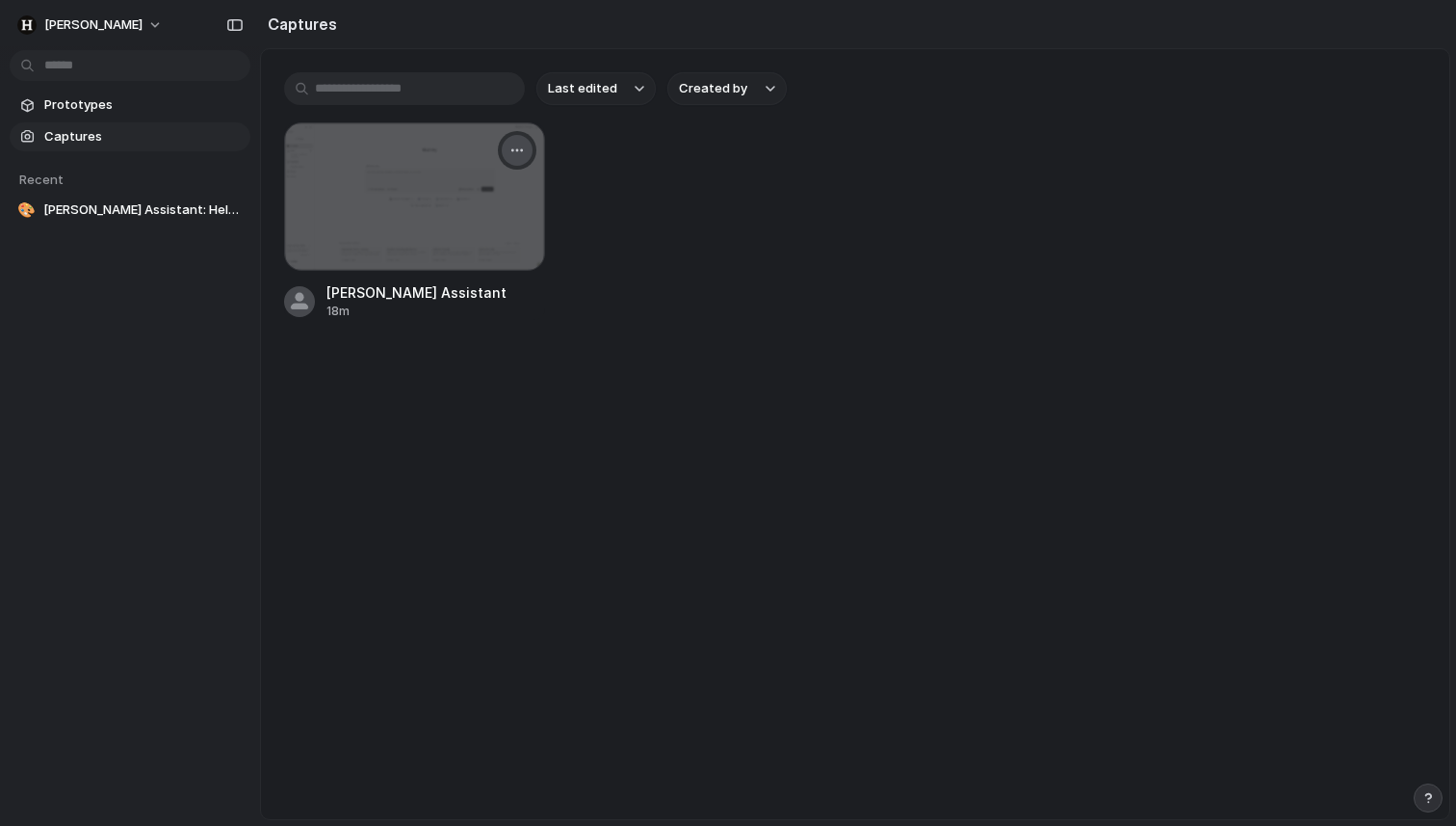
click at [511, 140] on button "button" at bounding box center [517, 150] width 31 height 31
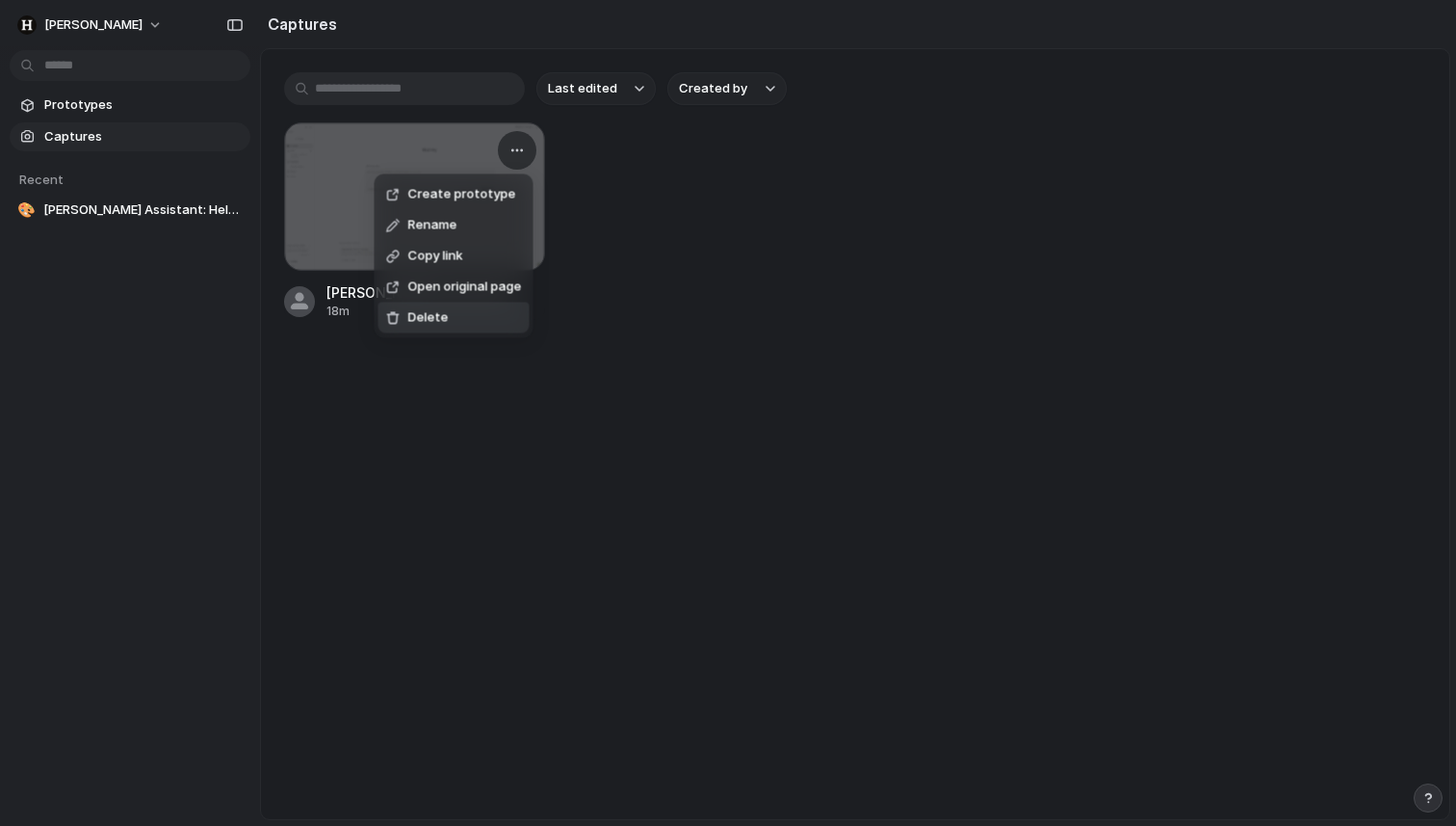
click at [392, 514] on div "Create prototype Rename Copy link Open original page Delete" at bounding box center [728, 413] width 1456 height 826
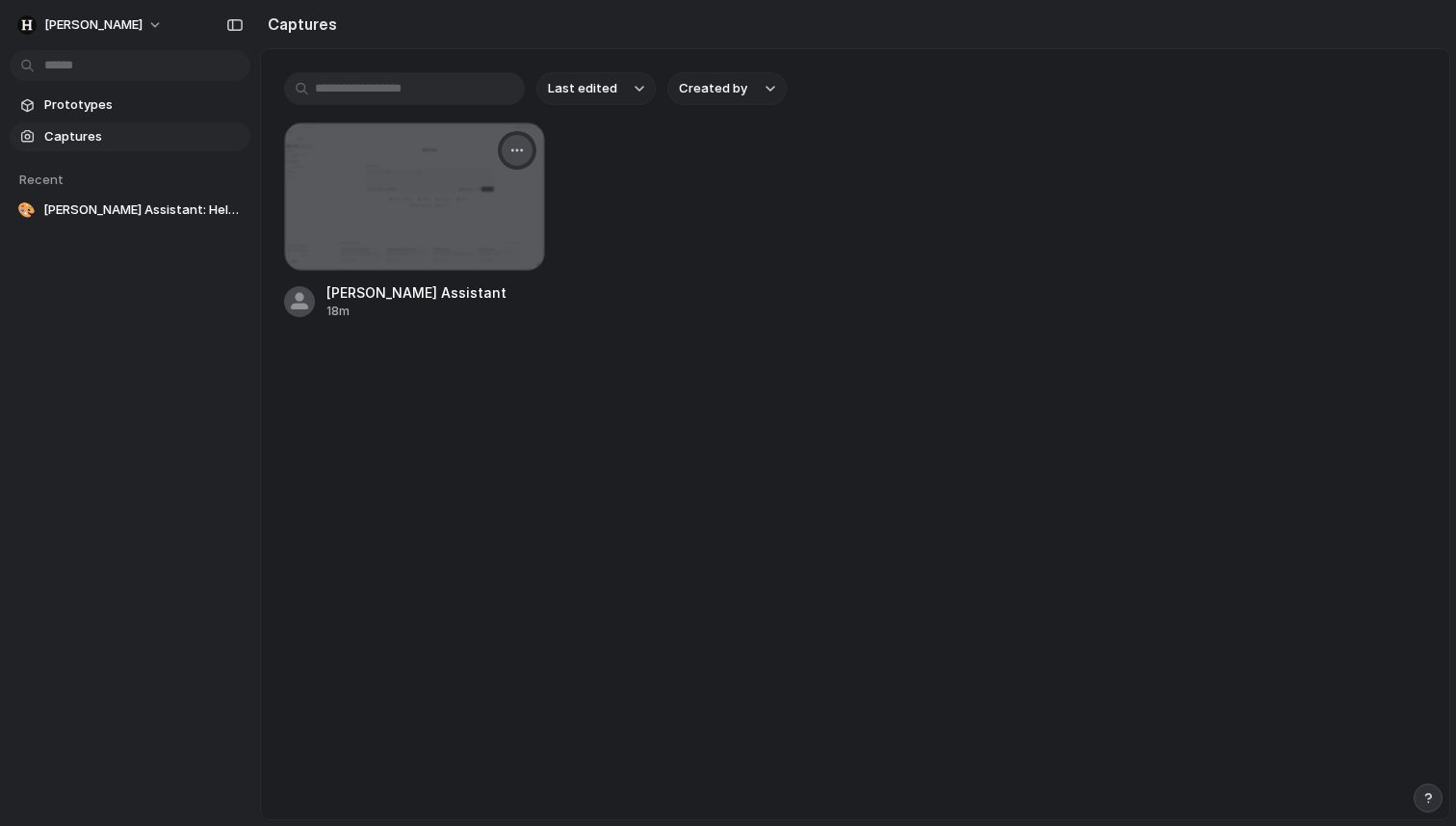
click at [527, 139] on div at bounding box center [516, 149] width 38 height 38
click at [525, 147] on div "button" at bounding box center [517, 150] width 16 height 16
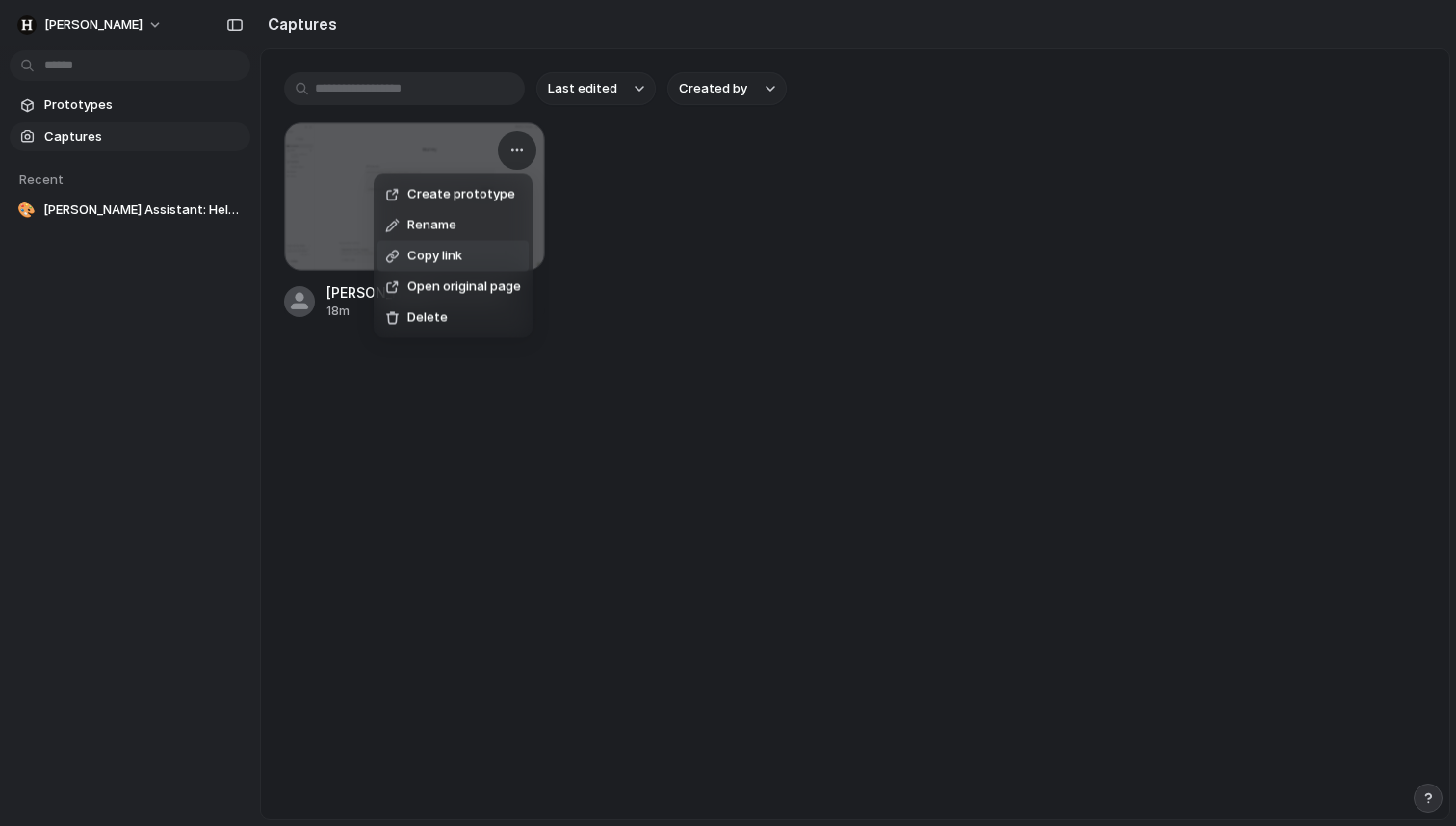
click at [463, 256] on li "Copy link" at bounding box center [453, 257] width 151 height 31
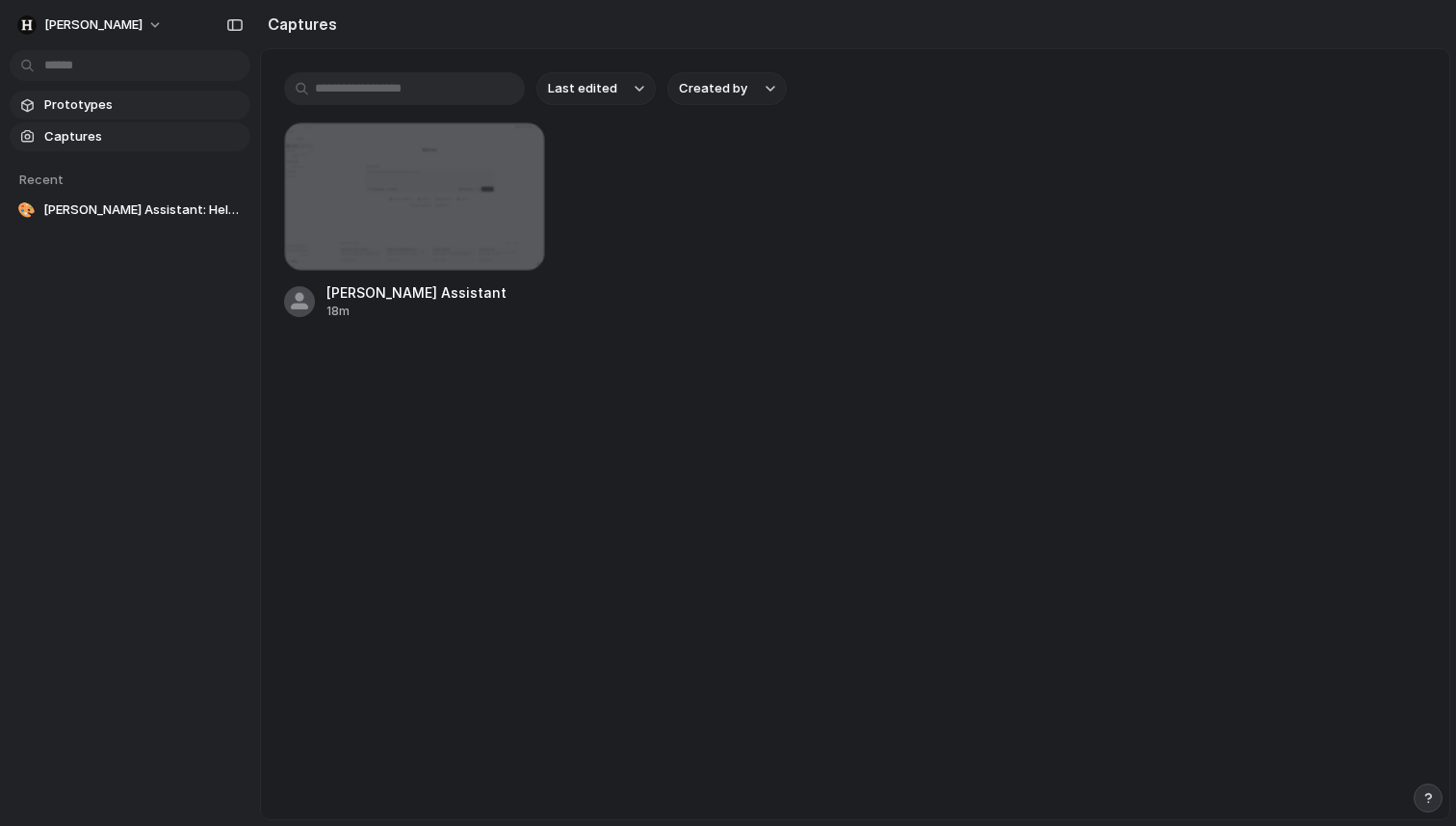
click at [138, 109] on span "Prototypes" at bounding box center [142, 105] width 198 height 20
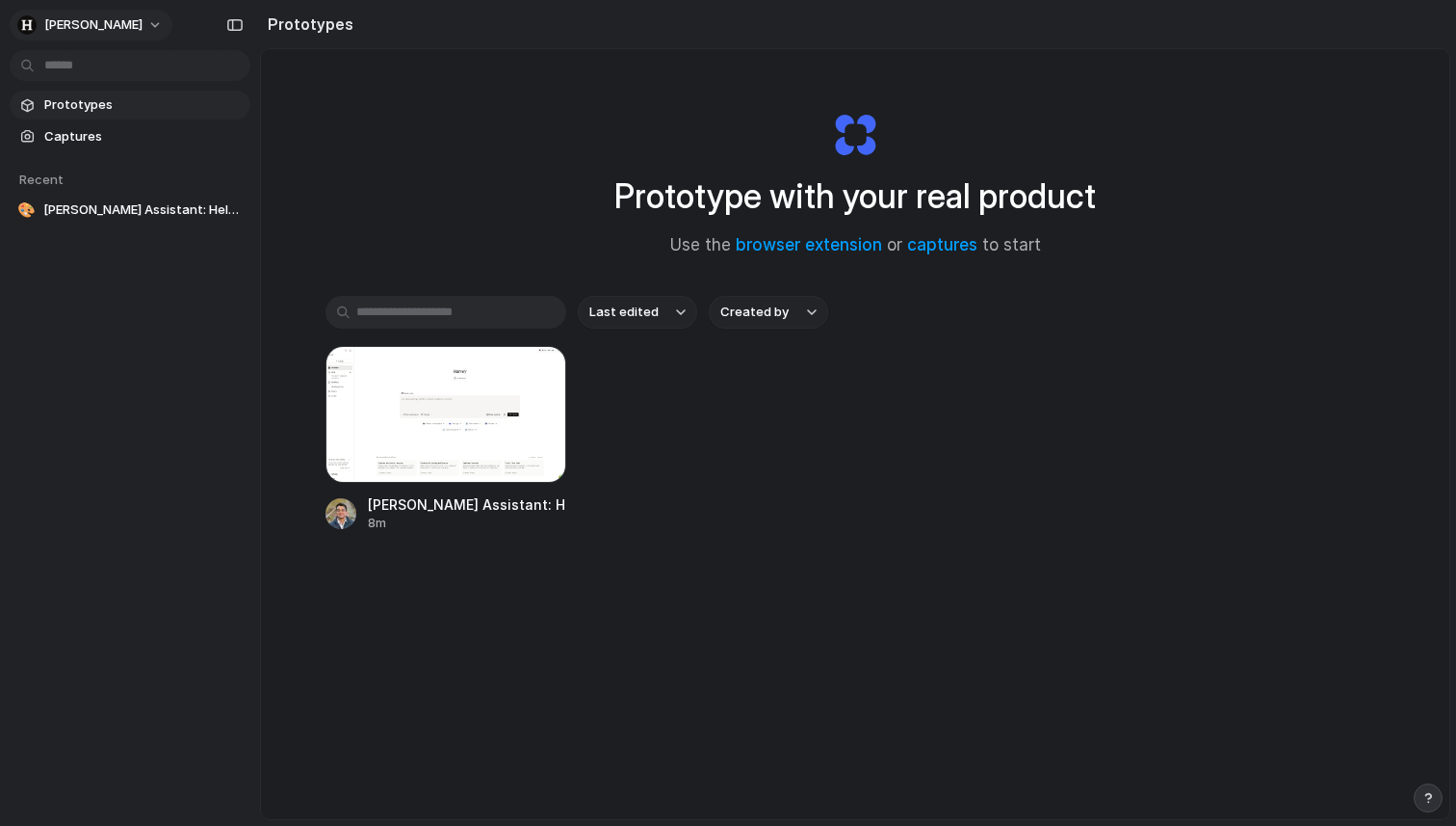
click at [53, 15] on button "[PERSON_NAME]" at bounding box center [91, 25] width 163 height 31
click at [100, 103] on span "Invite members" at bounding box center [90, 100] width 93 height 20
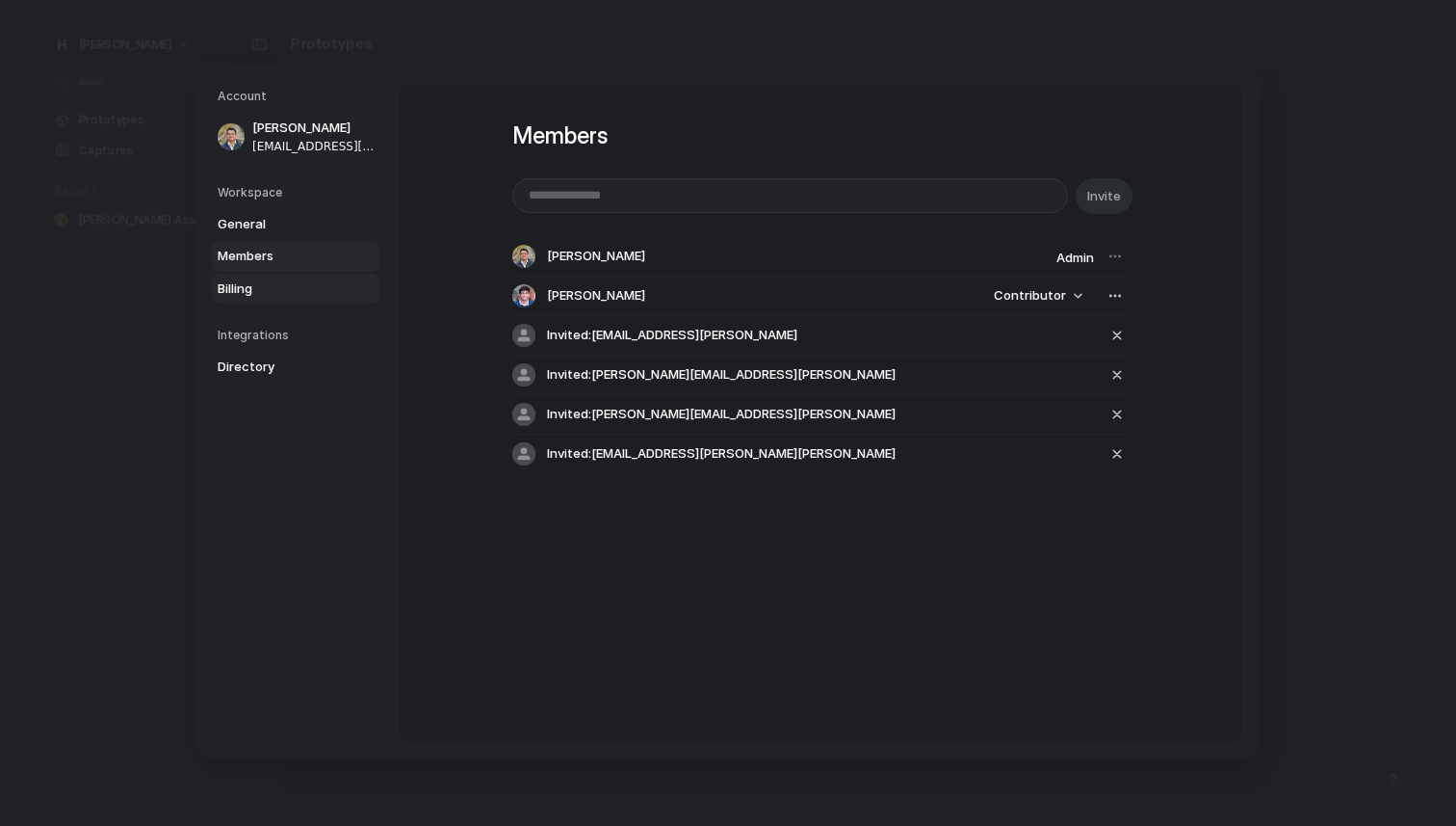
click at [270, 277] on link "Billing" at bounding box center [296, 289] width 168 height 31
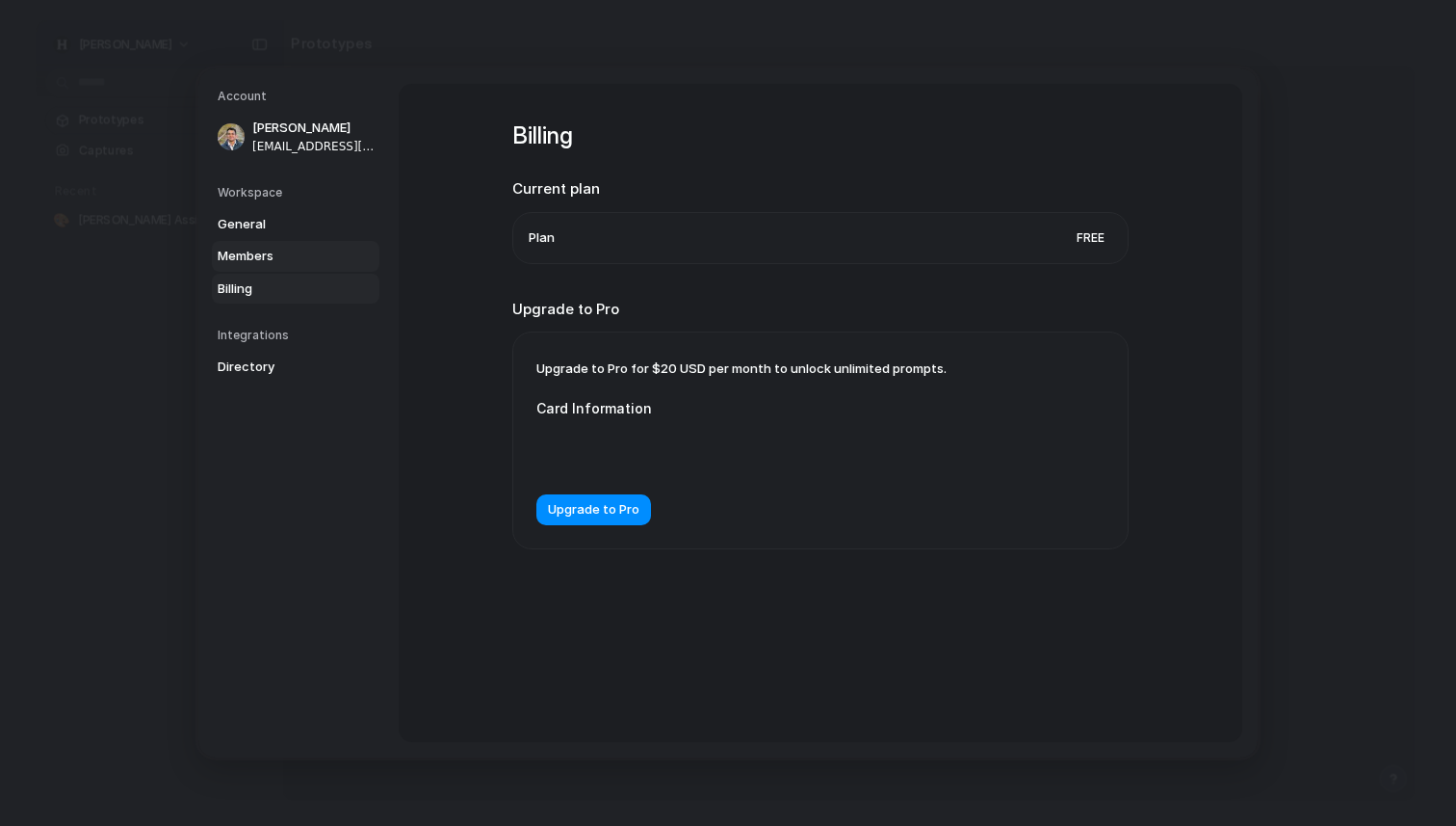
click at [270, 259] on span "Members" at bounding box center [279, 257] width 123 height 20
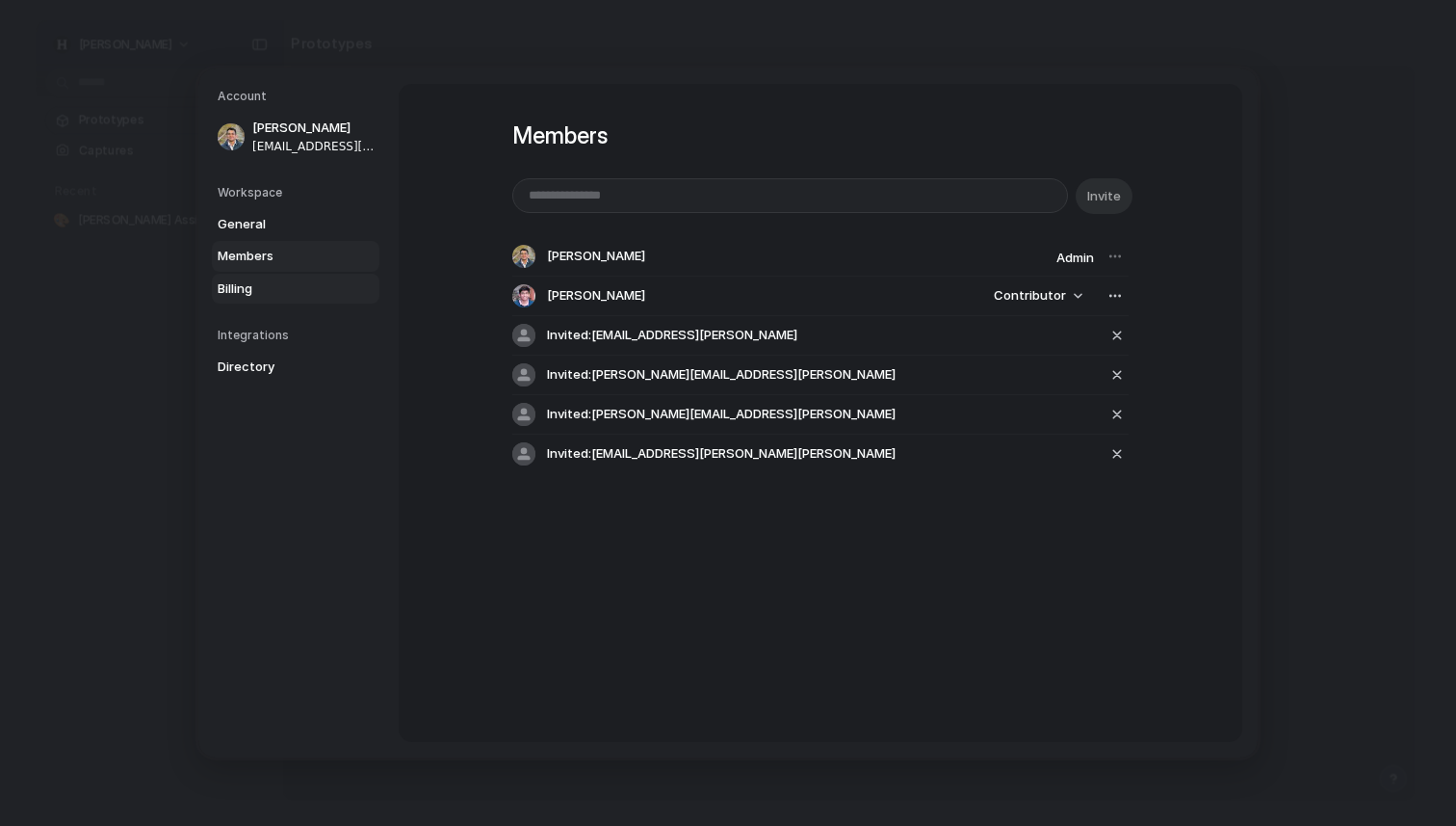
click at [243, 300] on link "Billing" at bounding box center [296, 289] width 168 height 31
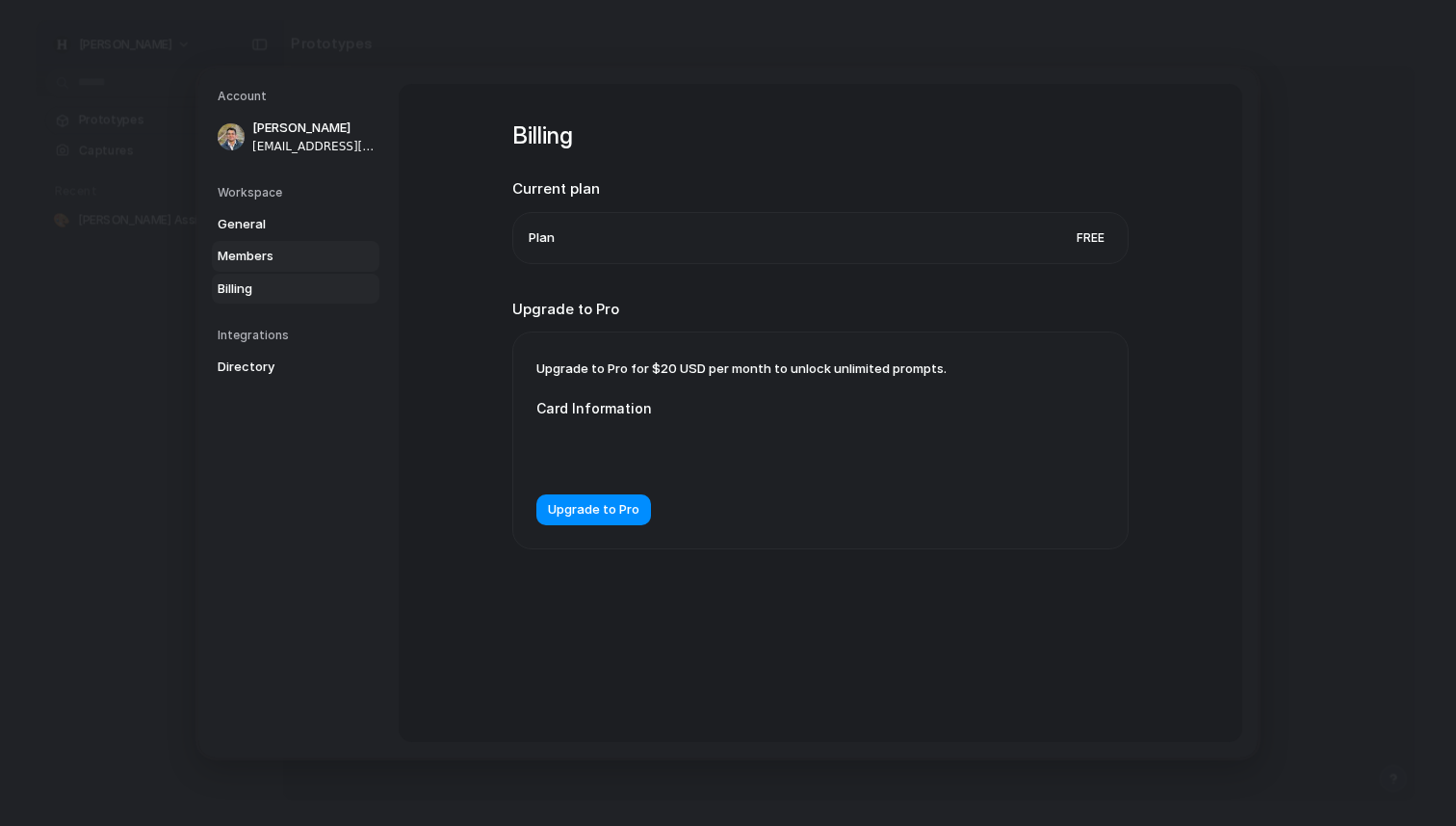
click at [259, 254] on span "Members" at bounding box center [279, 257] width 123 height 20
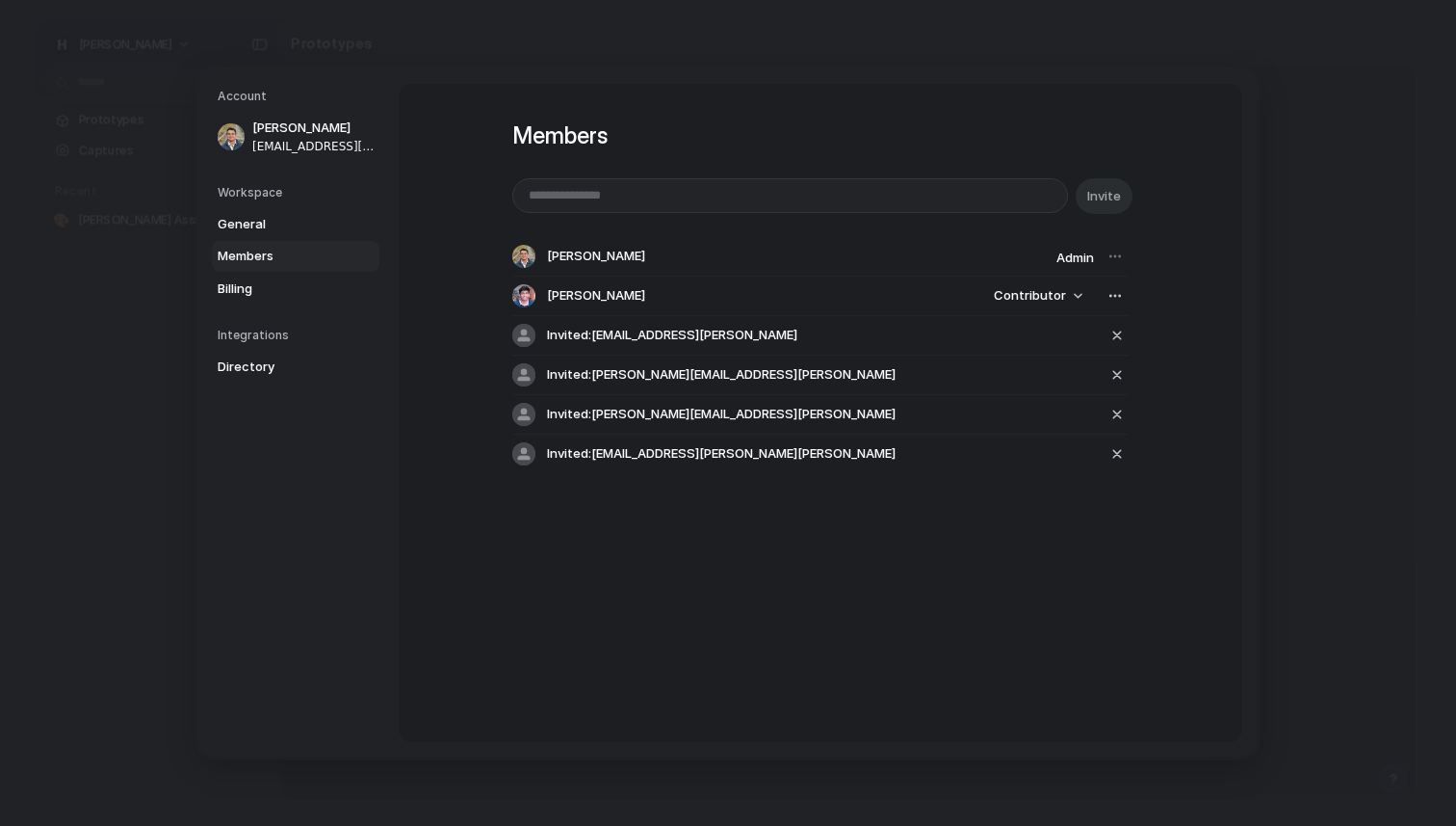
click at [258, 201] on div "Workspace General Members Billing" at bounding box center [299, 244] width 162 height 120
click at [258, 227] on span "General" at bounding box center [279, 225] width 123 height 20
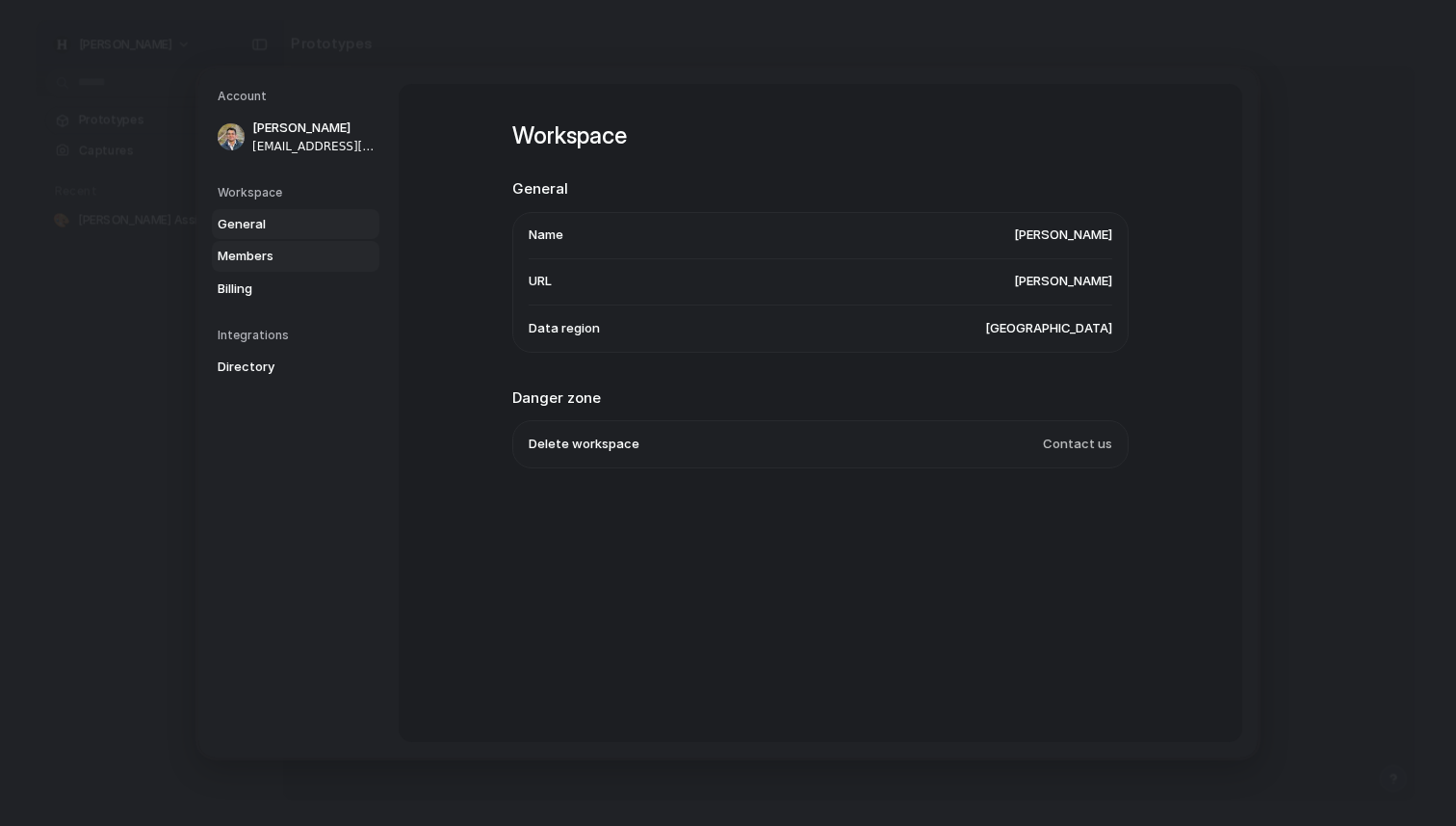
click at [254, 257] on span "Members" at bounding box center [279, 257] width 123 height 20
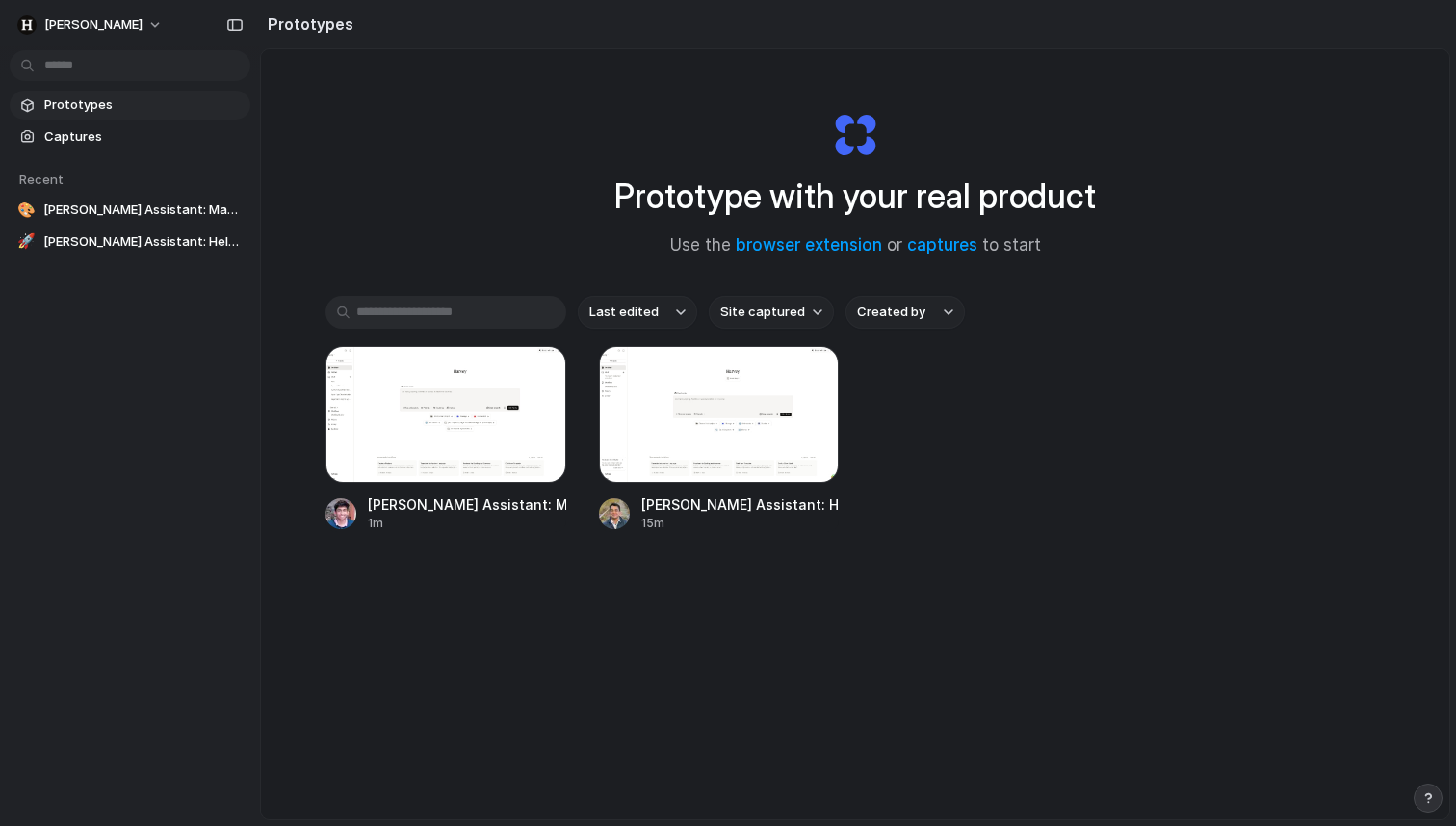
click at [82, 113] on span "Prototypes" at bounding box center [142, 105] width 198 height 20
click at [128, 206] on span "[PERSON_NAME] Assistant: Matters Menu & [PERSON_NAME]" at bounding box center [142, 210] width 199 height 20
click at [95, 203] on span "[PERSON_NAME] Assistant: Matters Menu & [PERSON_NAME]" at bounding box center [142, 210] width 199 height 20
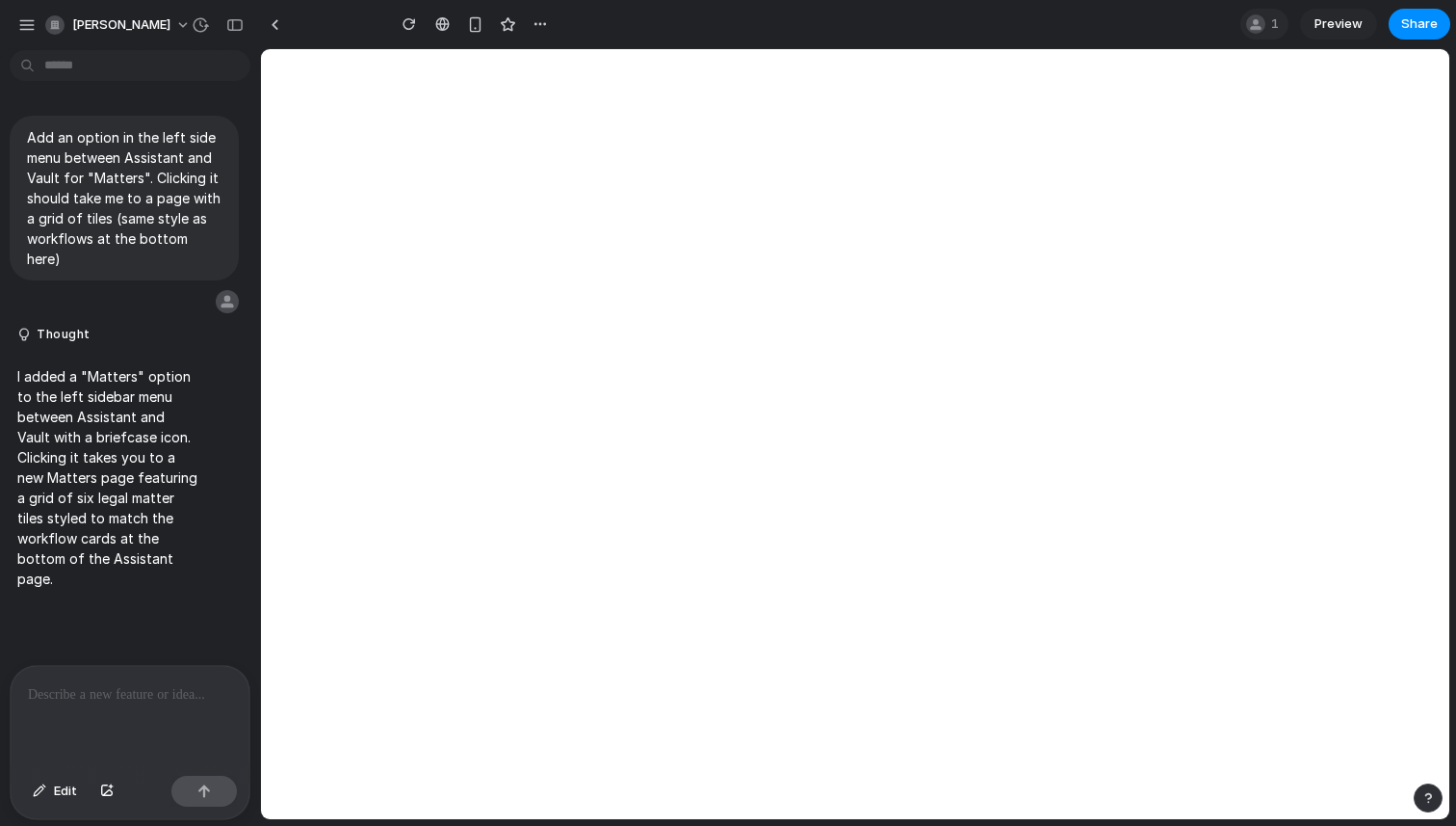
type input "**********"
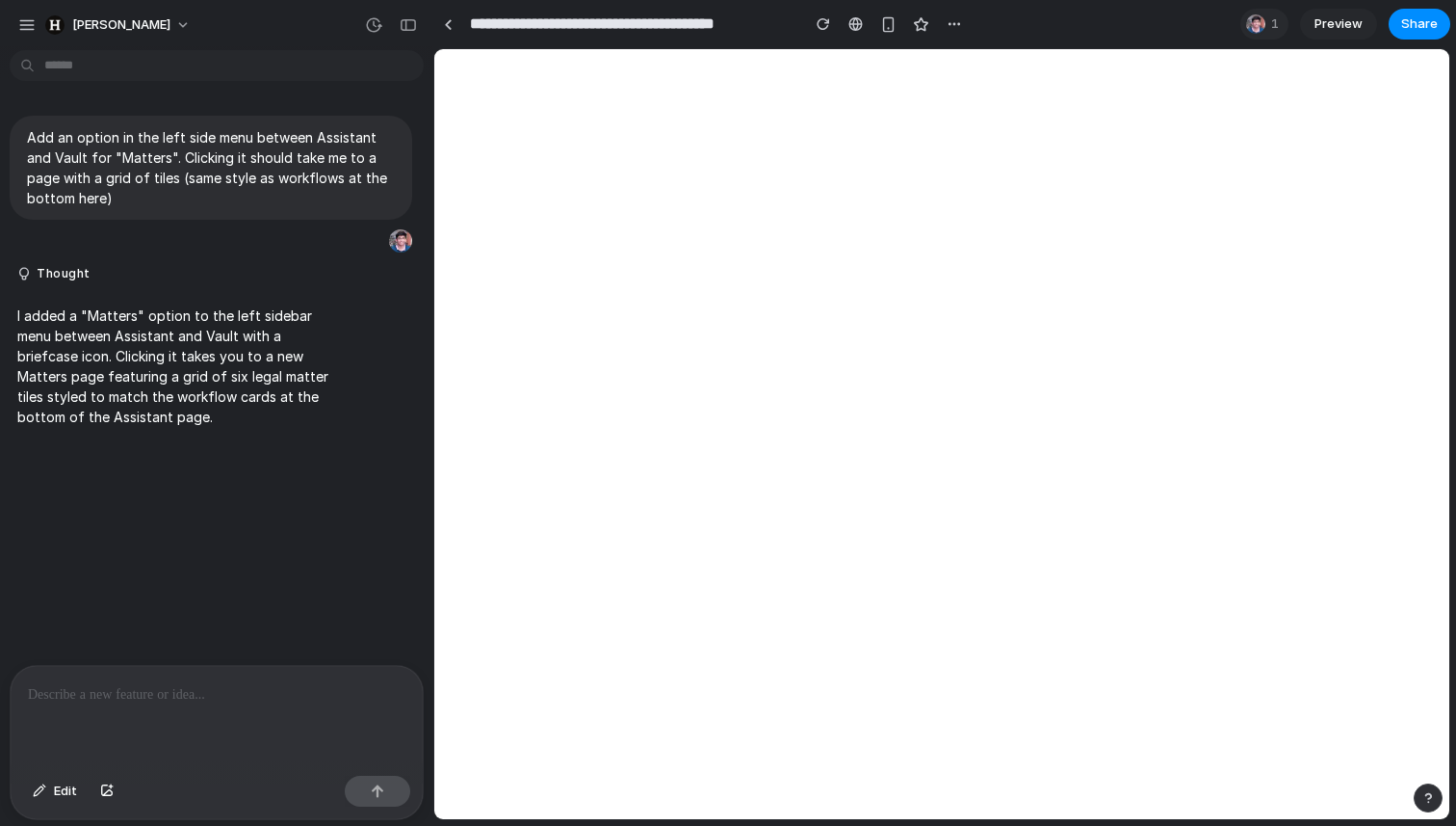
click at [101, 688] on p at bounding box center [217, 695] width 378 height 23
click at [73, 24] on span "[PERSON_NAME]" at bounding box center [121, 25] width 99 height 20
click at [17, 20] on div "Settings Invite members Change theme Sign out" at bounding box center [728, 413] width 1456 height 826
click at [21, 21] on div "button" at bounding box center [27, 25] width 18 height 18
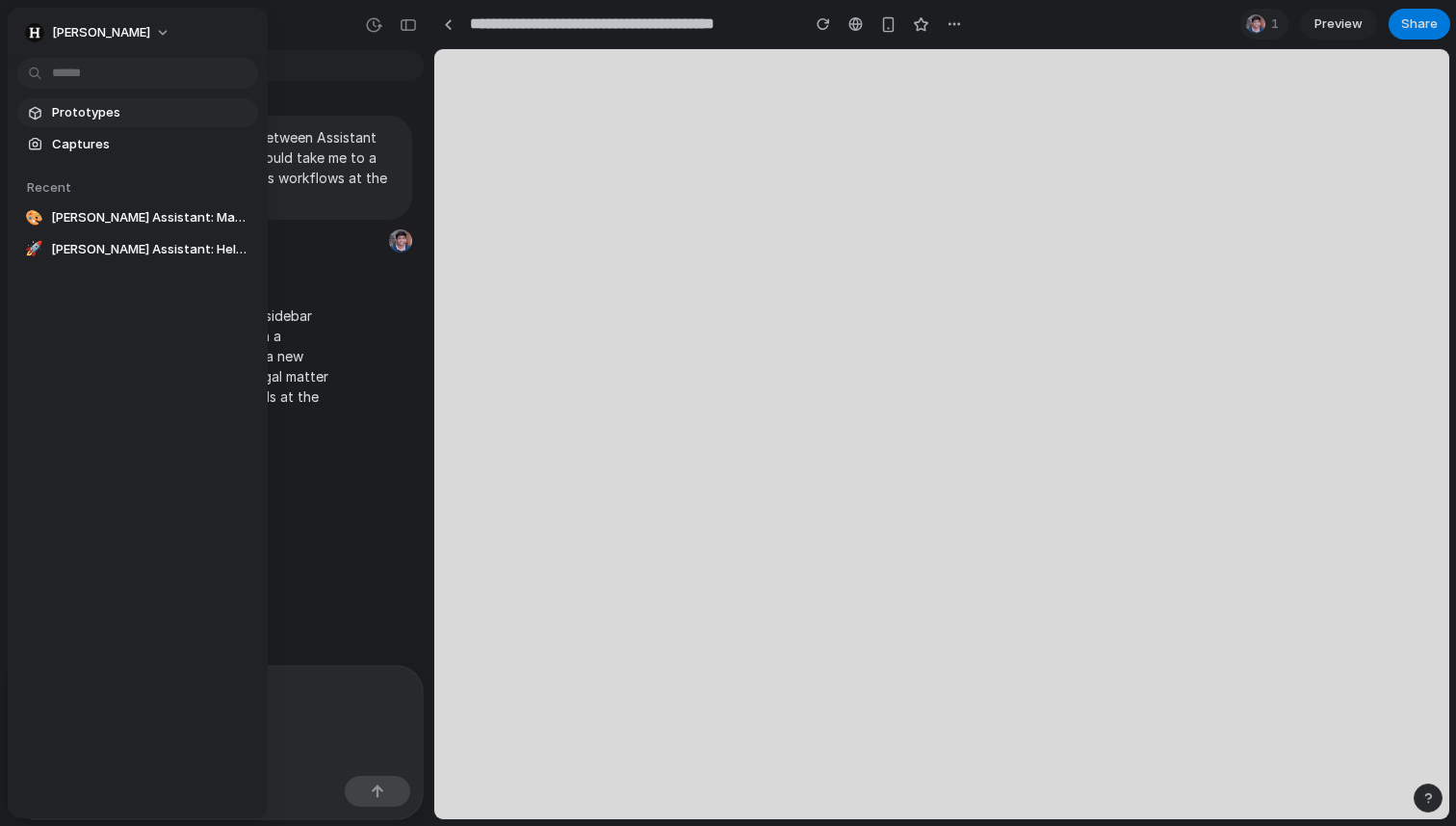
click at [90, 111] on span "Prototypes" at bounding box center [150, 113] width 198 height 20
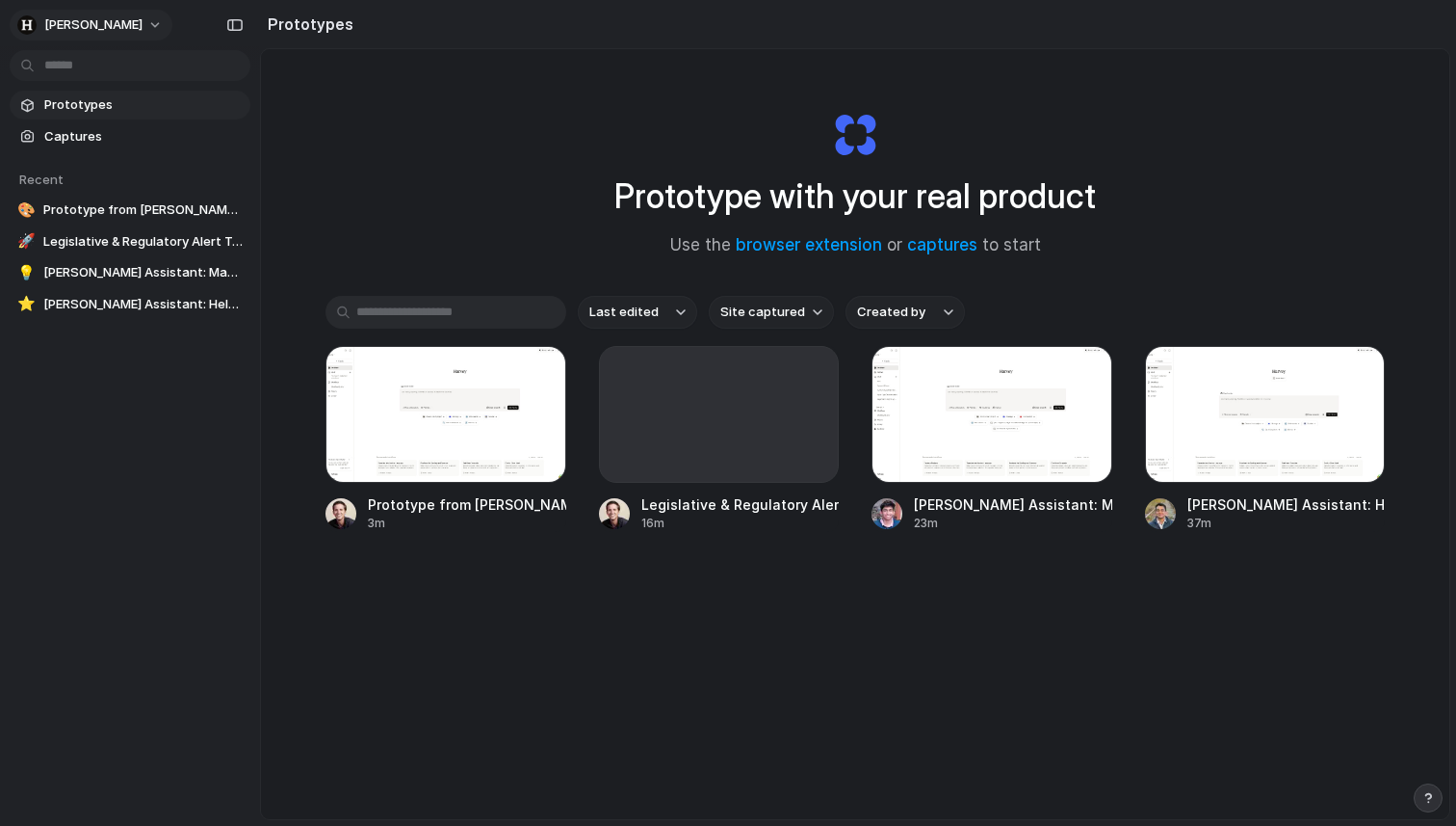
click at [73, 26] on span "[PERSON_NAME]" at bounding box center [93, 25] width 99 height 20
click at [108, 100] on span "Invite members" at bounding box center [90, 100] width 93 height 20
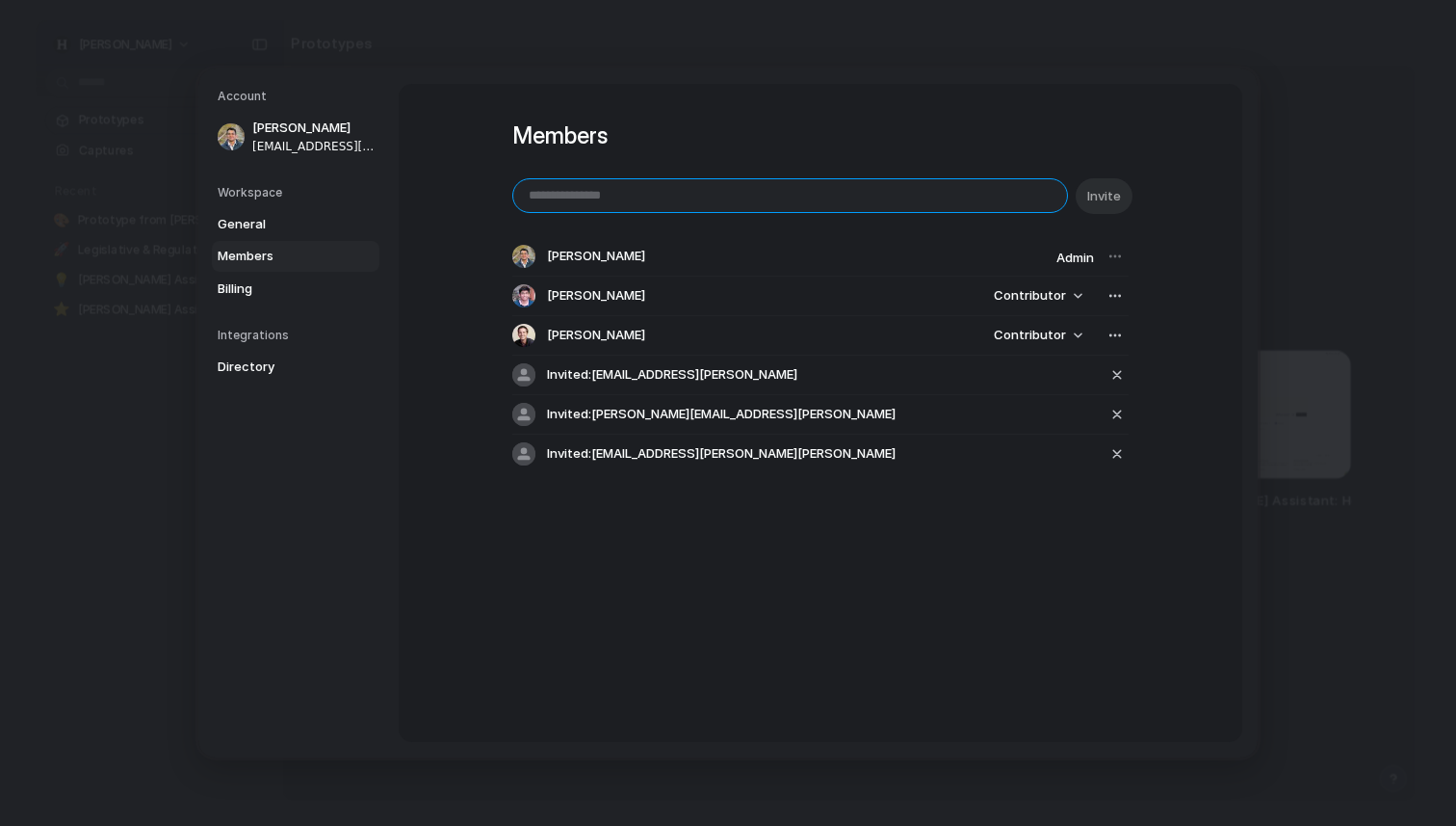
paste input "**********"
type input "**********"
click at [1100, 203] on span "Invite" at bounding box center [1104, 196] width 34 height 20
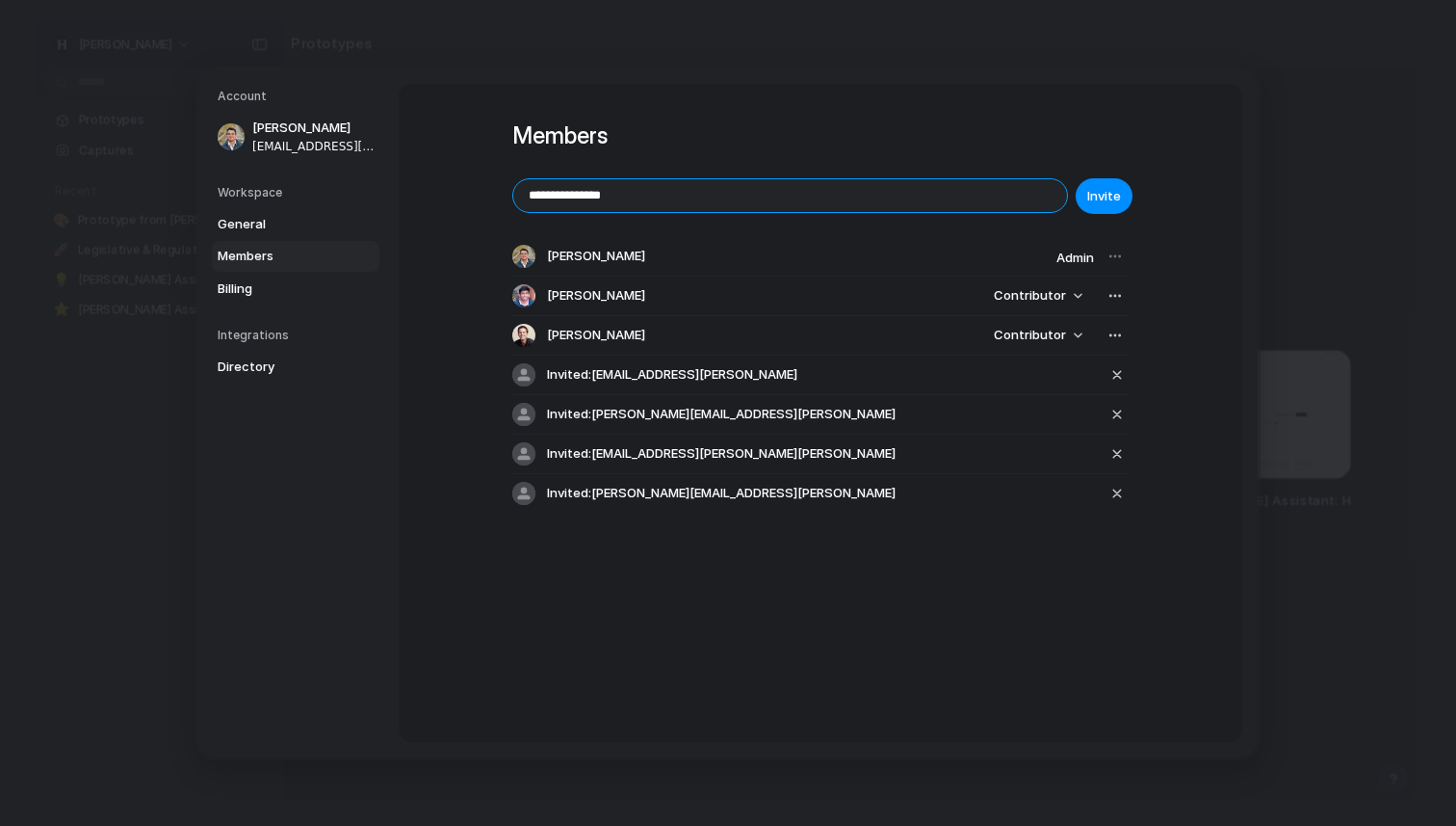
click at [660, 183] on input "**********" at bounding box center [789, 196] width 553 height 33
paste input "email"
click at [1103, 197] on span "Invite" at bounding box center [1104, 196] width 34 height 20
click at [828, 197] on input "**********" at bounding box center [789, 196] width 553 height 33
paste input "**"
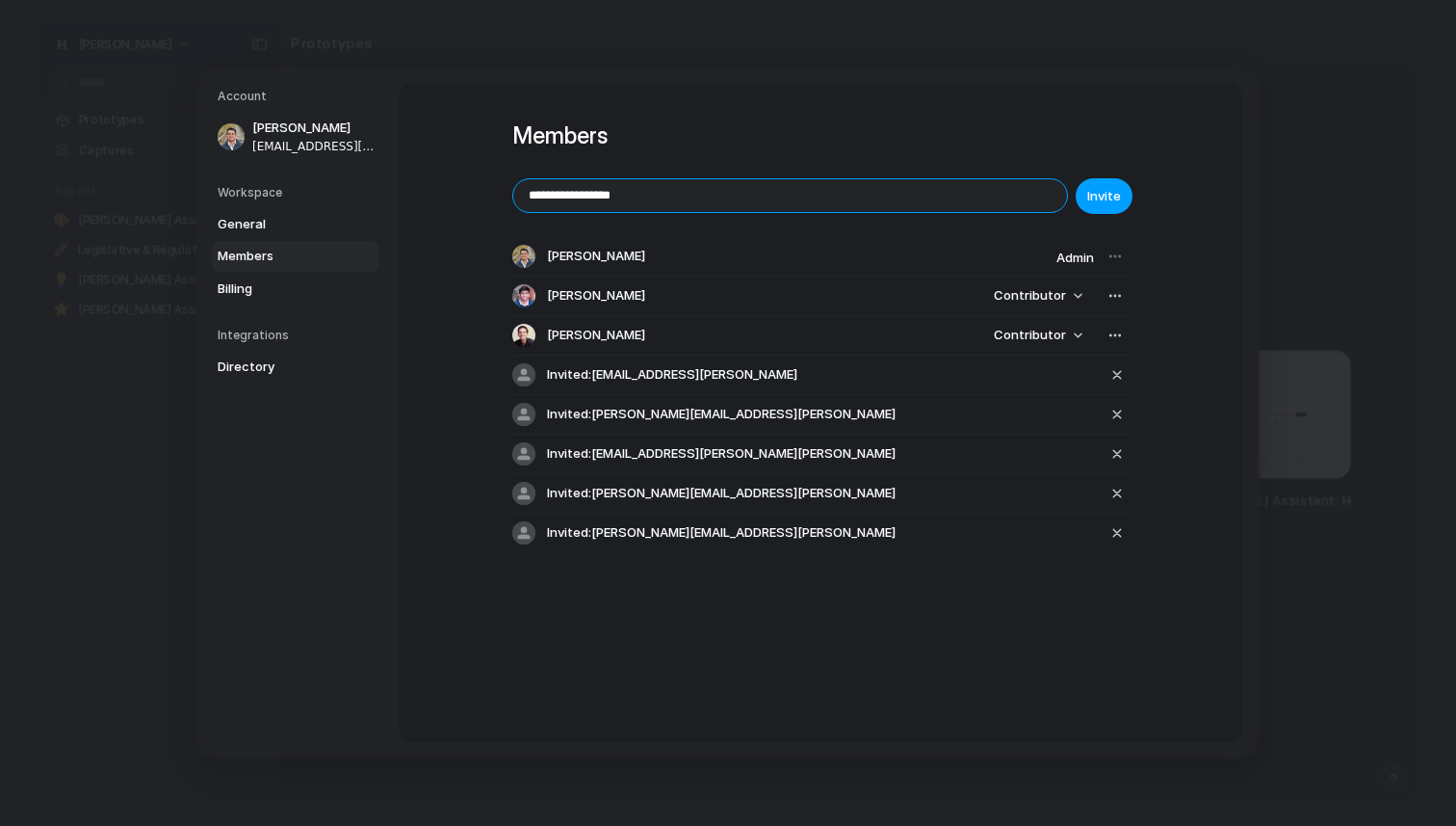
type input "**********"
click at [1098, 200] on span "Invite" at bounding box center [1104, 196] width 34 height 20
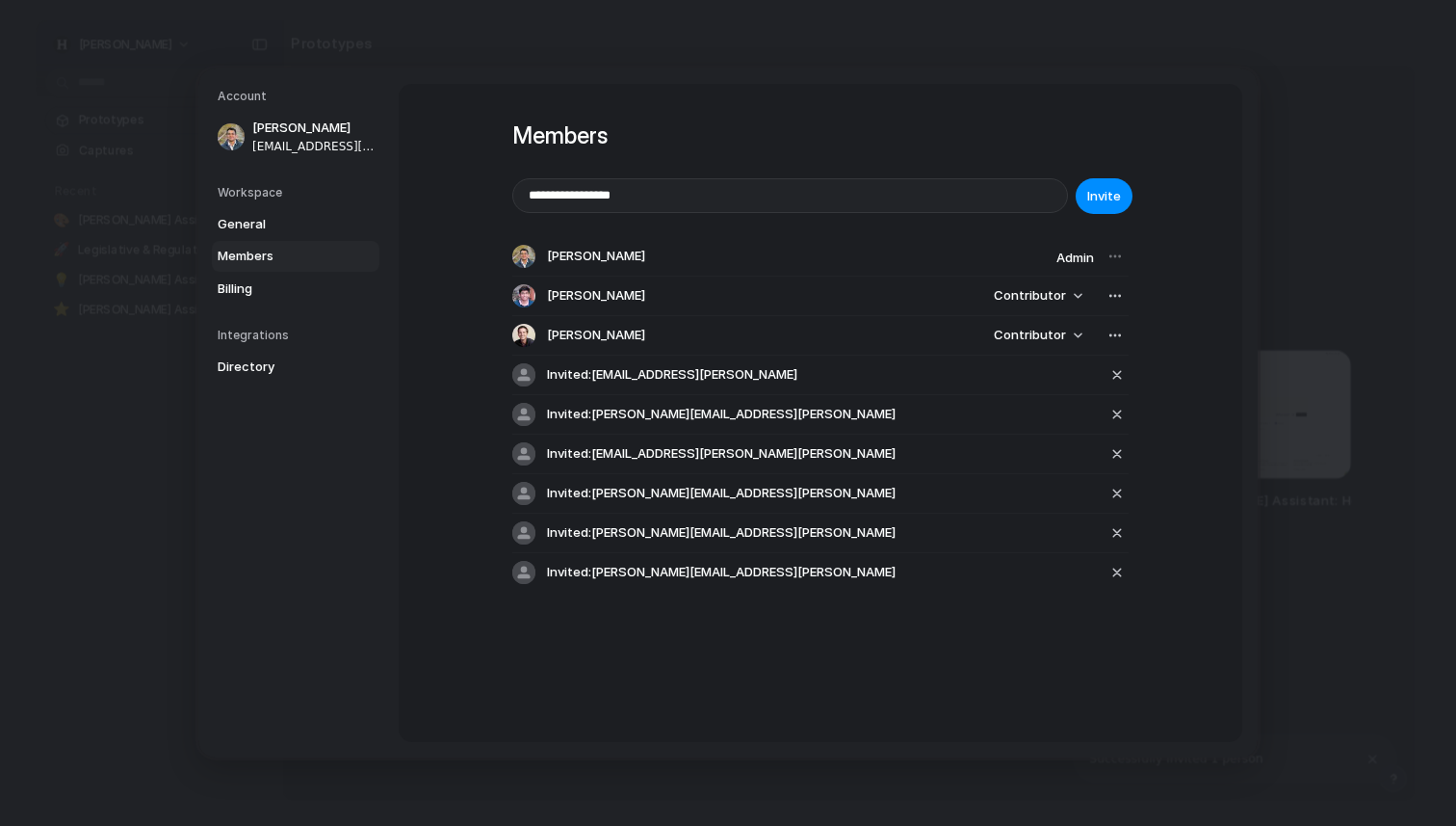
click at [713, 111] on div "**********" at bounding box center [821, 372] width 617 height 577
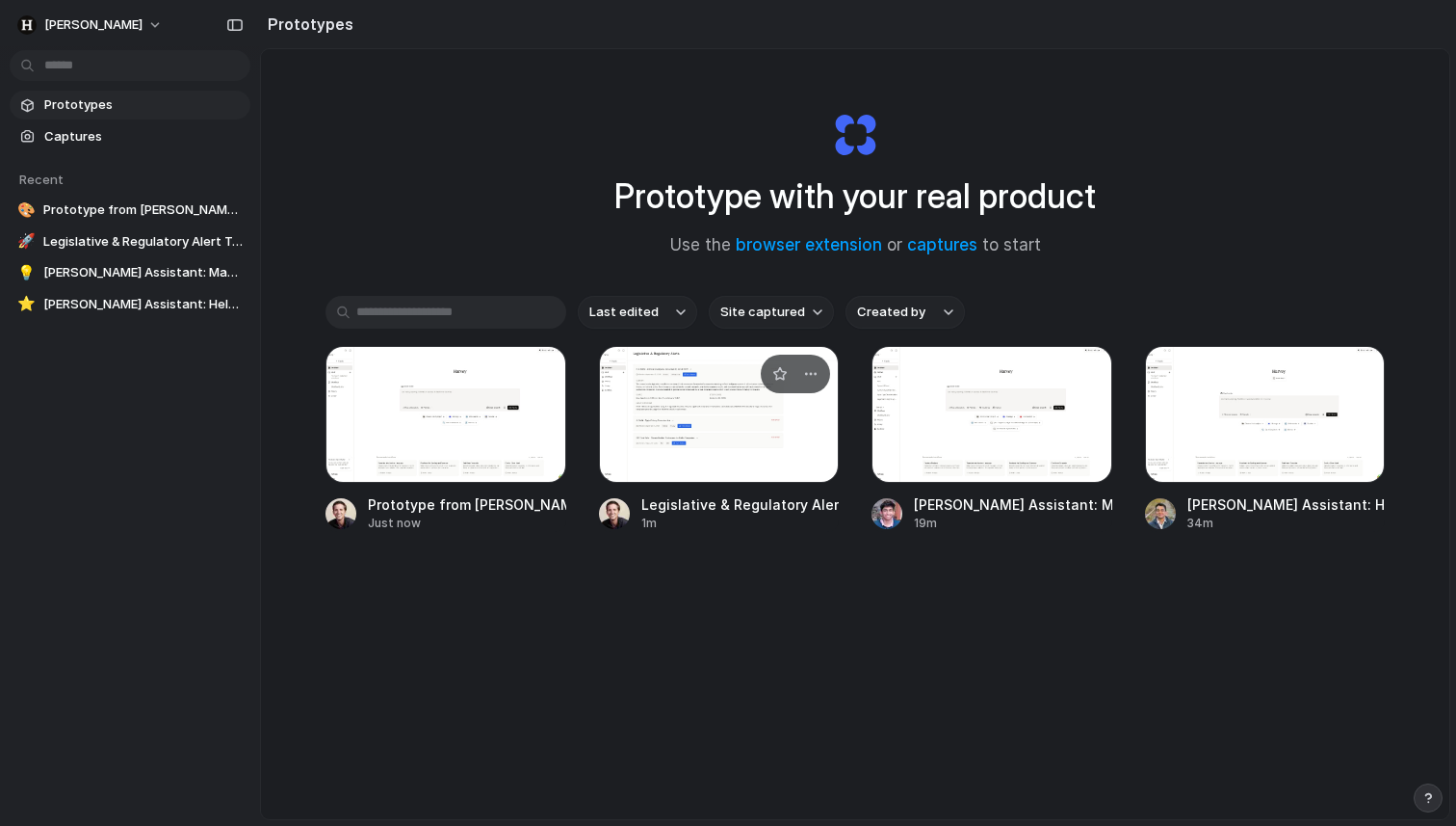
click at [720, 507] on div "Legislative & Regulatory Alert Tracker" at bounding box center [740, 504] width 198 height 21
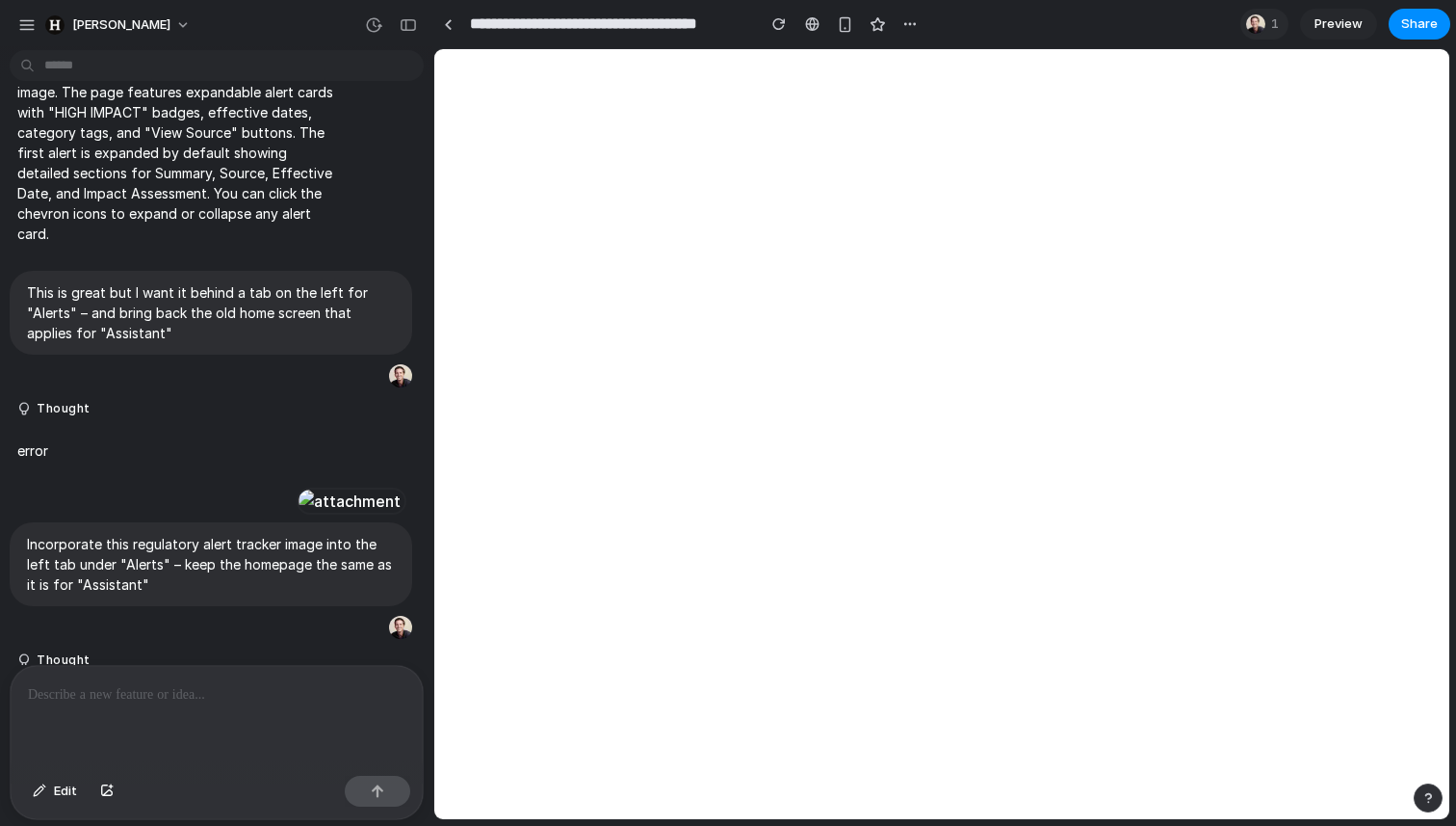
scroll to position [778, 0]
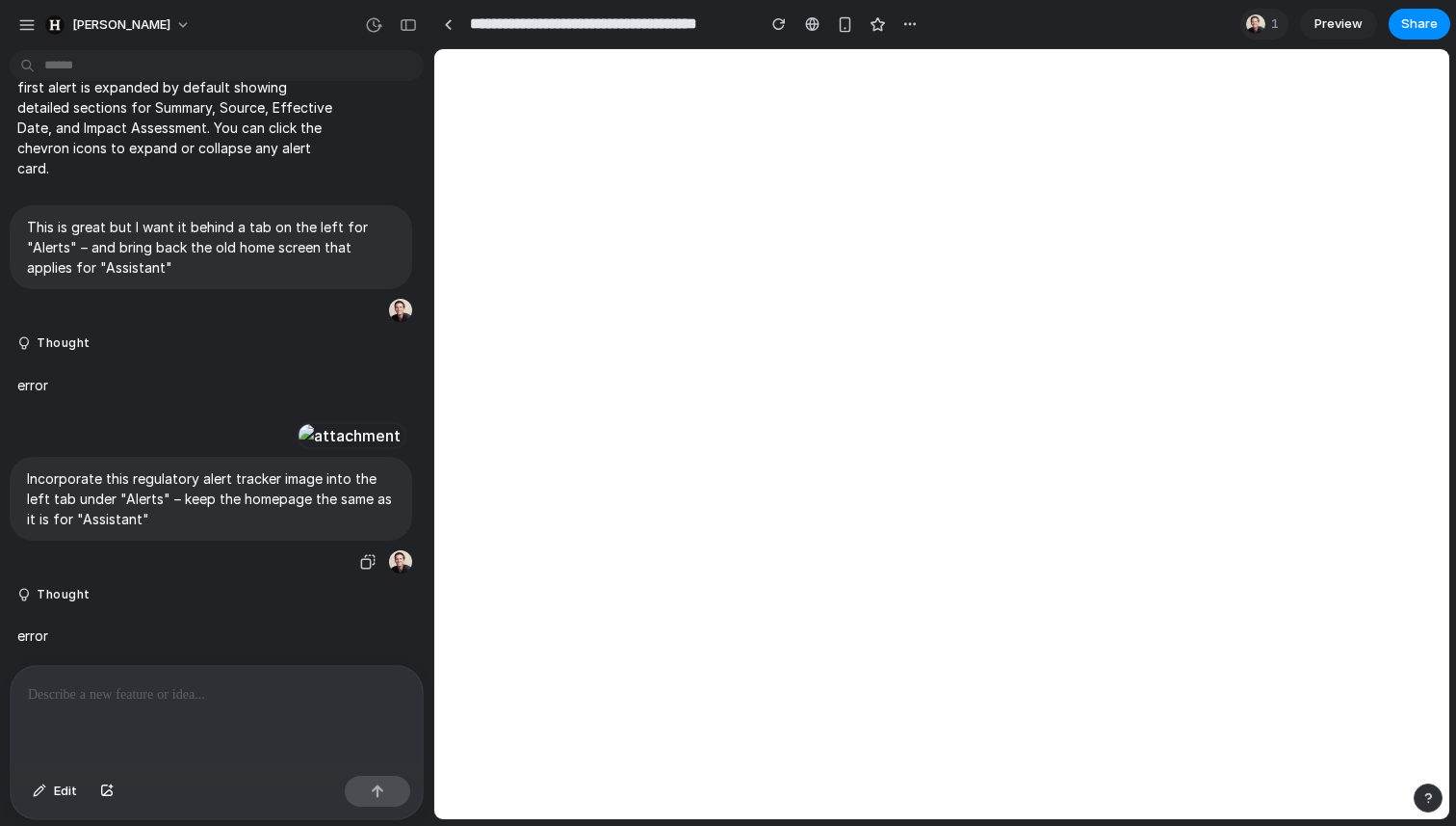
click at [297, 422] on div at bounding box center [349, 435] width 106 height 27
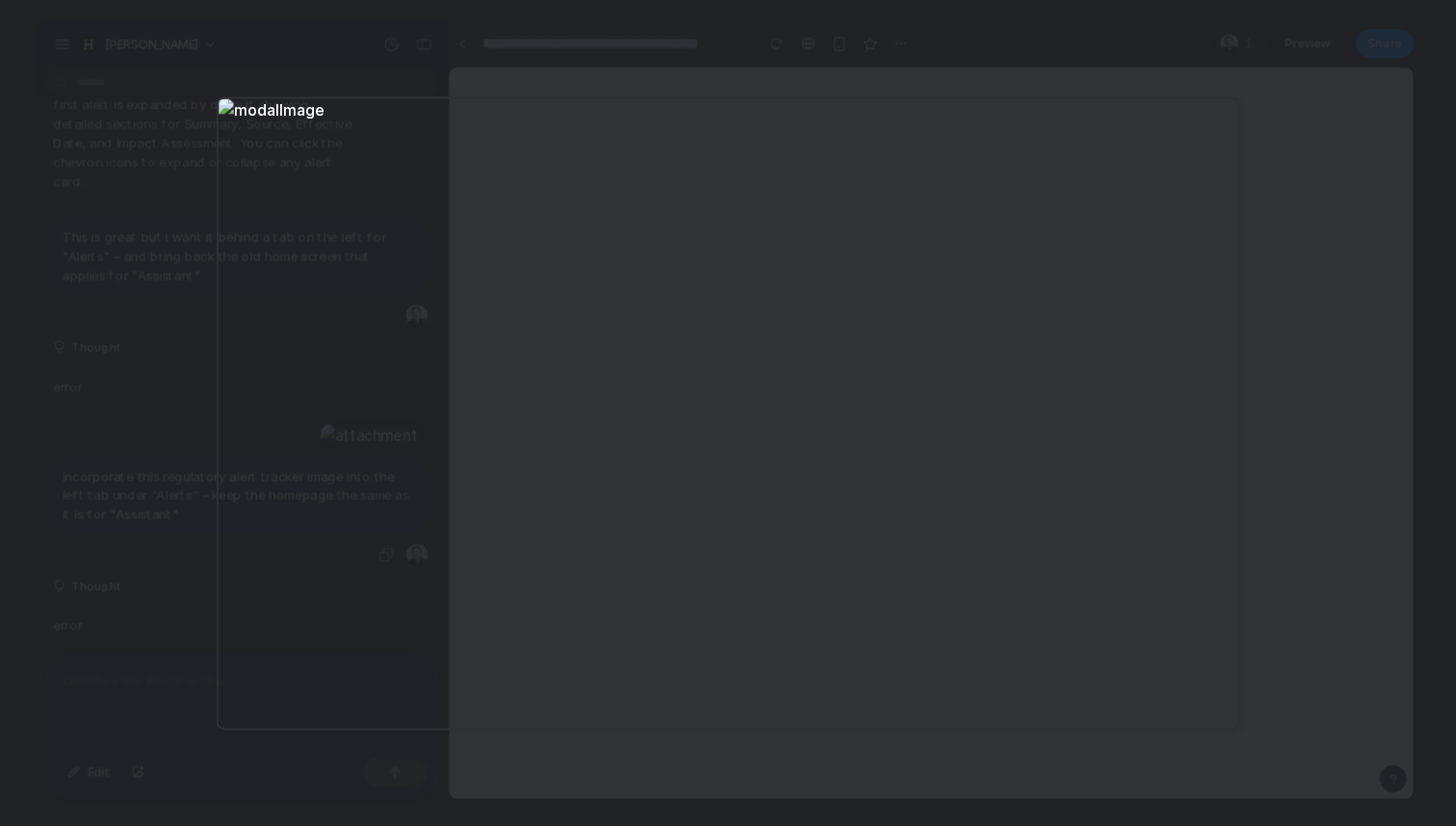
click at [119, 391] on div at bounding box center [728, 413] width 1456 height 826
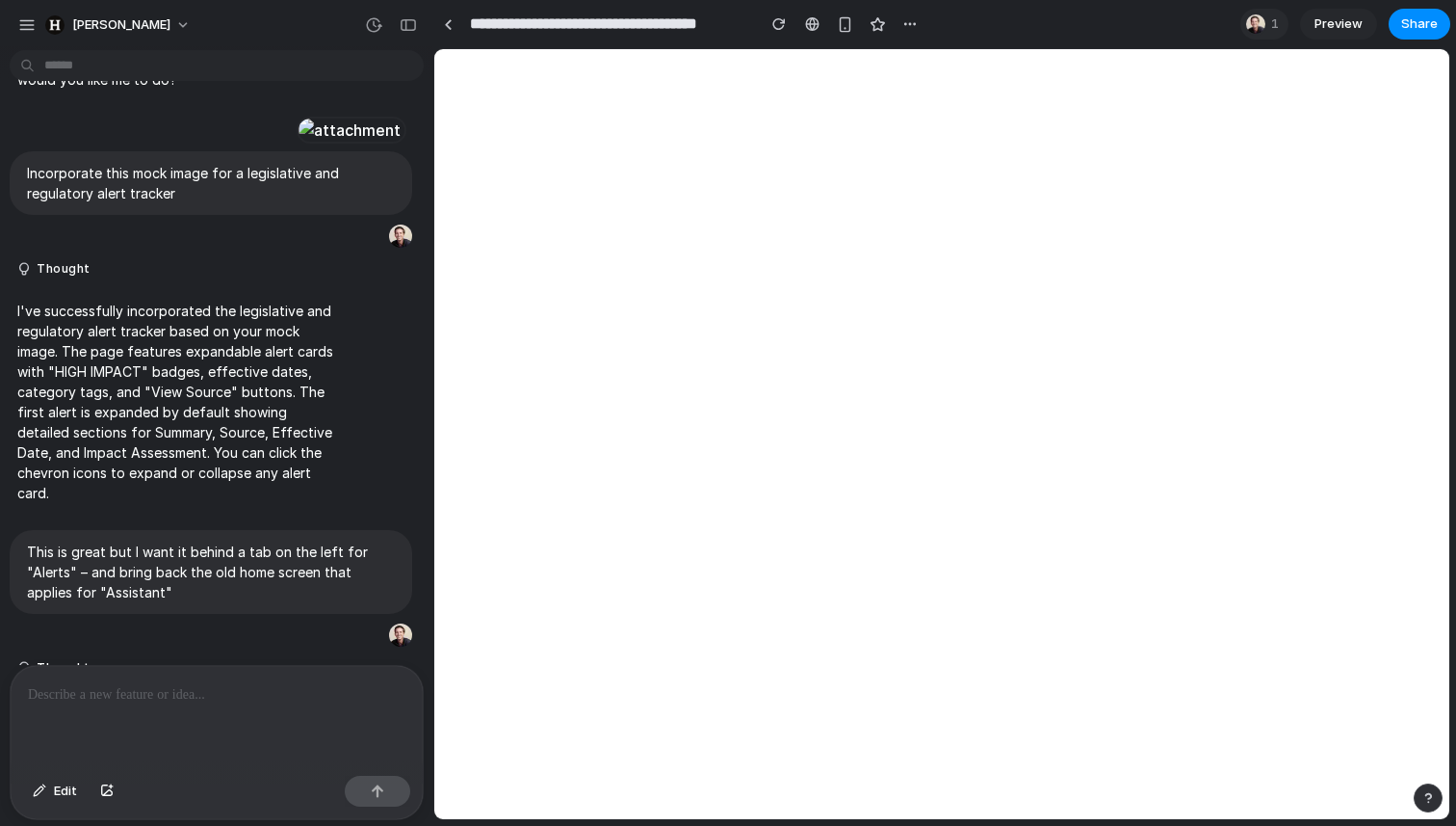
scroll to position [0, 0]
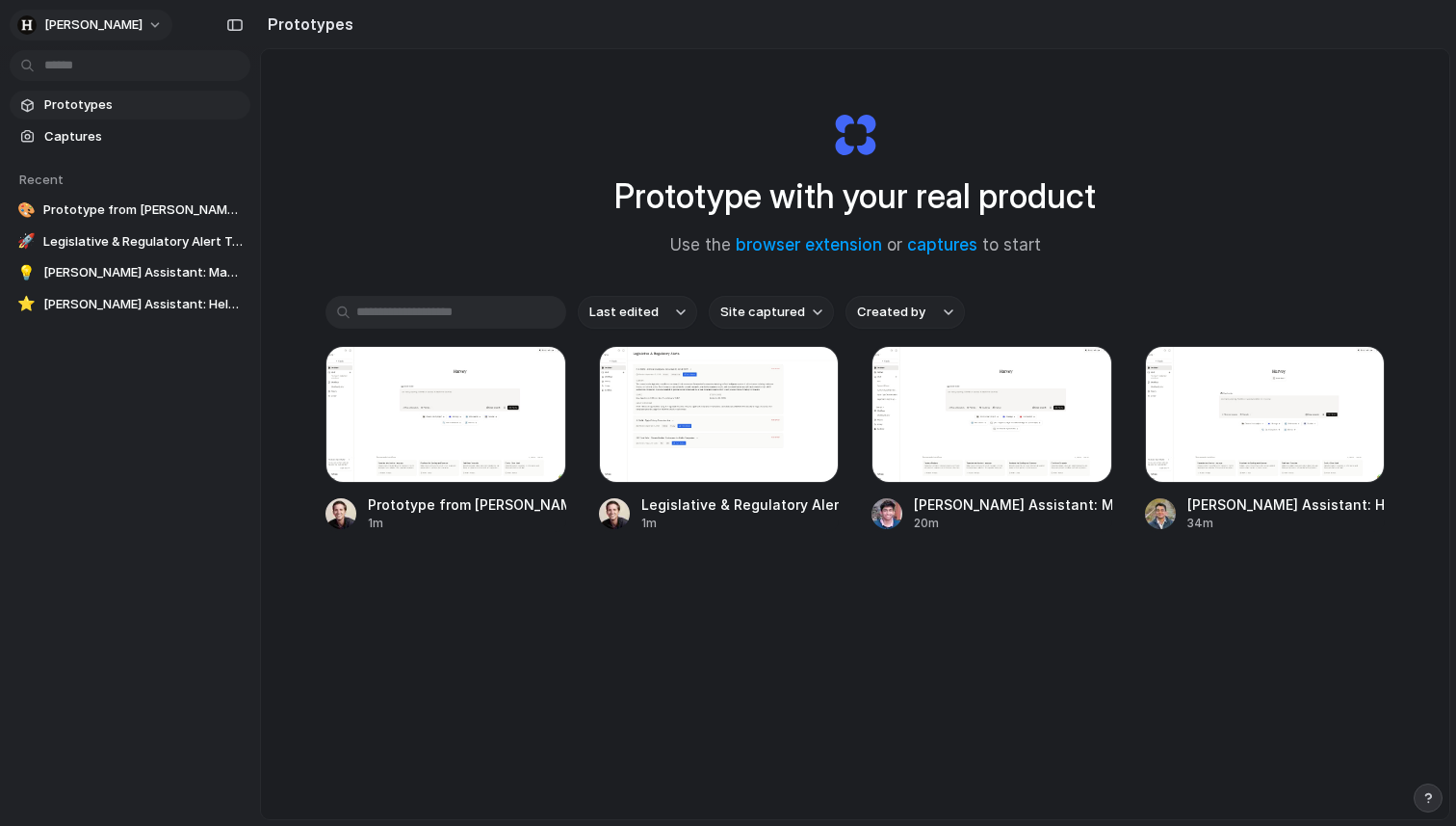
click at [77, 21] on span "[PERSON_NAME]" at bounding box center [93, 25] width 99 height 20
click at [87, 106] on span "Invite members" at bounding box center [90, 100] width 93 height 20
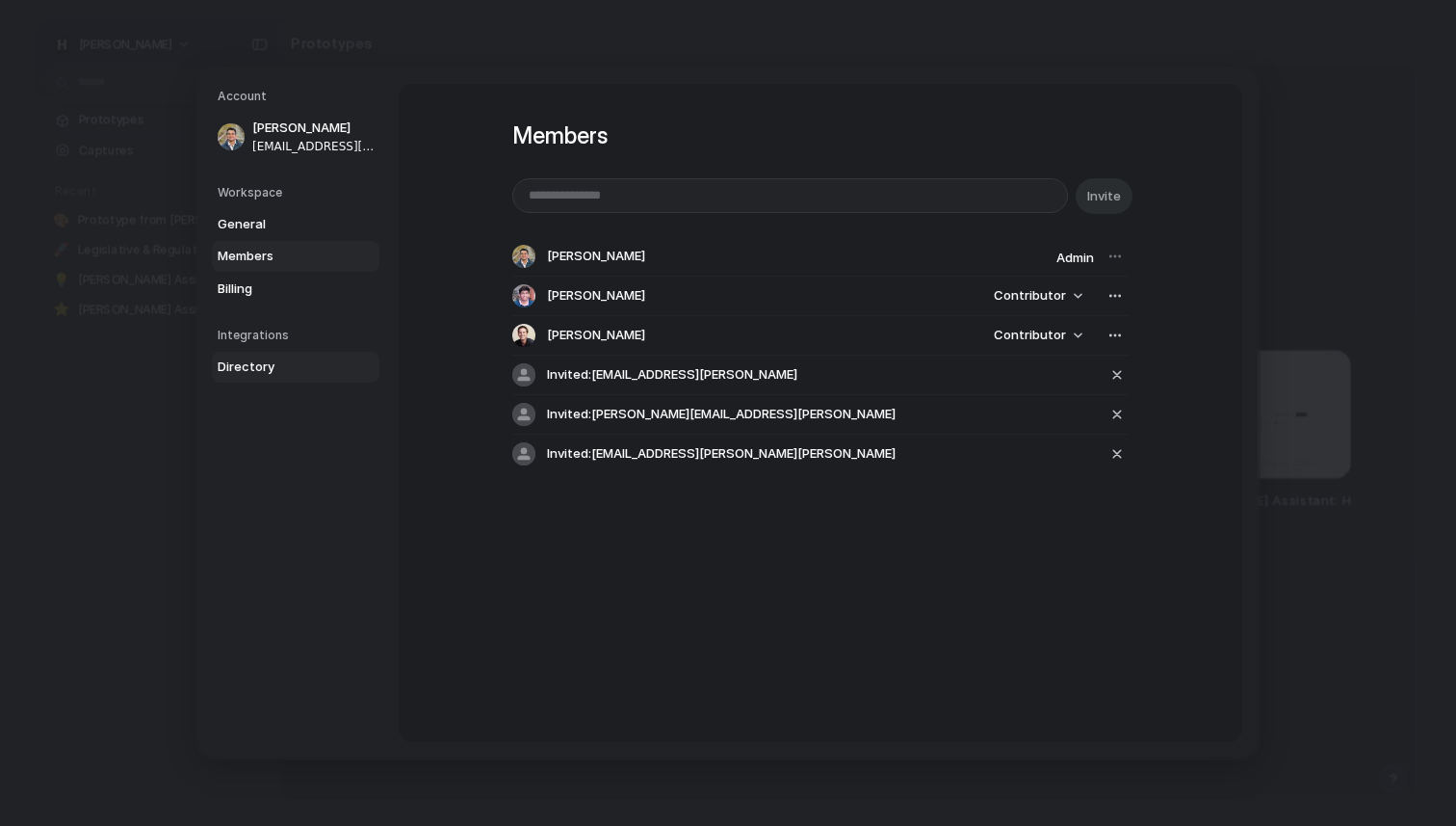
click at [235, 364] on span "Directory" at bounding box center [279, 367] width 123 height 20
